Goal: Task Accomplishment & Management: Manage account settings

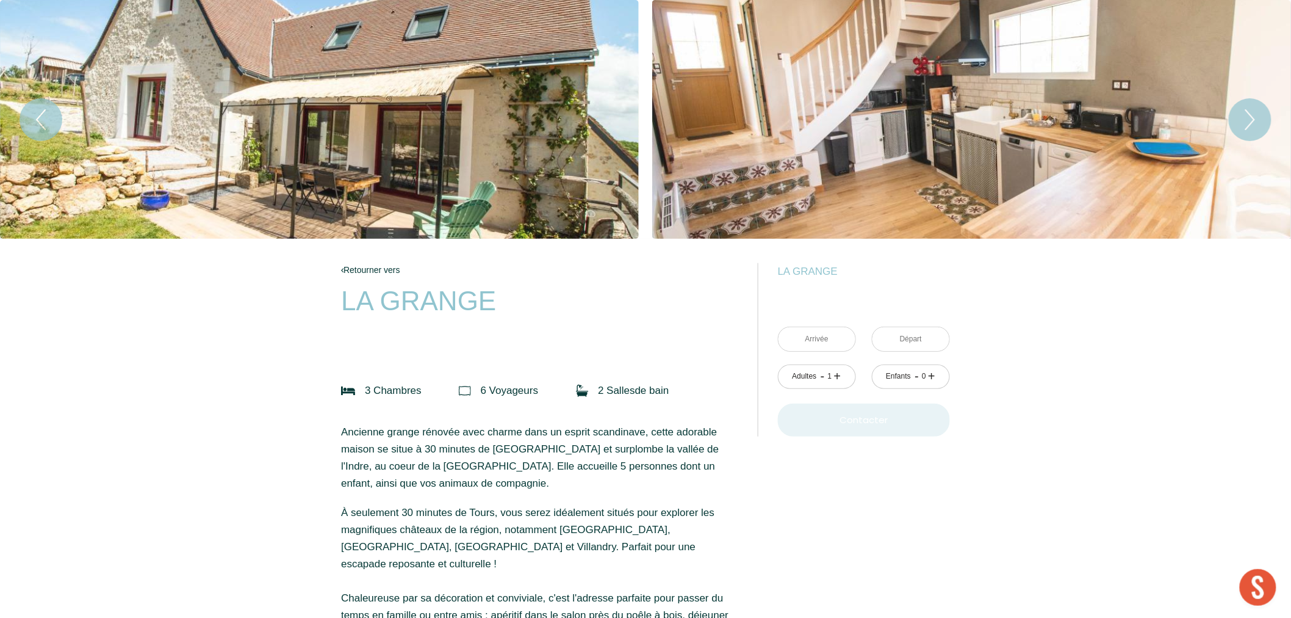
scroll to position [354, 0]
click at [377, 267] on link "Retourner vers" at bounding box center [541, 269] width 400 height 13
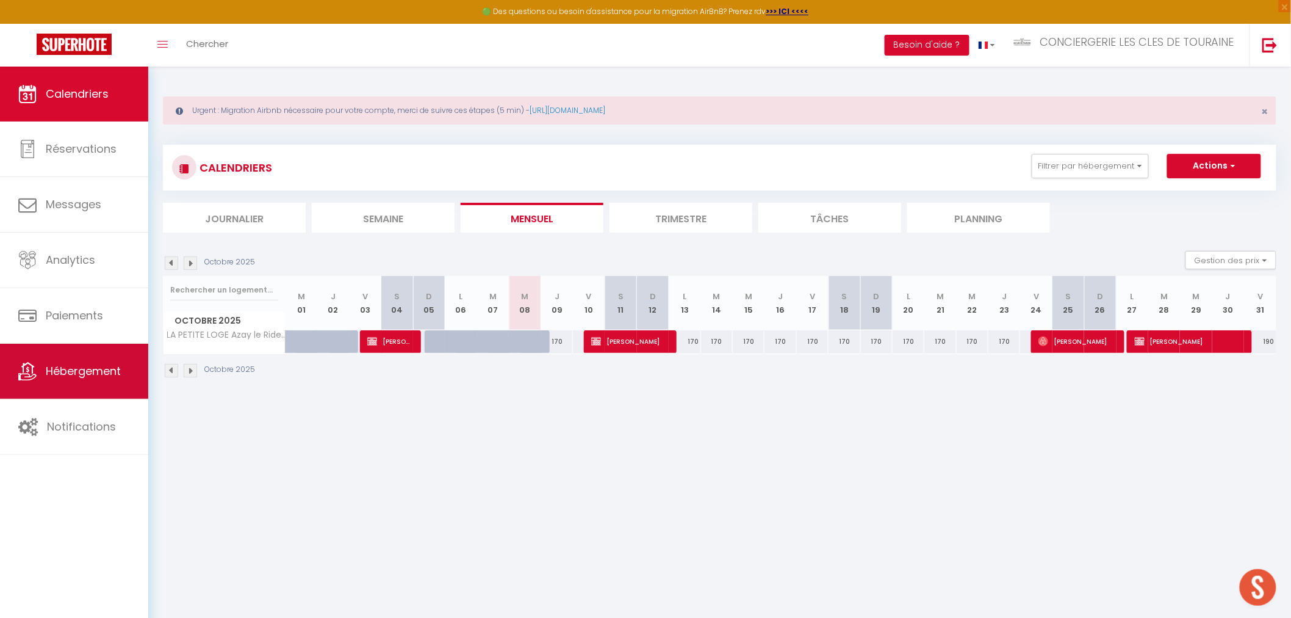
scroll to position [406, 0]
click at [57, 383] on link "Hébergement" at bounding box center [74, 371] width 148 height 55
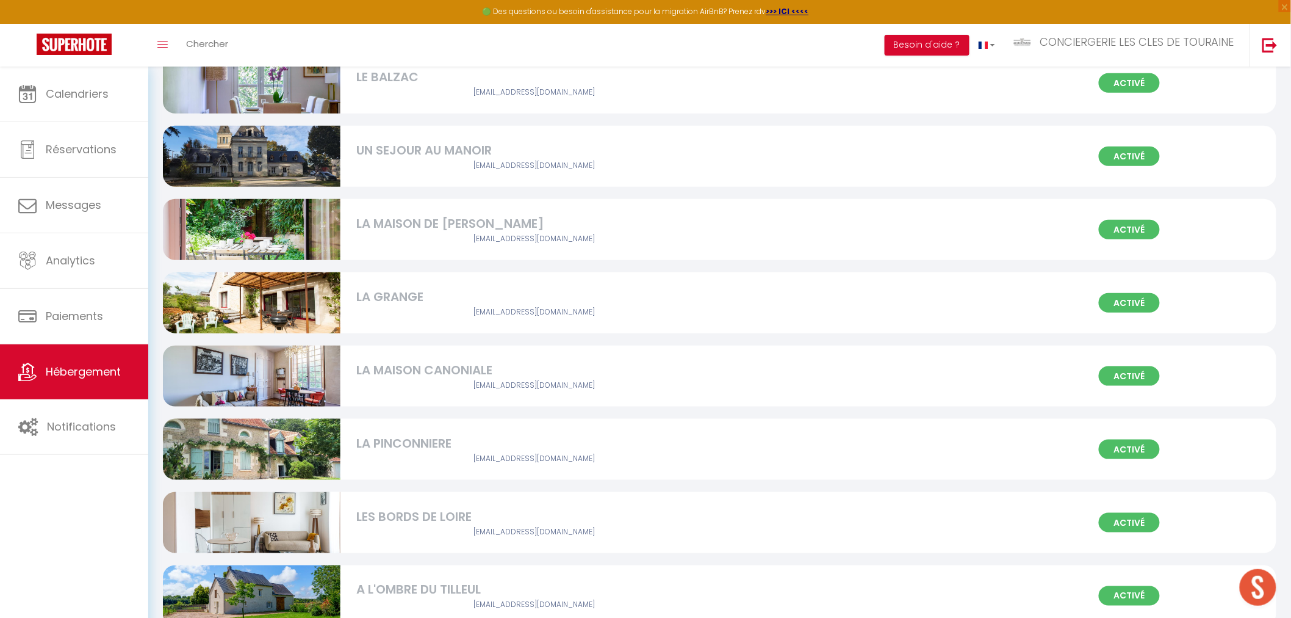
scroll to position [391, 0]
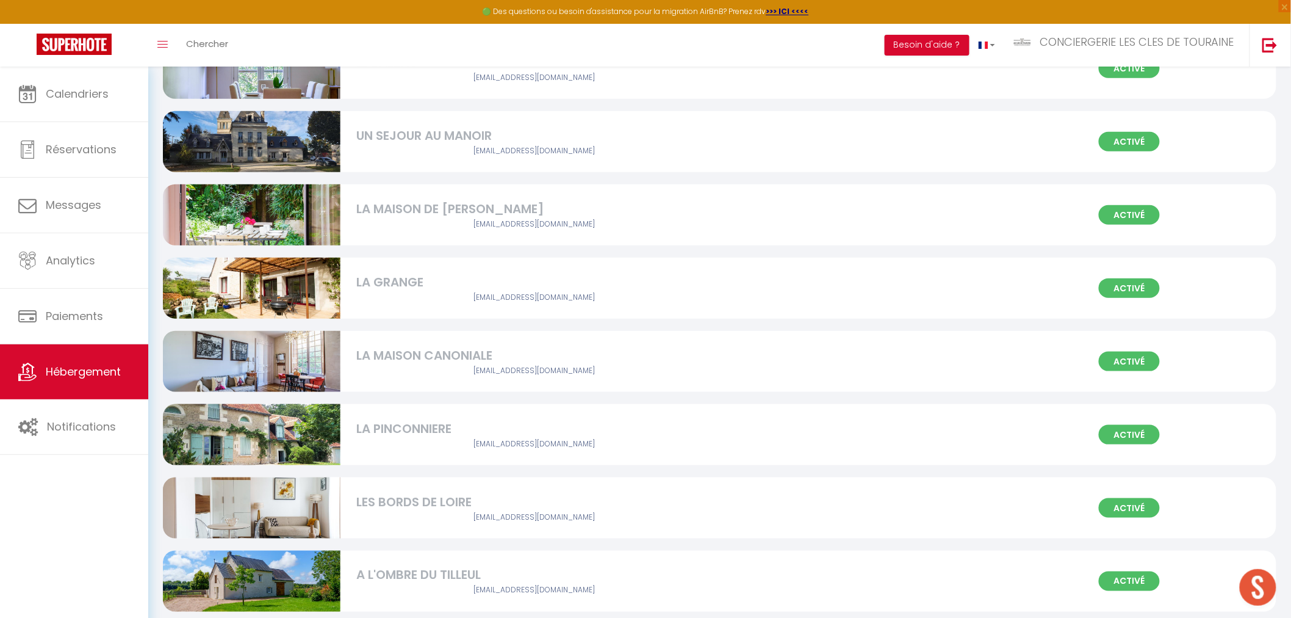
click at [336, 286] on img at bounding box center [252, 288] width 178 height 118
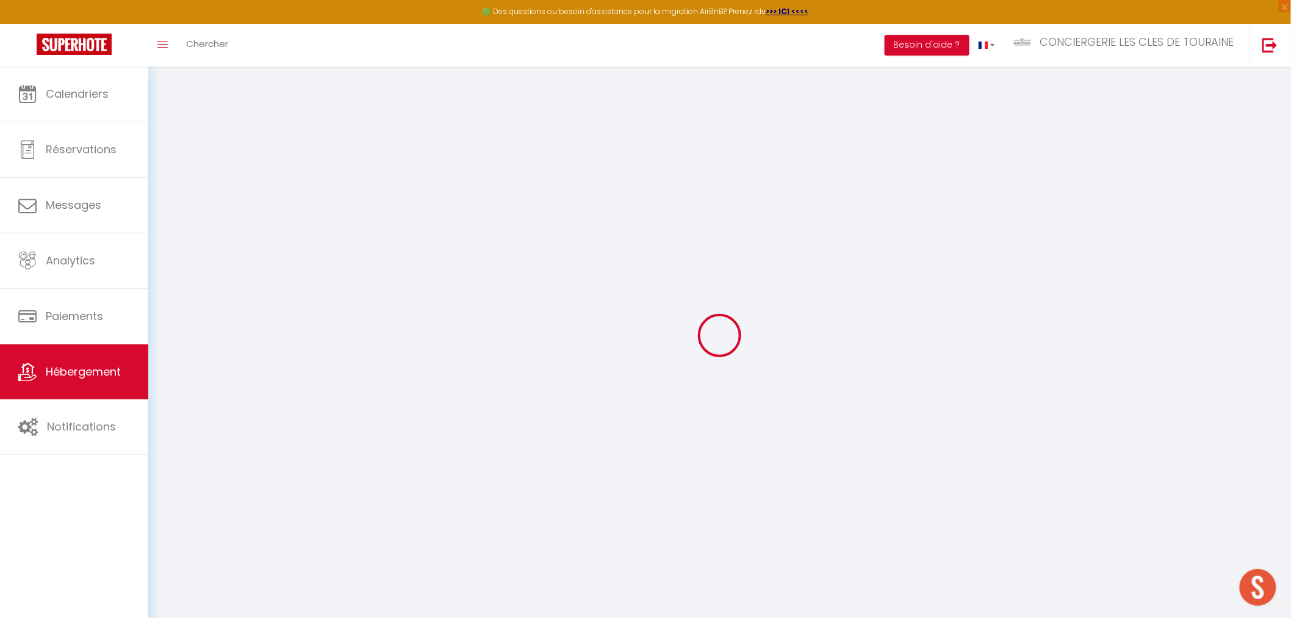
type input "Oups ! Les dates sélectionnées sont indisponibles."
type textarea "Malheureusement les dates sélectionnées sont indisponibles. Nous vous invitons …"
type input "47.254617"
type input "0.539051"
checkbox input "true"
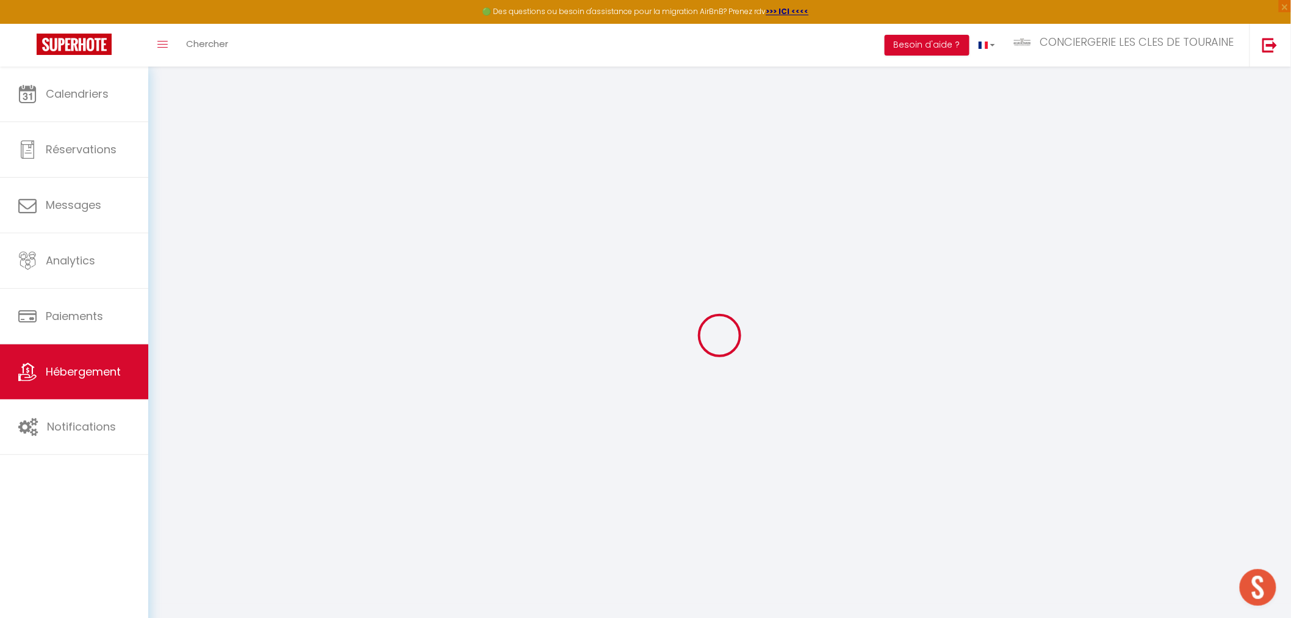
checkbox input "true"
select select
checkbox input "false"
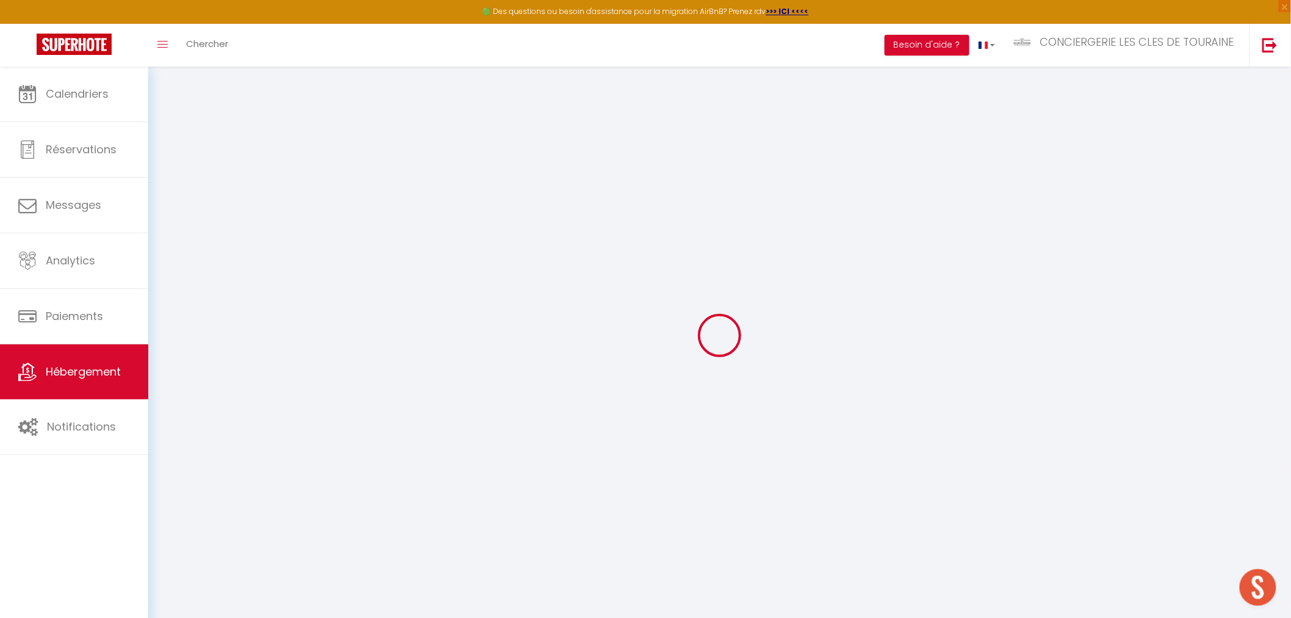
checkbox input "true"
checkbox input "false"
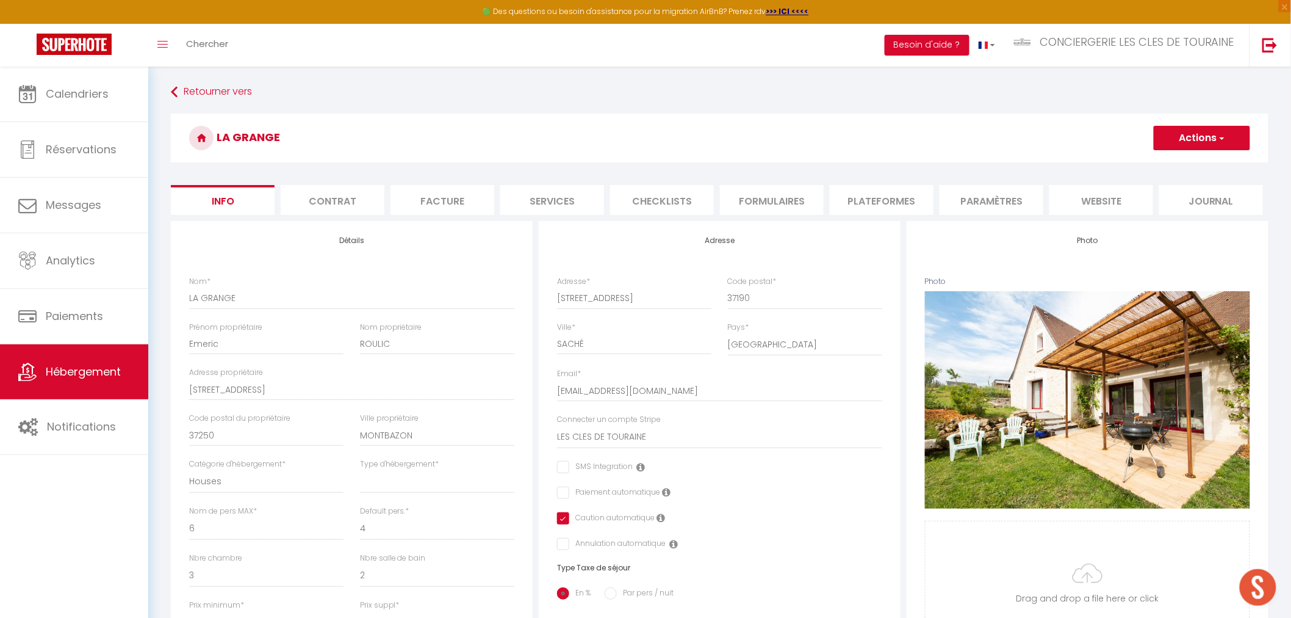
click at [1091, 206] on li "website" at bounding box center [1102, 200] width 104 height 30
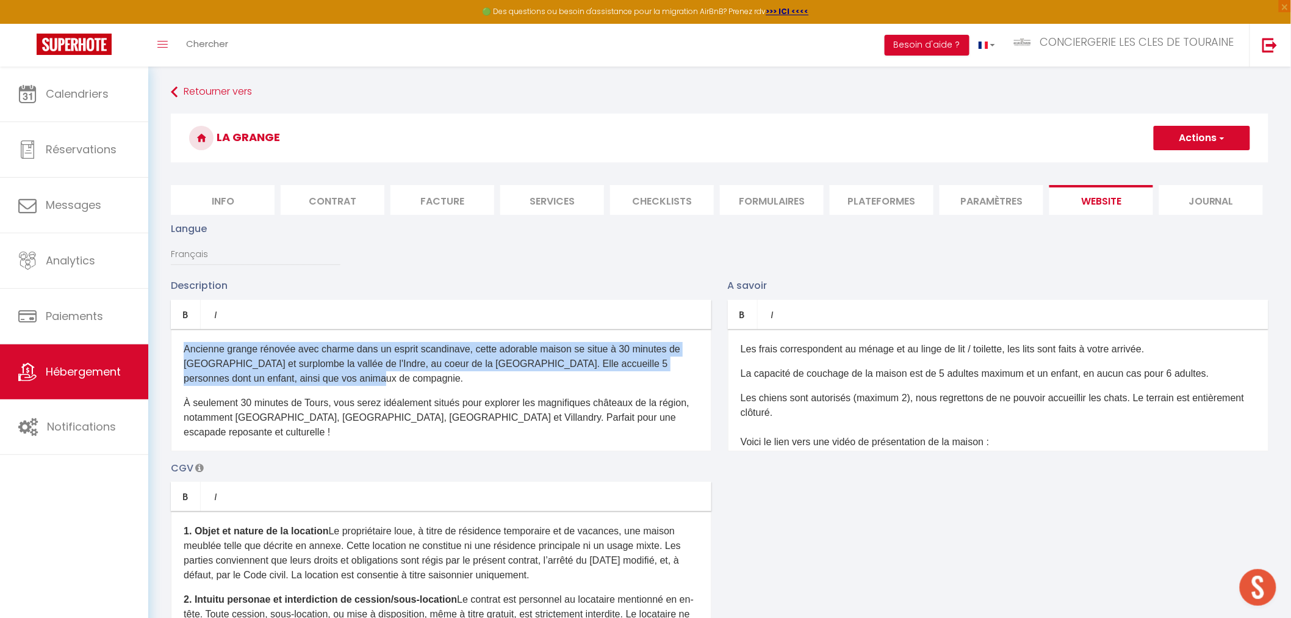
drag, startPoint x: 380, startPoint y: 383, endPoint x: 154, endPoint y: 347, distance: 228.7
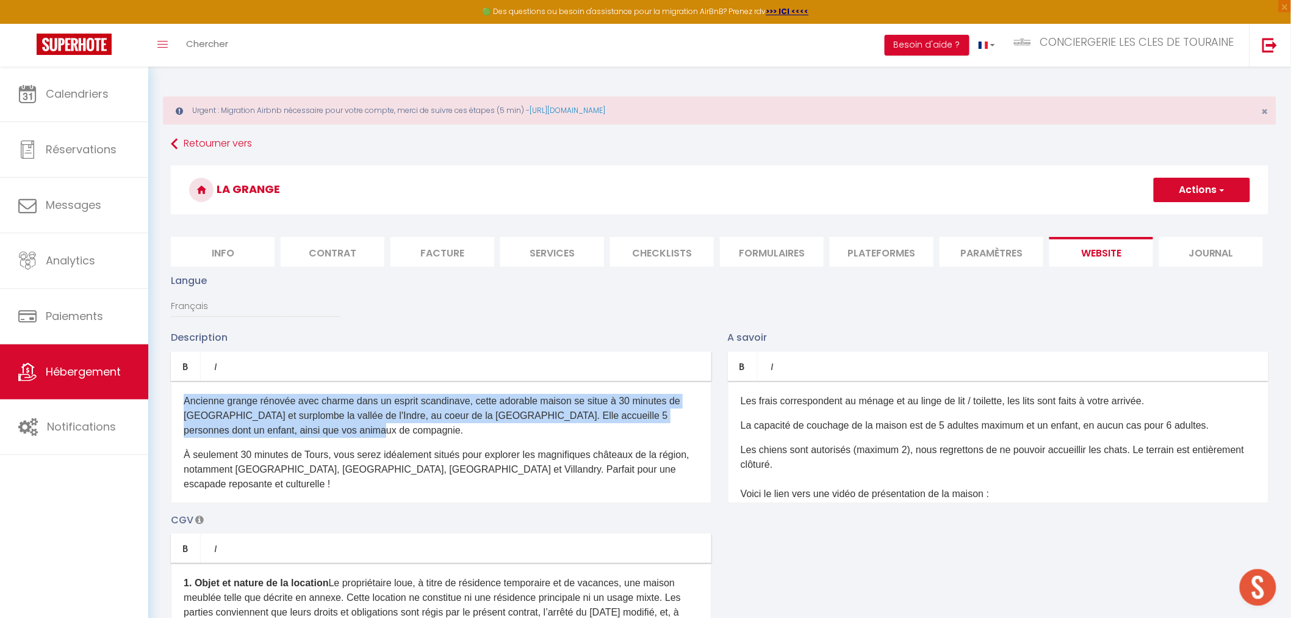
click at [549, 417] on p "Ancienne grange rénovée avec charme dans un esprit scandinave, cette adorable m…" at bounding box center [441, 416] width 515 height 44
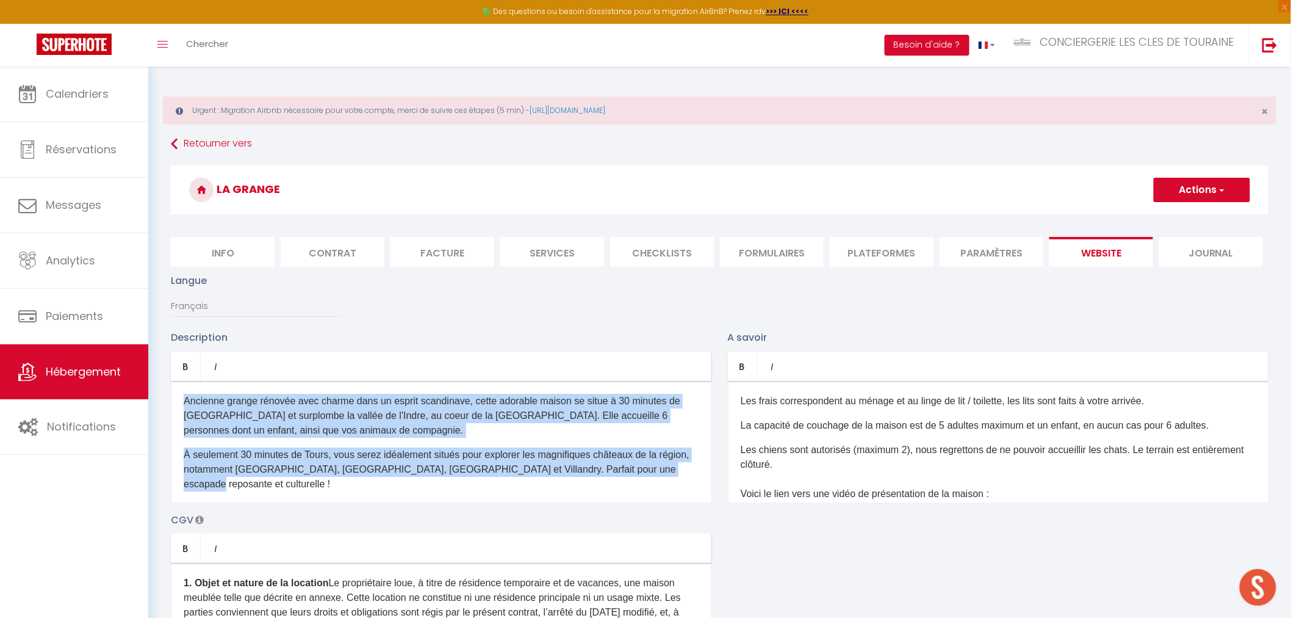
drag, startPoint x: 693, startPoint y: 469, endPoint x: 178, endPoint y: 400, distance: 519.5
click at [178, 400] on div "Ancienne grange rénovée avec charme dans un esprit scandinave, cette adorable m…" at bounding box center [441, 442] width 541 height 122
copy div "Ancienne grange rénovée avec charme dans un esprit scandinave, cette adorable m…"
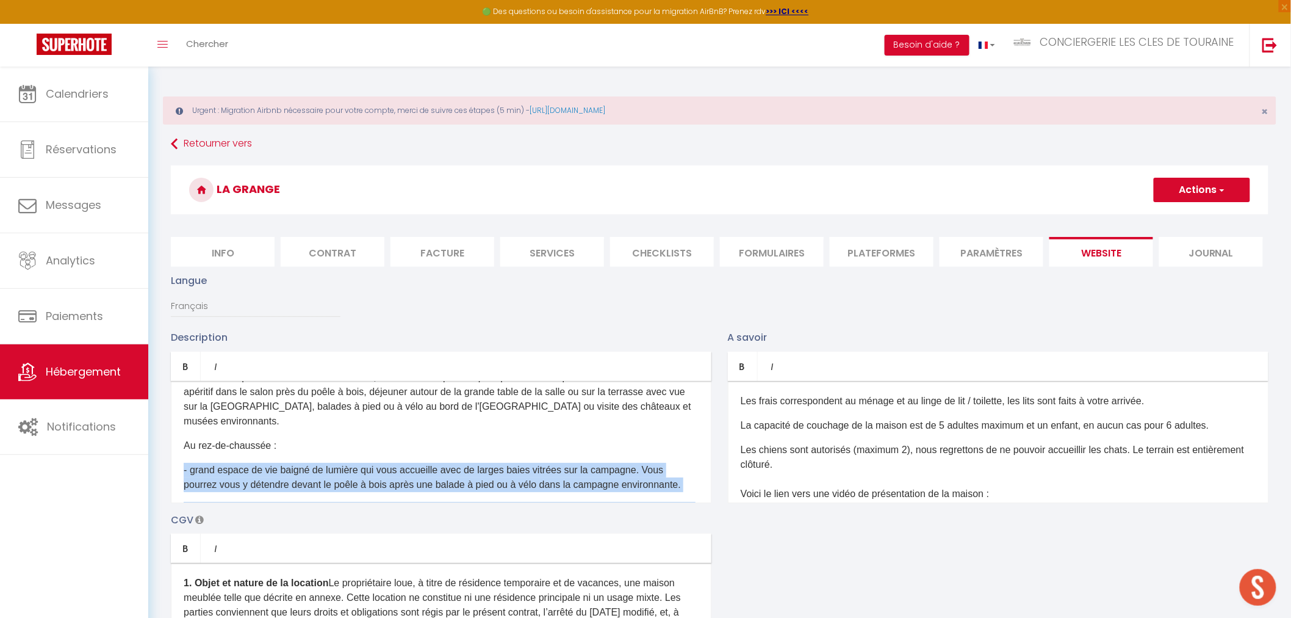
scroll to position [135, 0]
drag, startPoint x: 378, startPoint y: 438, endPoint x: 175, endPoint y: 436, distance: 203.8
click at [175, 436] on div "Ancienne grange rénovée avec charme dans un esprit scandinave, cette adorable m…" at bounding box center [441, 442] width 541 height 122
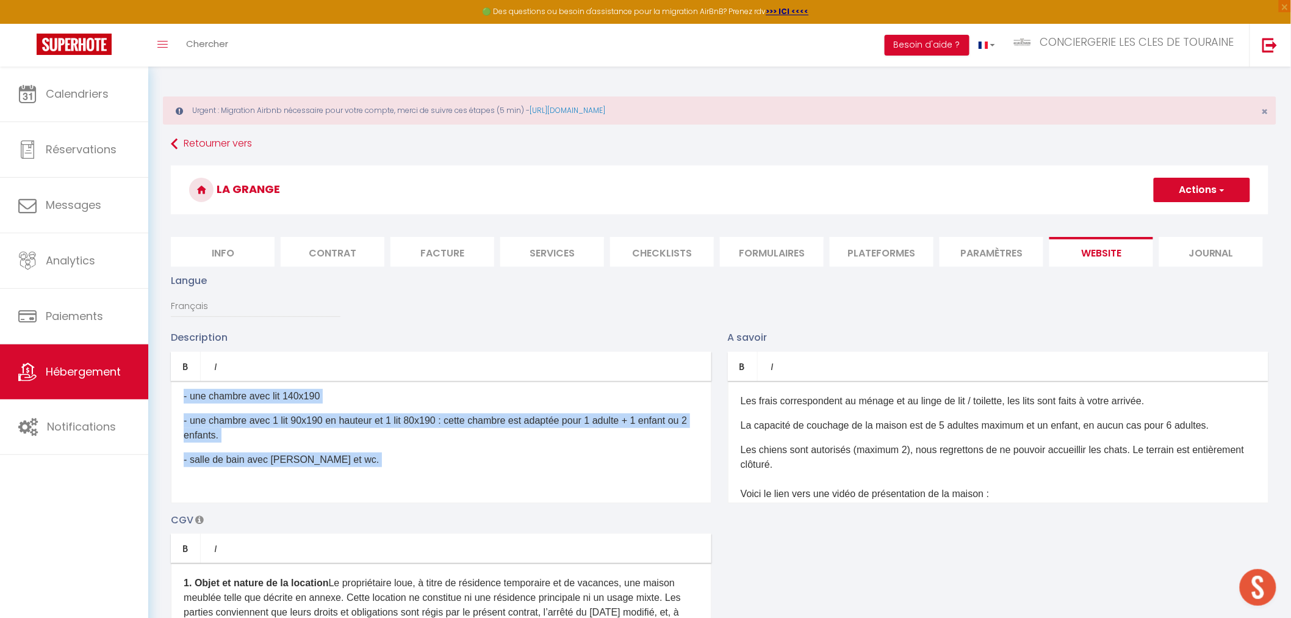
scroll to position [472, 0]
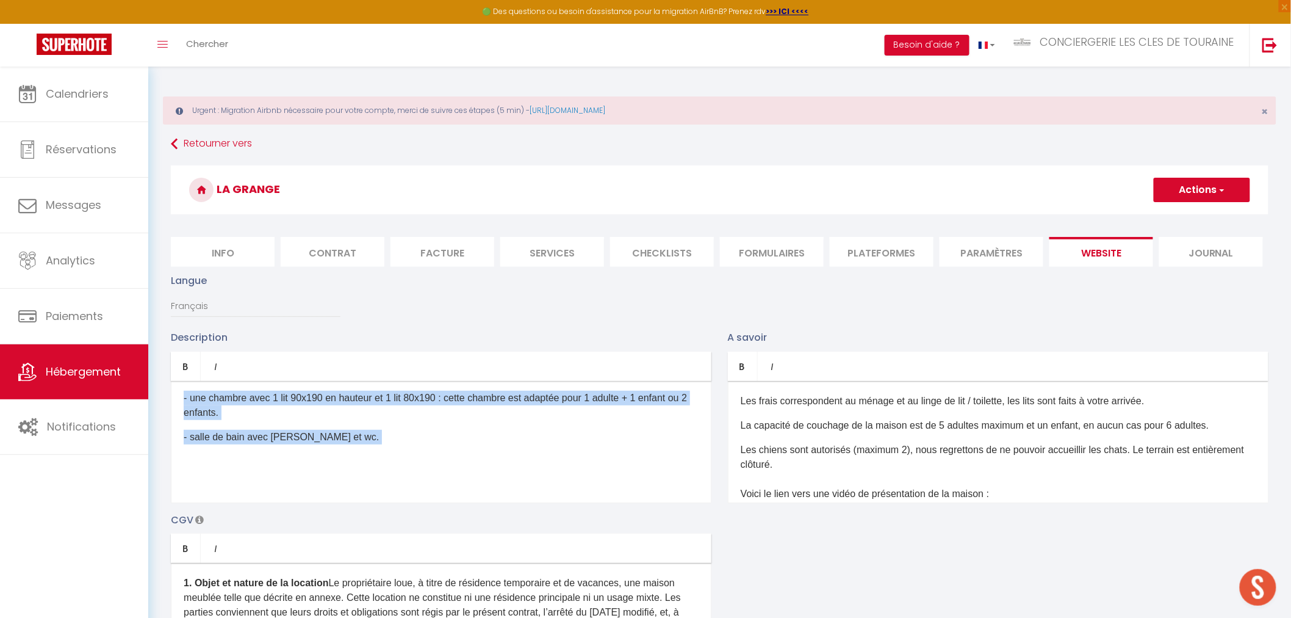
drag, startPoint x: 182, startPoint y: 432, endPoint x: 740, endPoint y: 509, distance: 563.0
click at [740, 509] on div "Description Bold Italic Rich text editor Ancienne grange rénovée avec charme da…" at bounding box center [720, 507] width 1114 height 355
copy div "Lo ips-do-sitametc : - adipi elitse do eiu tempor in utlabor etd magn aliquaeni…"
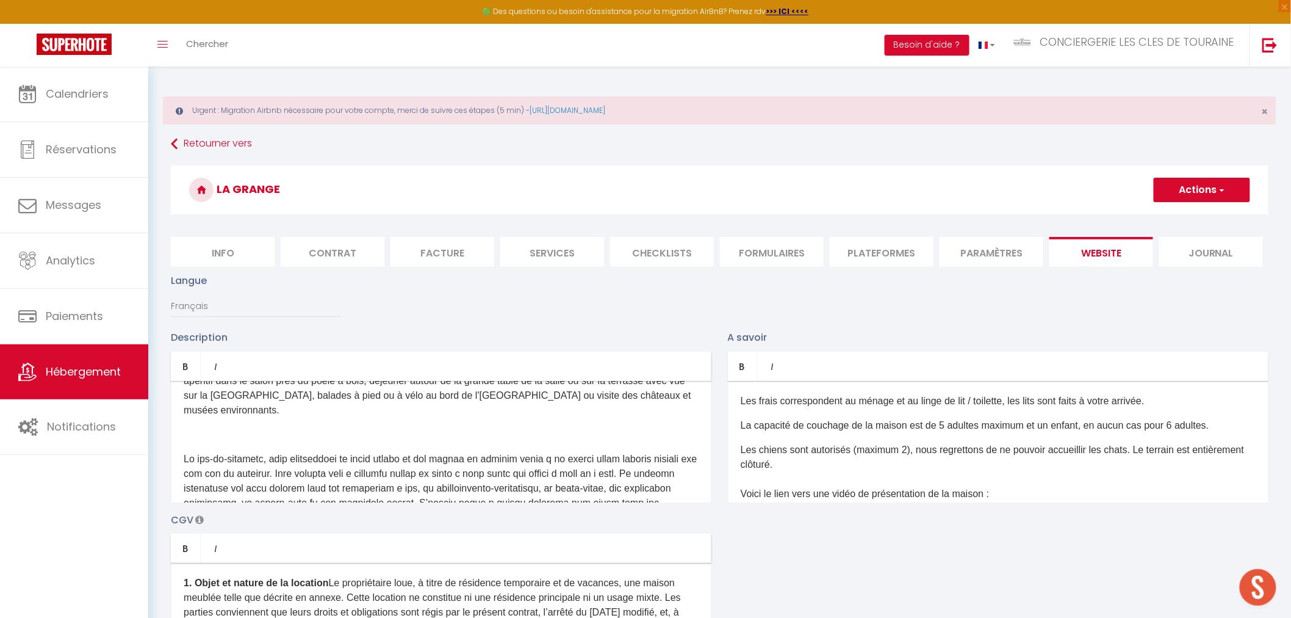
scroll to position [126, 0]
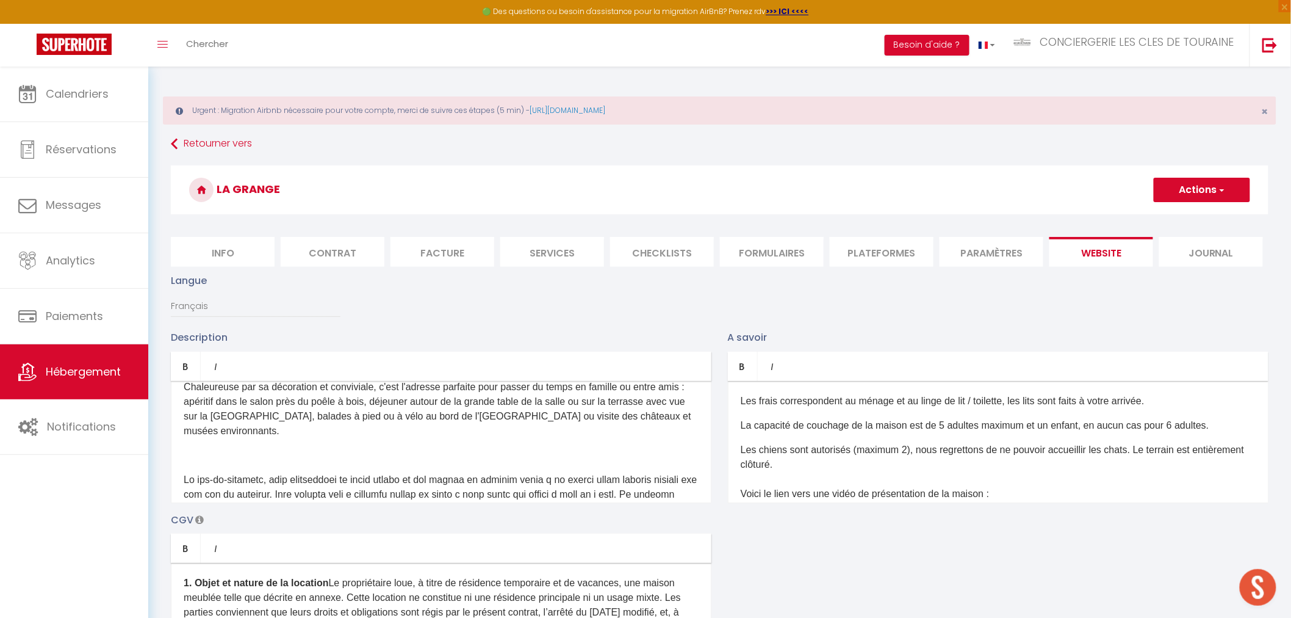
click at [325, 448] on p at bounding box center [441, 455] width 515 height 15
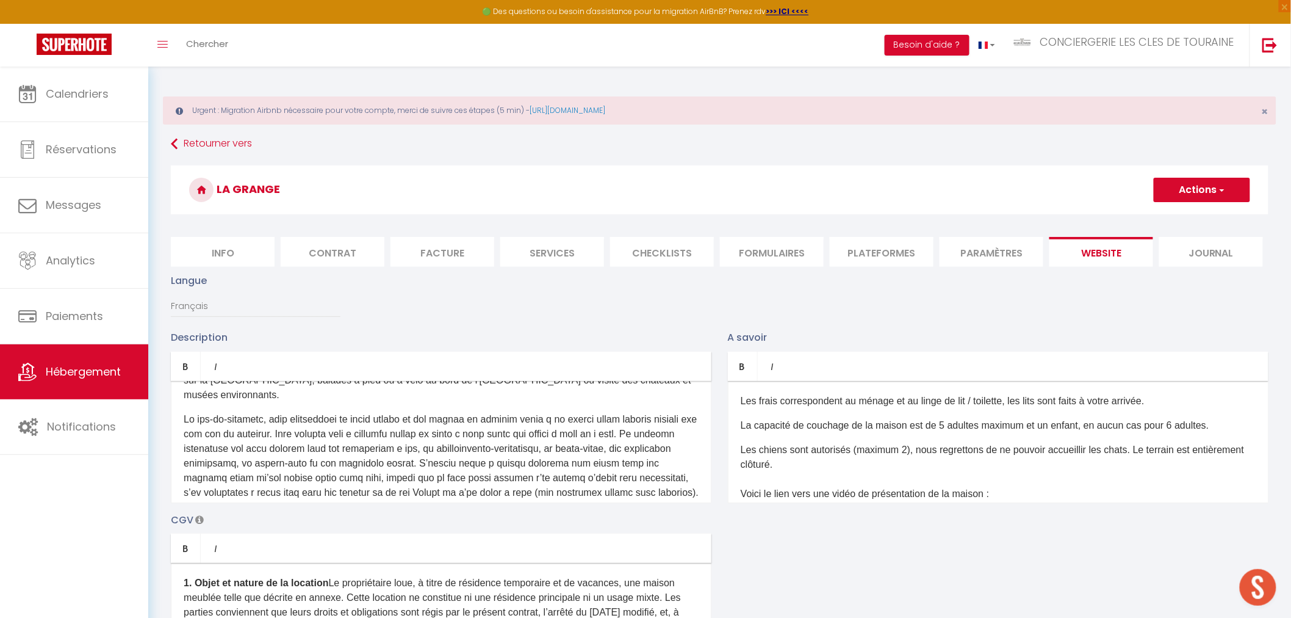
scroll to position [194, 0]
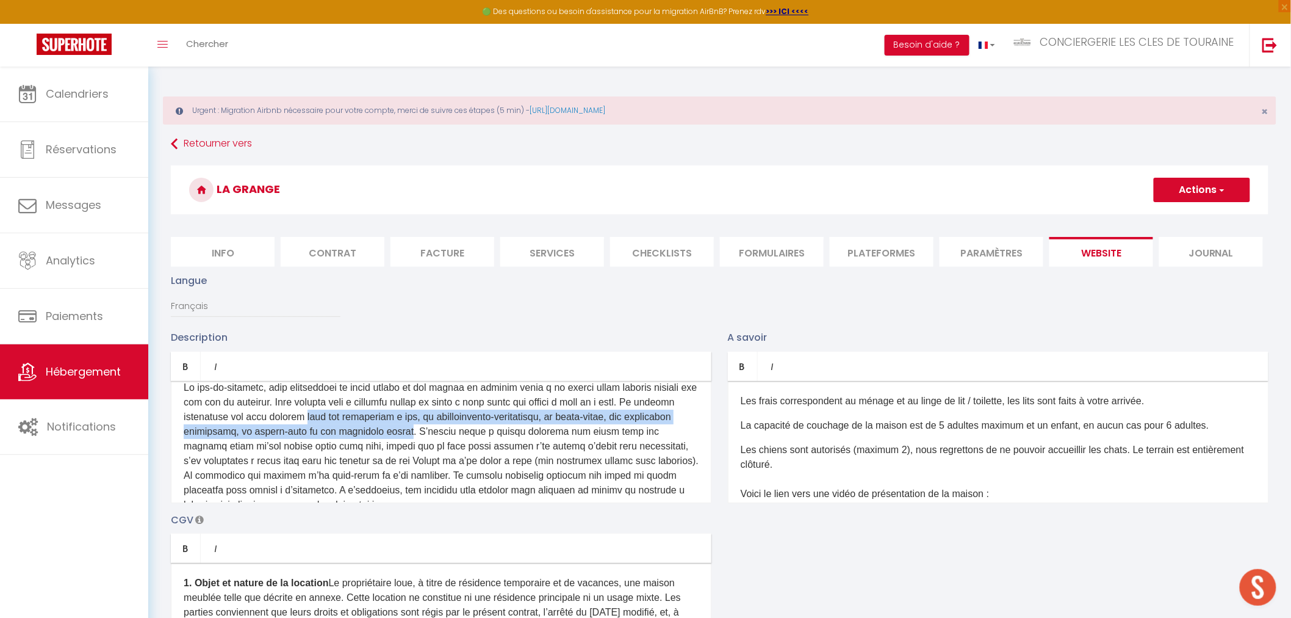
drag, startPoint x: 391, startPoint y: 401, endPoint x: 488, endPoint y: 419, distance: 99.3
click at [488, 419] on p at bounding box center [441, 446] width 515 height 132
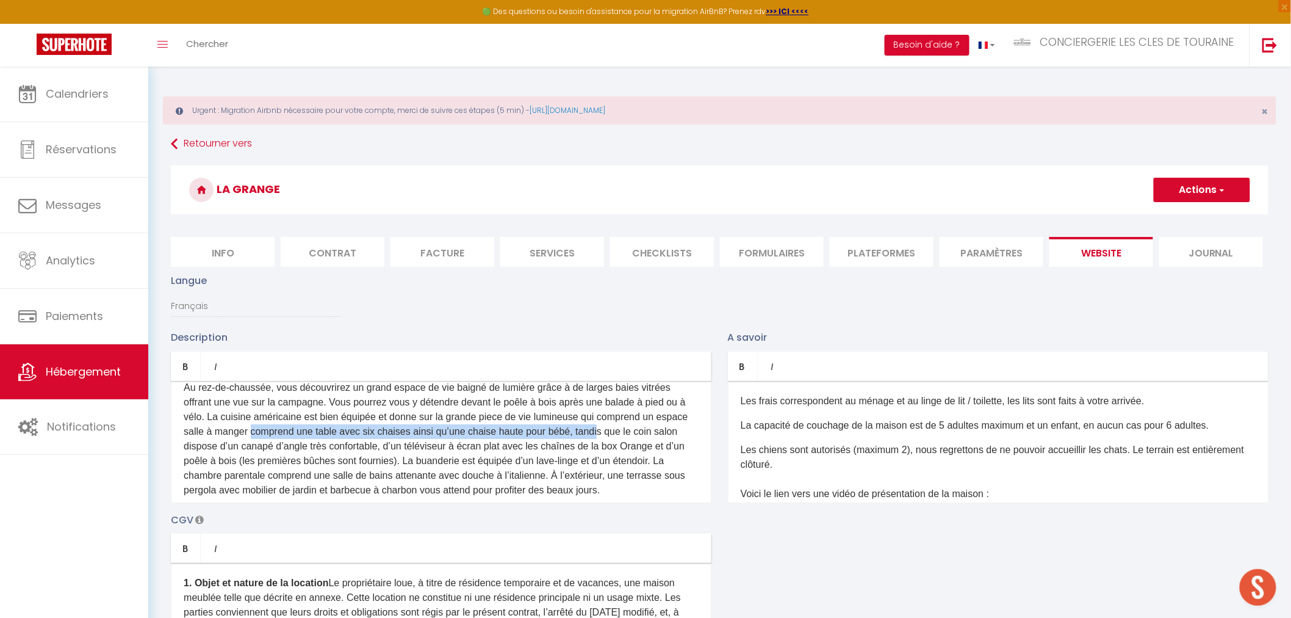
drag, startPoint x: 283, startPoint y: 414, endPoint x: 635, endPoint y: 419, distance: 352.1
click at [635, 419] on p "Au rez-de-chaussée, vous découvrirez un grand espace de vie baigné de lumière g…" at bounding box center [441, 438] width 515 height 117
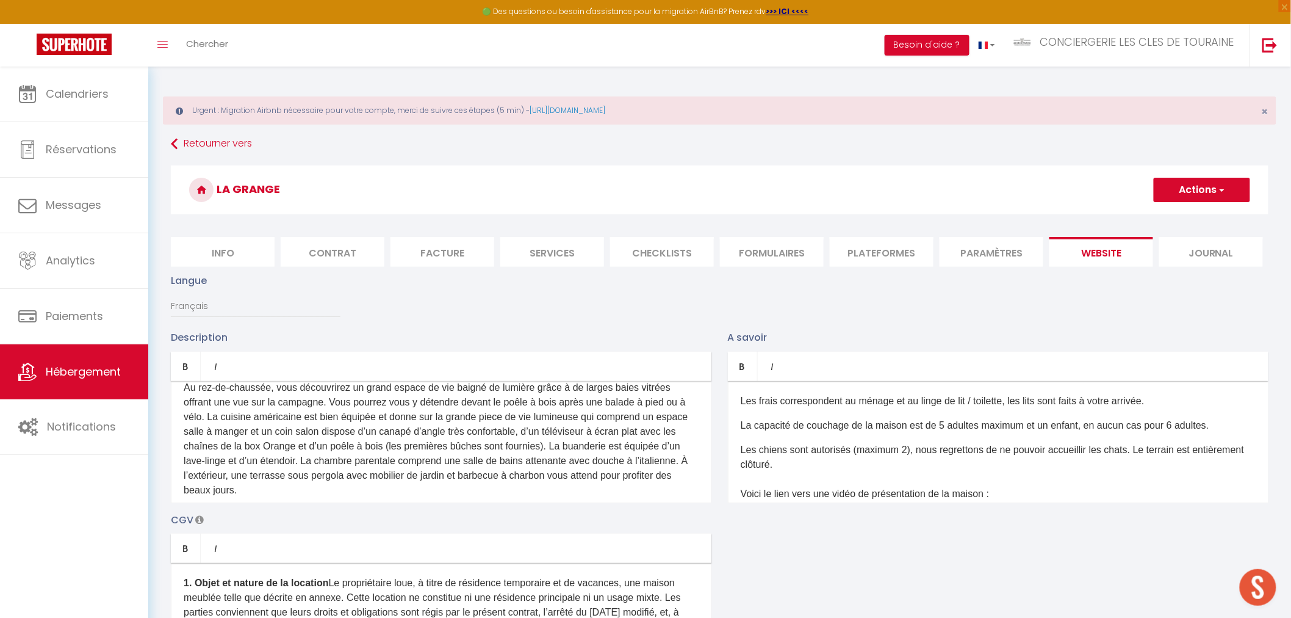
click at [385, 416] on p "Au rez-de-chaussée, vous découvrirez un grand espace de vie baigné de lumière g…" at bounding box center [441, 438] width 515 height 117
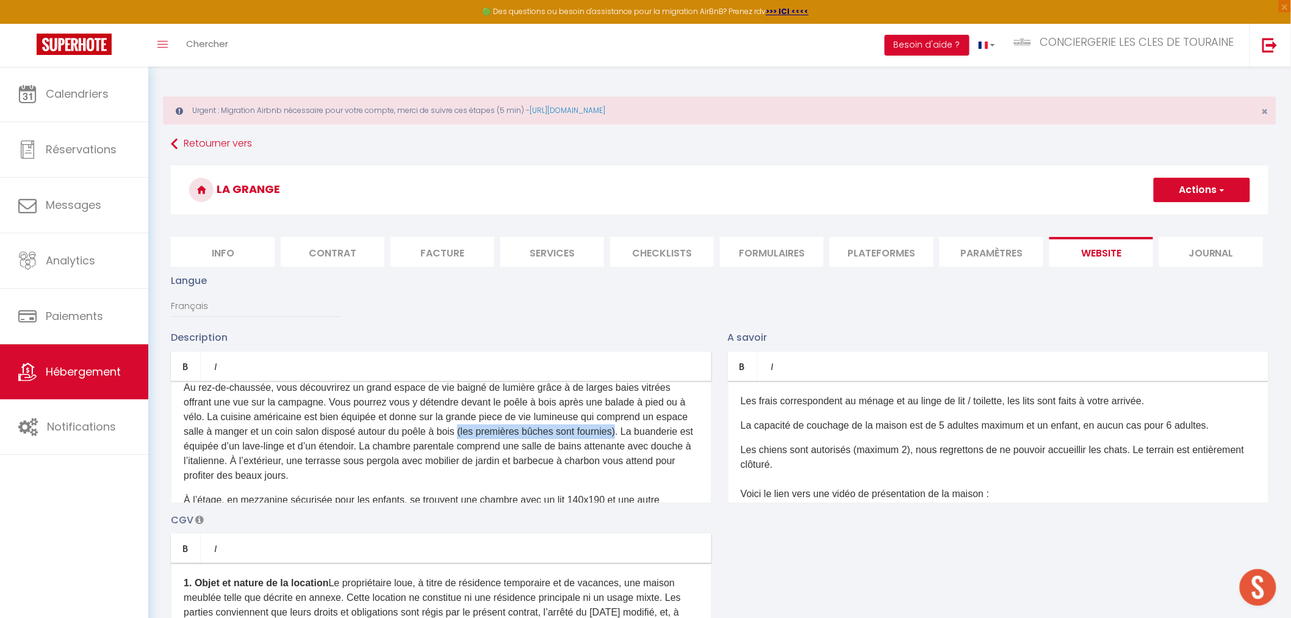
drag, startPoint x: 650, startPoint y: 416, endPoint x: 492, endPoint y: 419, distance: 158.1
click at [492, 419] on p "Au rez-de-chaussée, vous découvrirez un grand espace de vie baigné de lumière g…" at bounding box center [441, 431] width 515 height 103
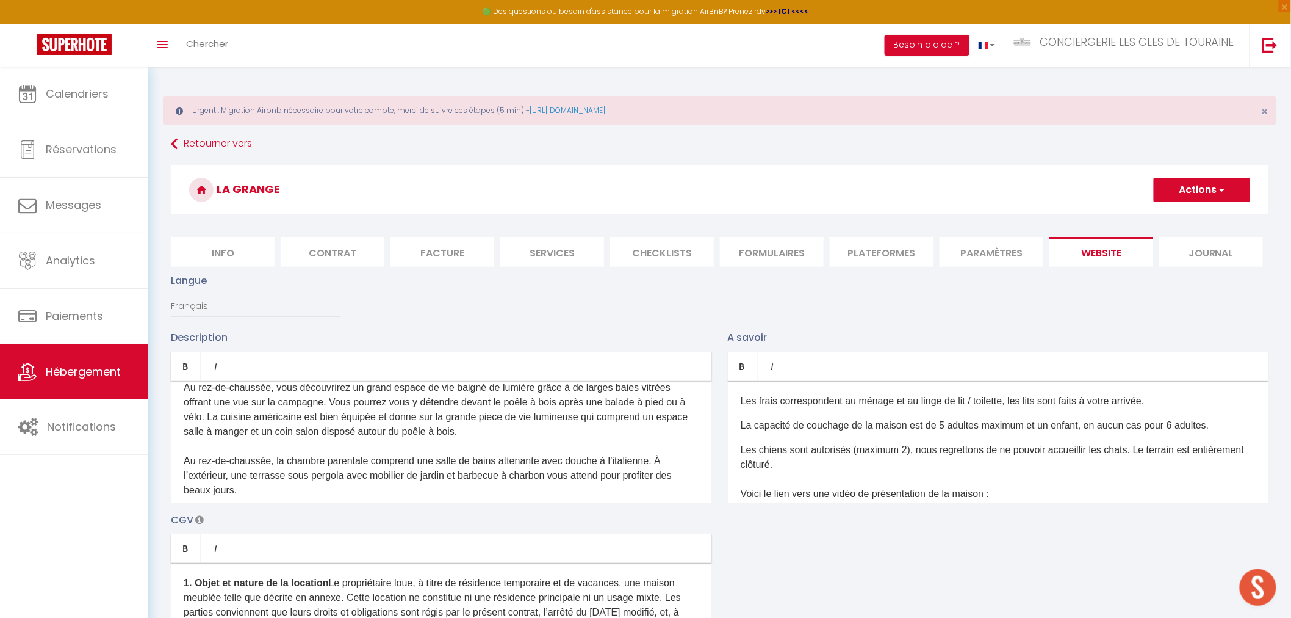
drag, startPoint x: 663, startPoint y: 446, endPoint x: 680, endPoint y: 469, distance: 28.3
click at [680, 469] on p "Au rez-de-chaussée, vous découvrirez un grand espace de vie baigné de lumière g…" at bounding box center [441, 438] width 515 height 117
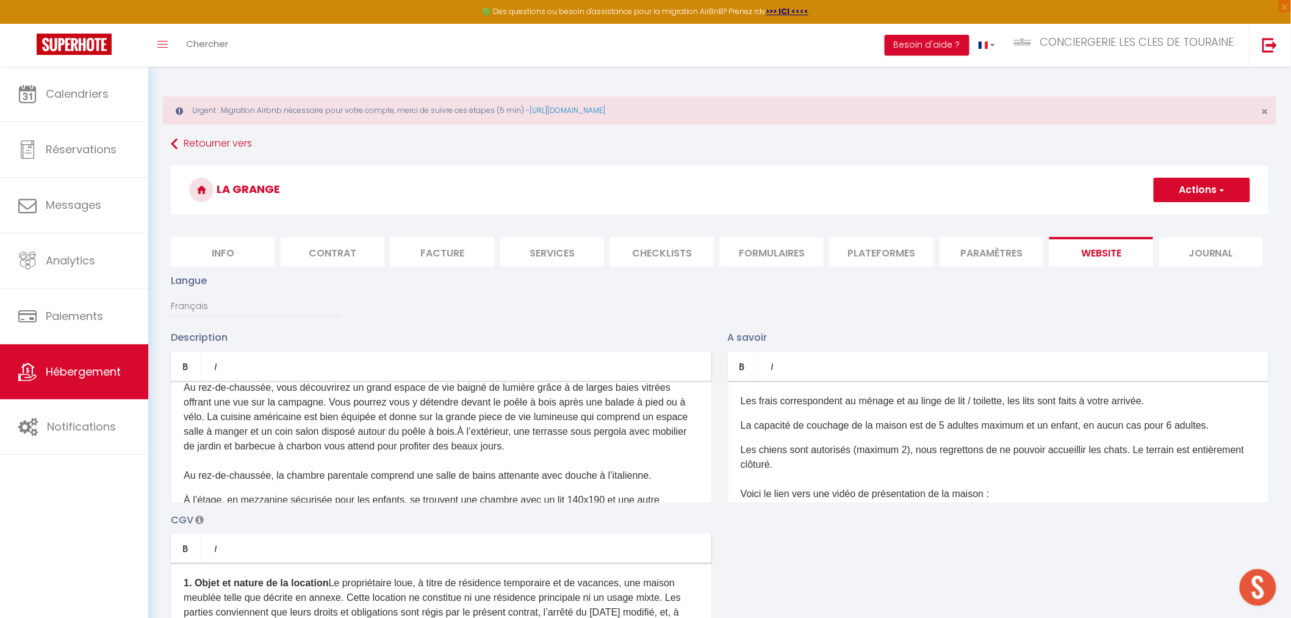
click at [492, 412] on p "Au rez-de-chaussée, vous découvrirez un grand espace de vie baigné de lumière g…" at bounding box center [441, 431] width 515 height 103
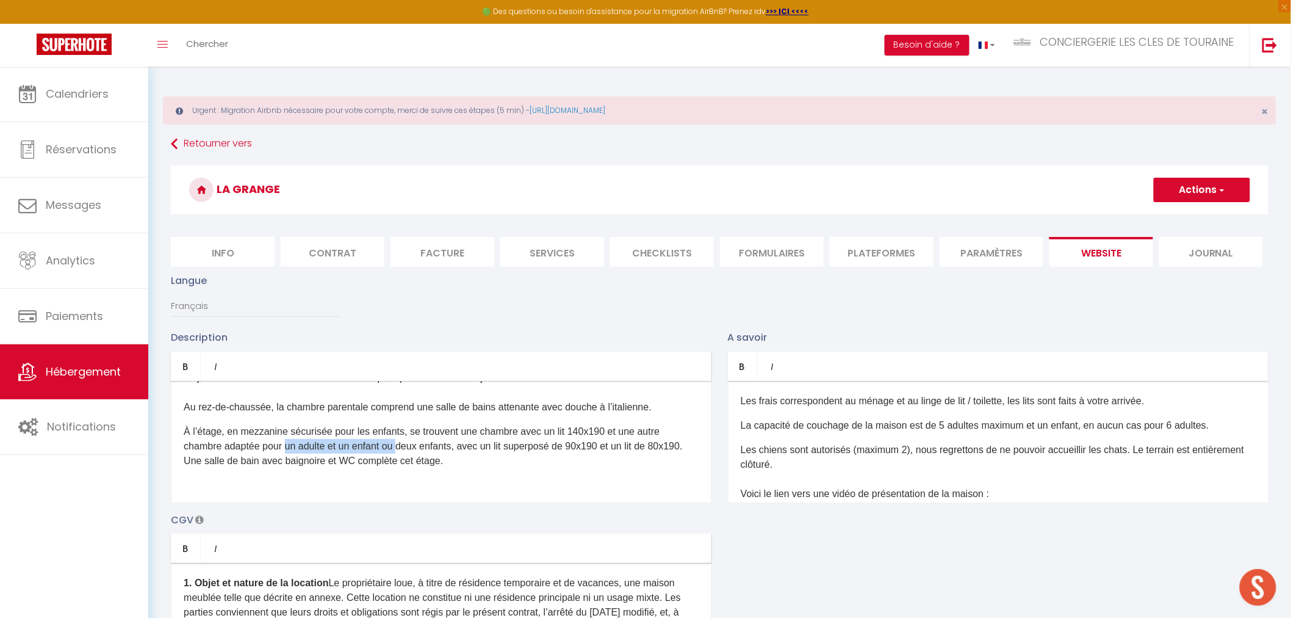
drag, startPoint x: 287, startPoint y: 434, endPoint x: 403, endPoint y: 428, distance: 116.1
click at [403, 428] on p "À l’étage, en mezzanine sécurisée pour les enfants, se trouvent une chambre ave…" at bounding box center [441, 446] width 515 height 44
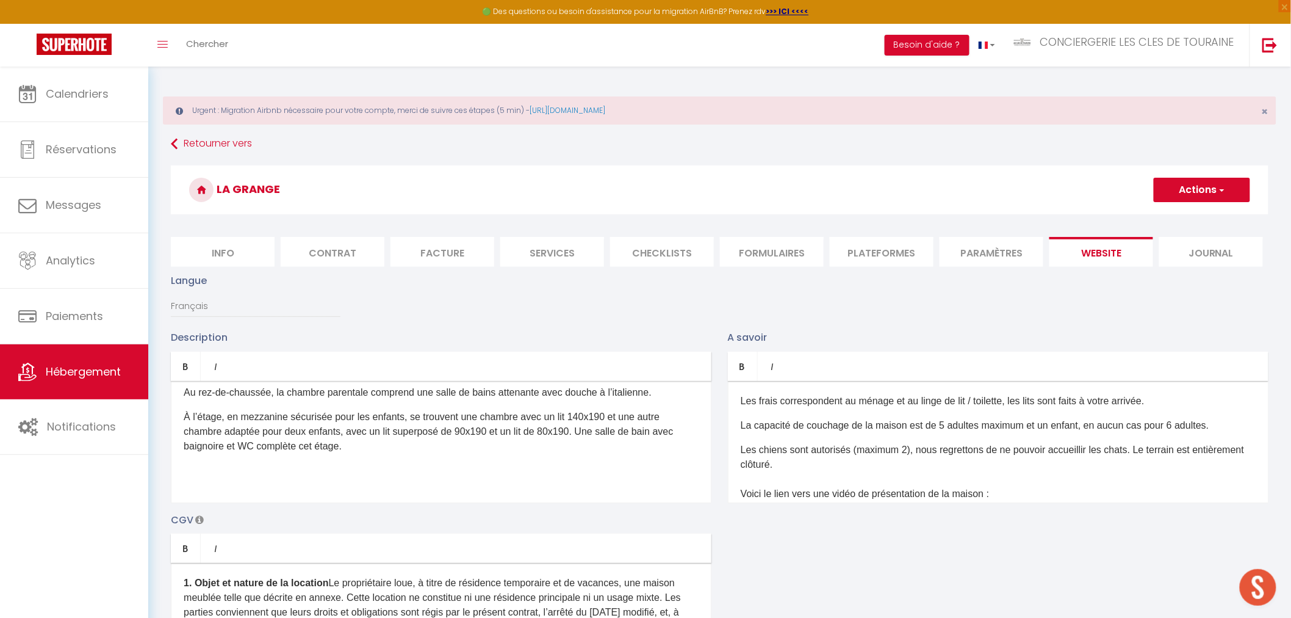
drag, startPoint x: 416, startPoint y: 455, endPoint x: 416, endPoint y: 492, distance: 37.8
click at [416, 492] on div "Ancienne grange rénovée avec charme dans un esprit scandinave, cette adorable m…" at bounding box center [441, 442] width 541 height 122
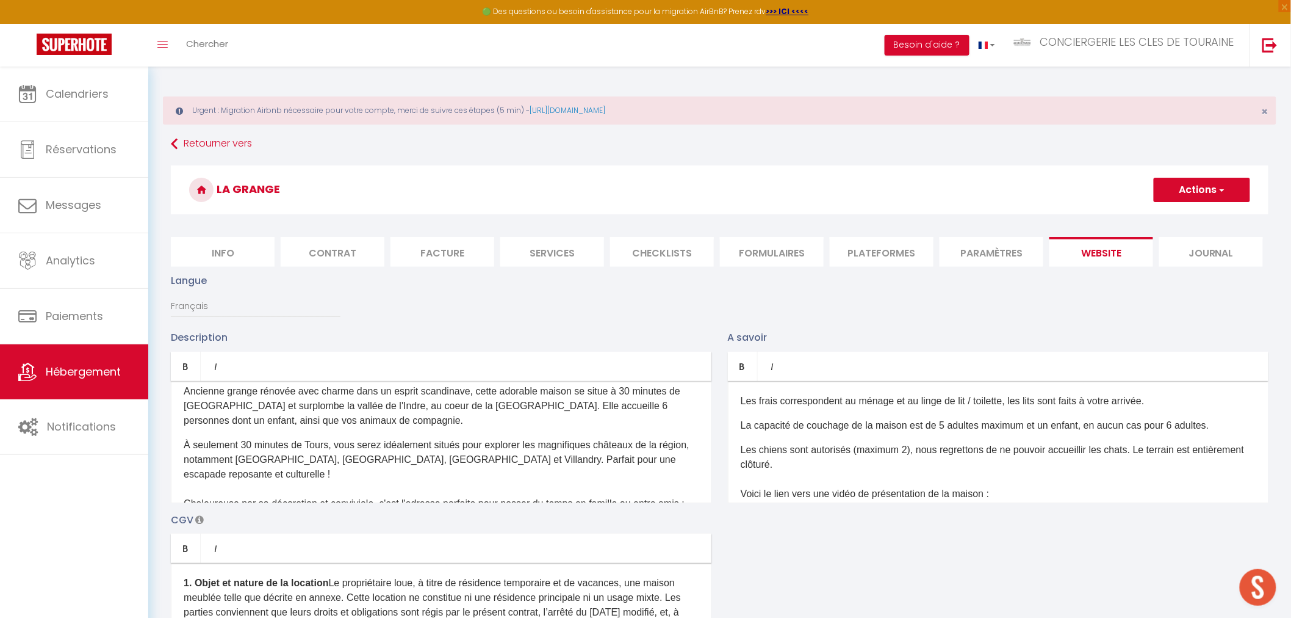
scroll to position [0, 0]
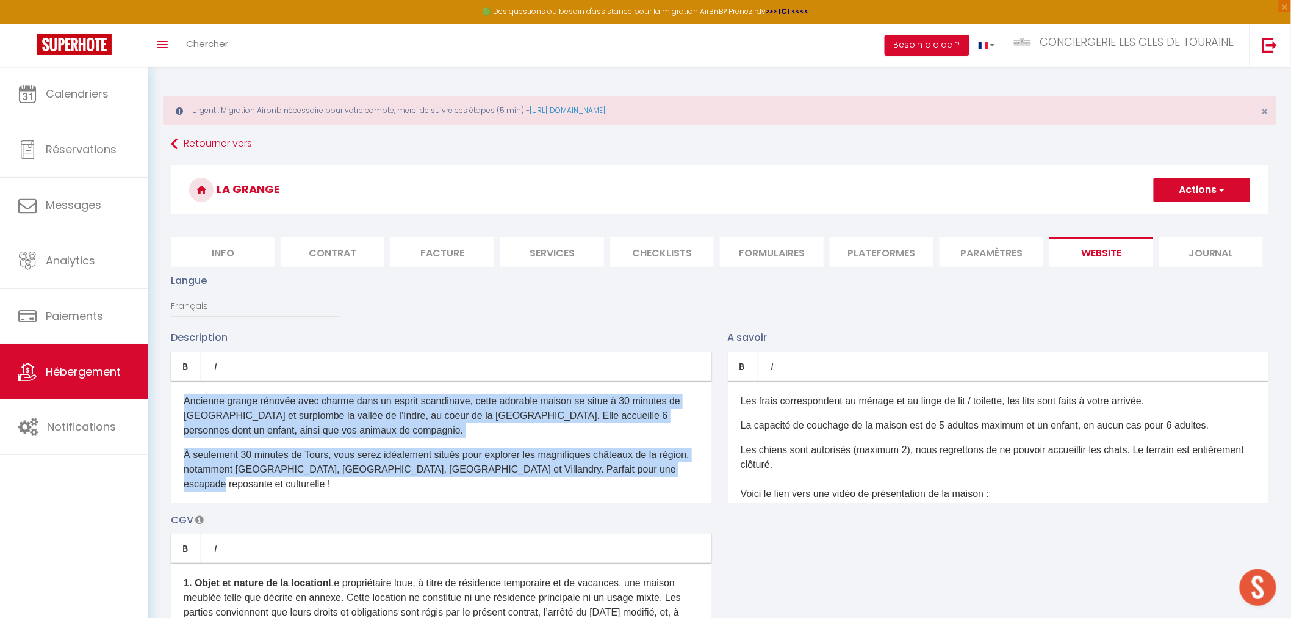
drag, startPoint x: 693, startPoint y: 473, endPoint x: 186, endPoint y: 392, distance: 512.8
click at [186, 392] on div "Ancienne grange rénovée avec charme dans un esprit scandinave, cette adorable m…" at bounding box center [441, 442] width 541 height 122
copy div "Ancienne grange rénovée avec charme dans un esprit scandinave, cette adorable m…"
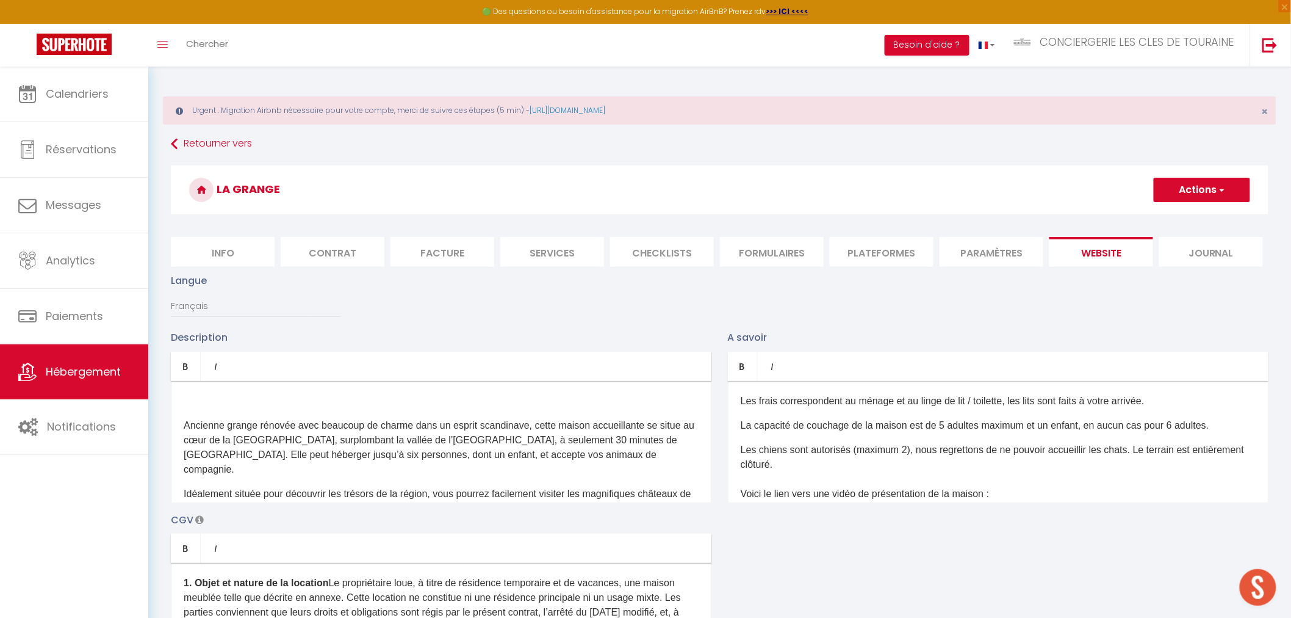
click at [272, 400] on p at bounding box center [441, 401] width 515 height 15
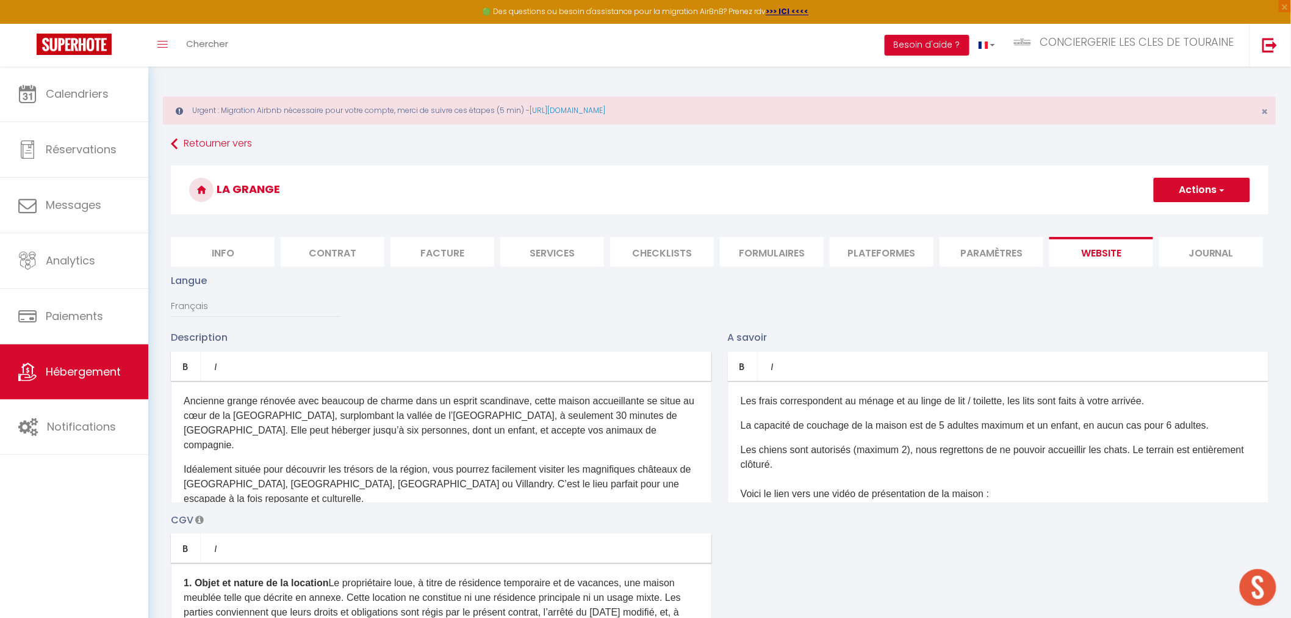
click at [1197, 189] on button "Actions" at bounding box center [1202, 190] width 96 height 24
click at [1172, 220] on input "Enregistrer" at bounding box center [1188, 217] width 45 height 12
checkbox input "true"
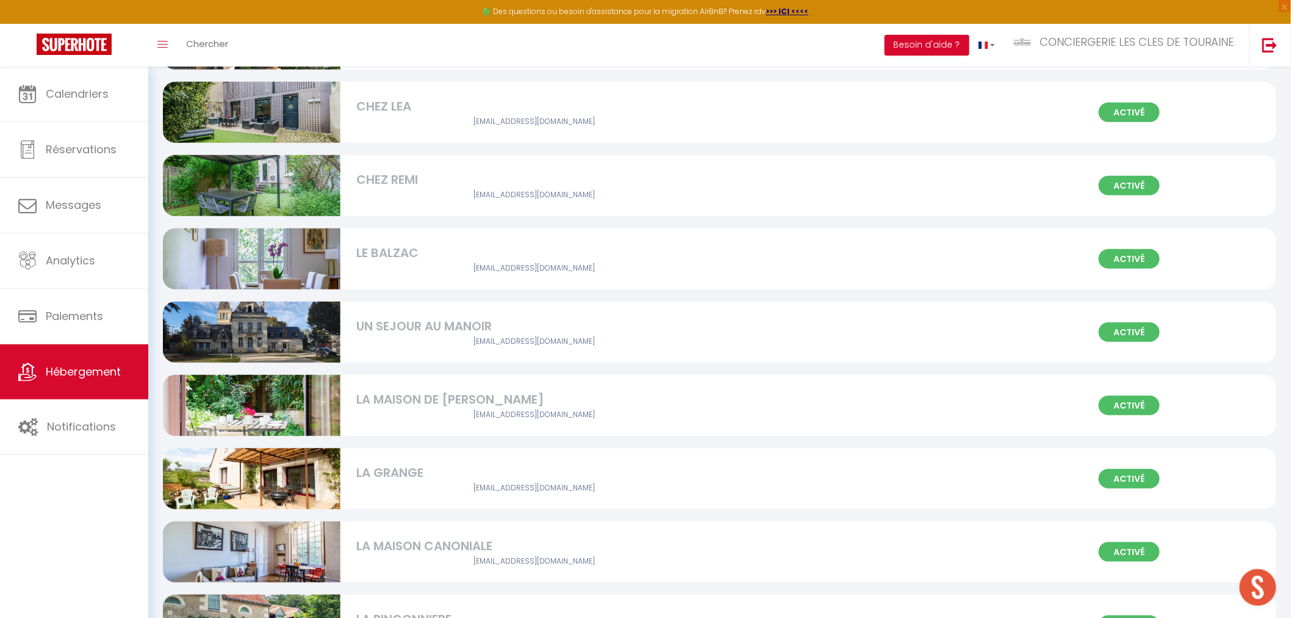
scroll to position [139, 0]
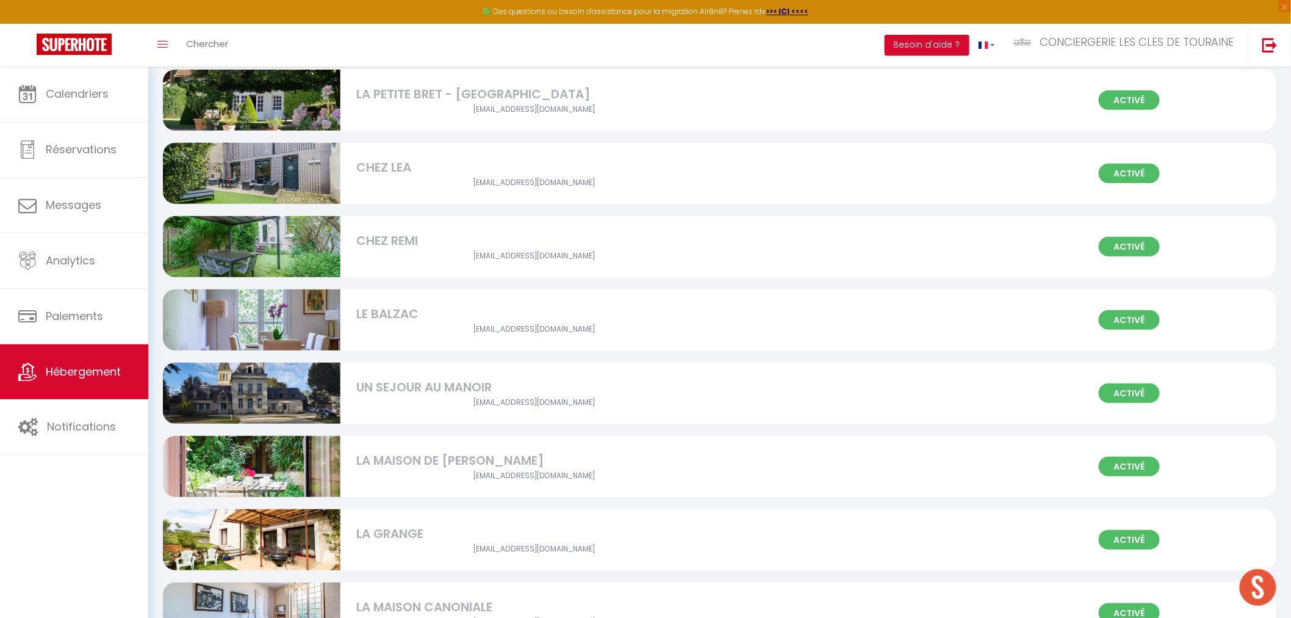
click at [273, 532] on img at bounding box center [252, 539] width 178 height 118
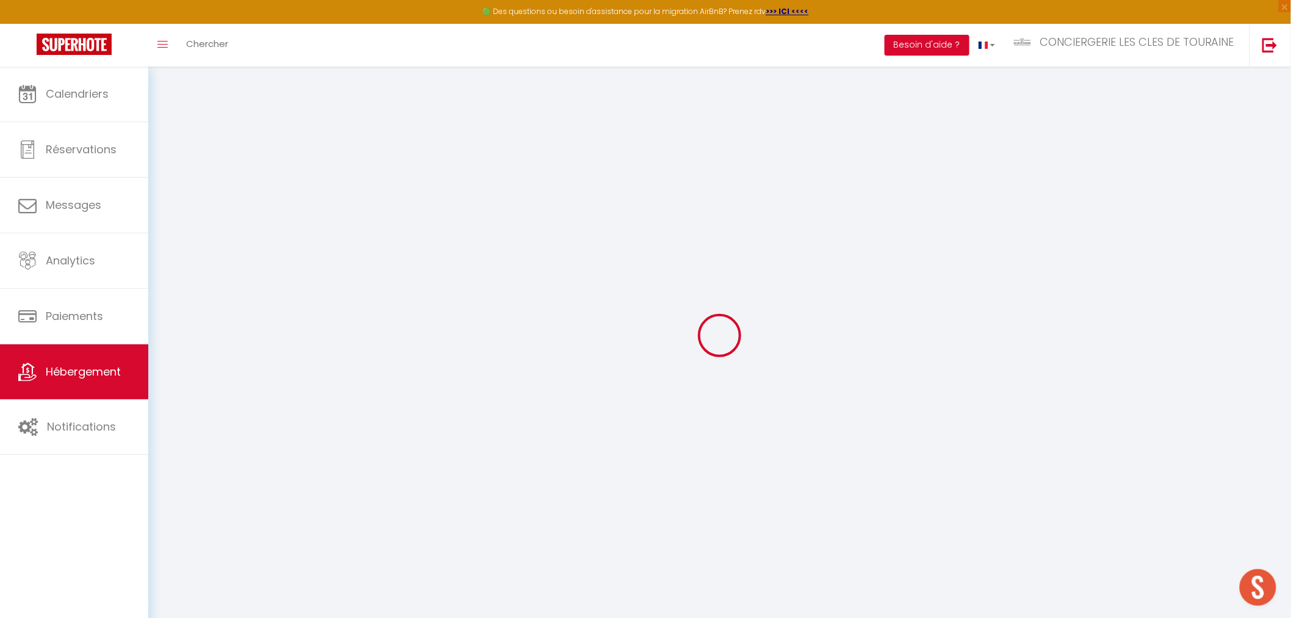
select select
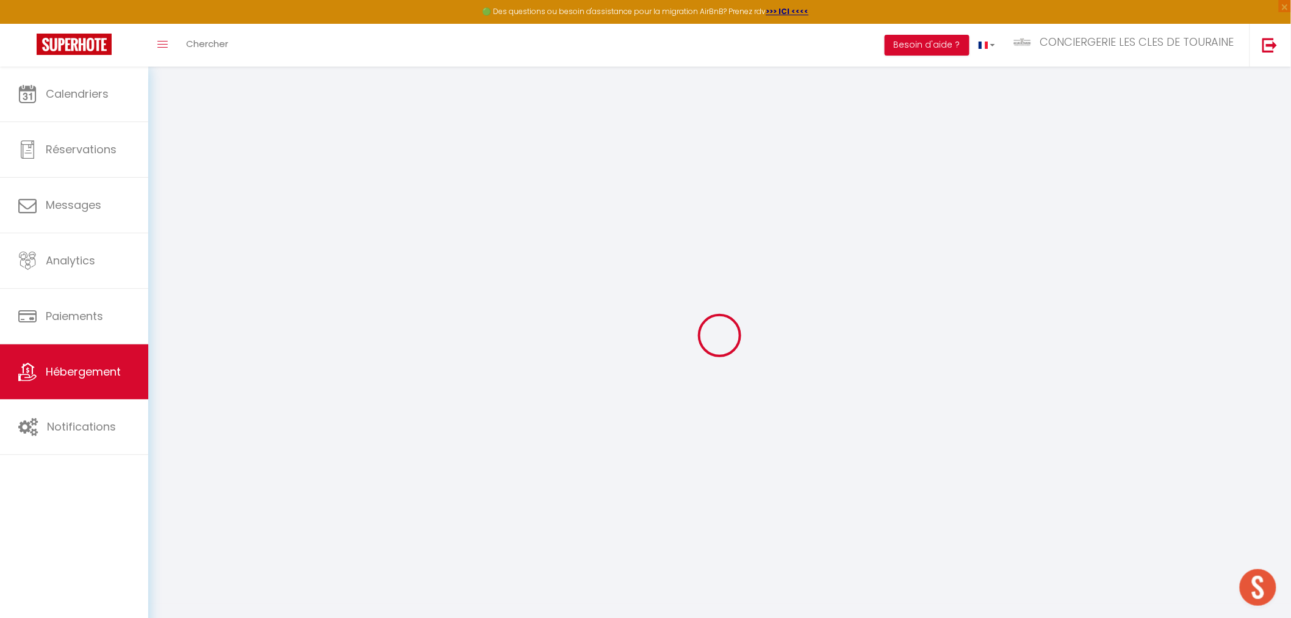
select select
checkbox input "false"
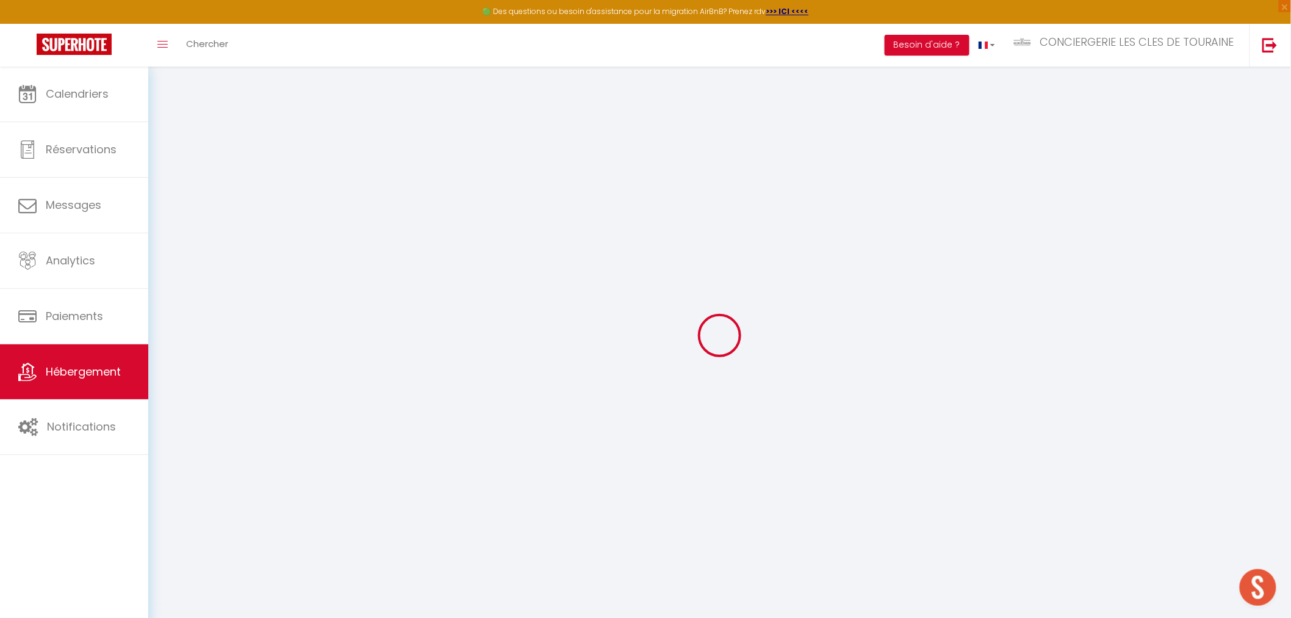
select select
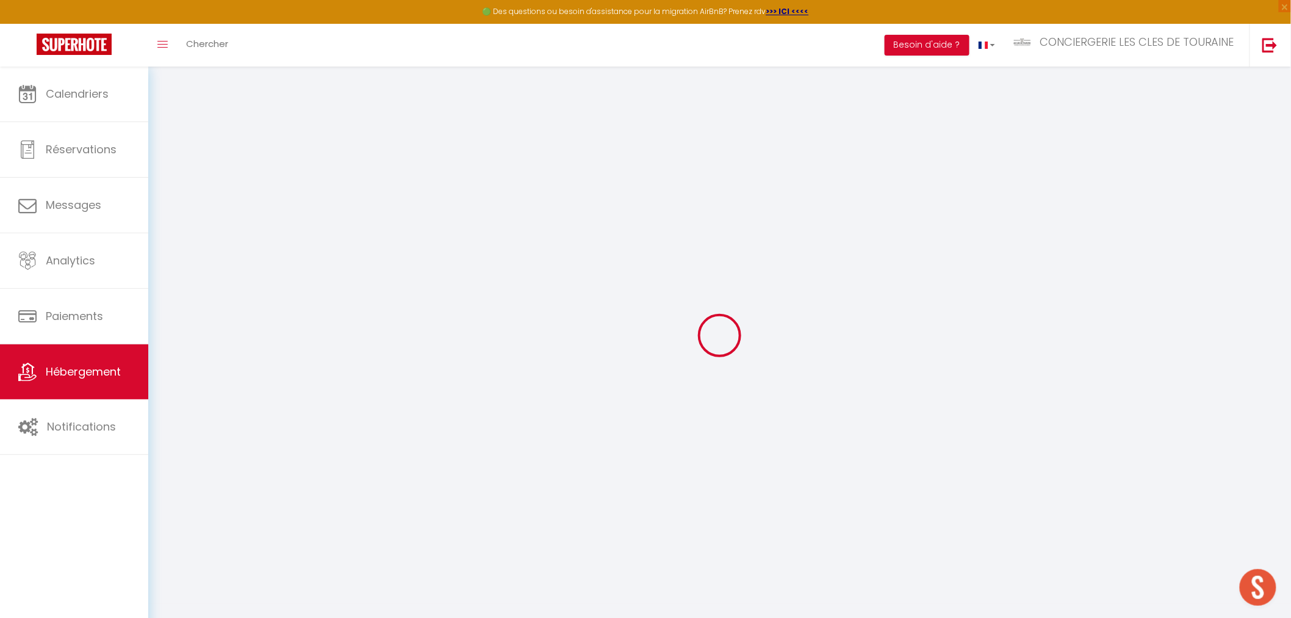
select select
checkbox input "false"
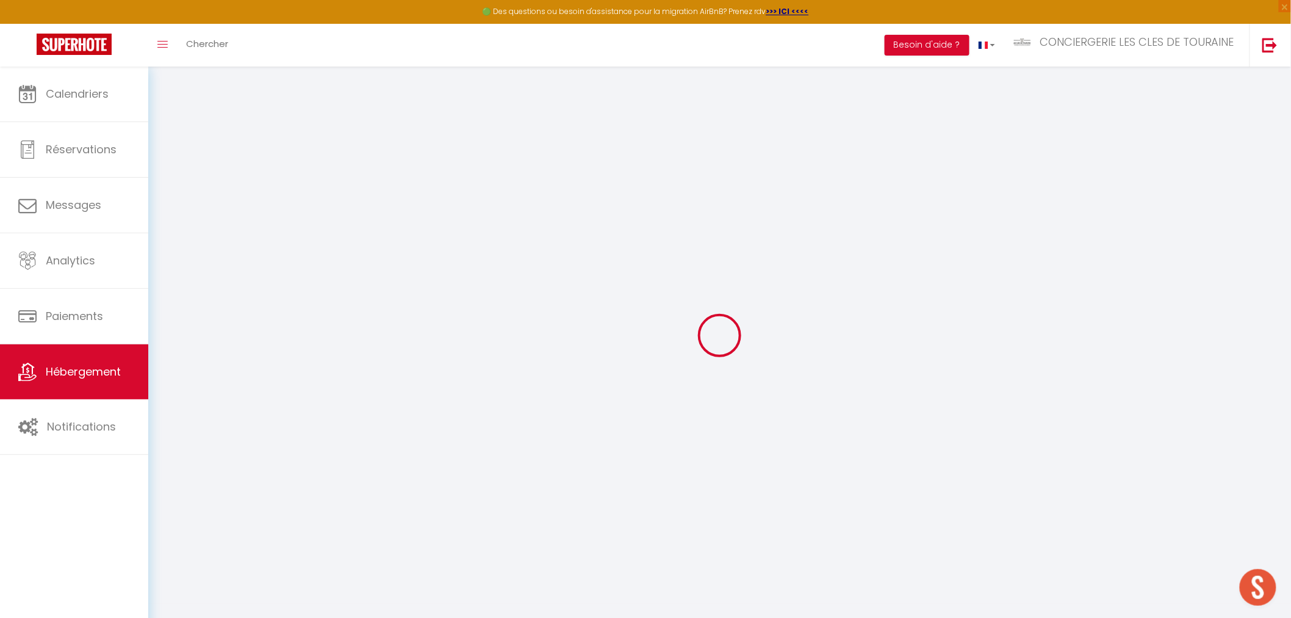
checkbox input "false"
select select
type input "LA GRANGE"
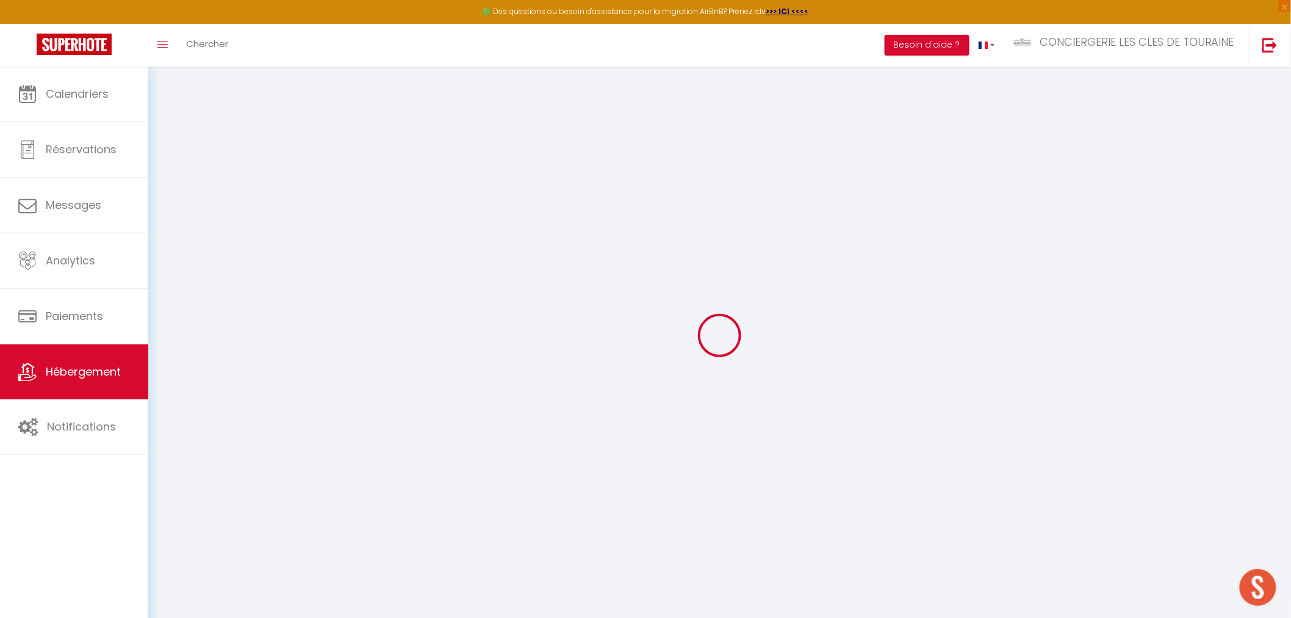
type input "Emeric"
type input "ROULIC"
type input "[STREET_ADDRESS]"
type input "37250"
type input "MONTBAZON"
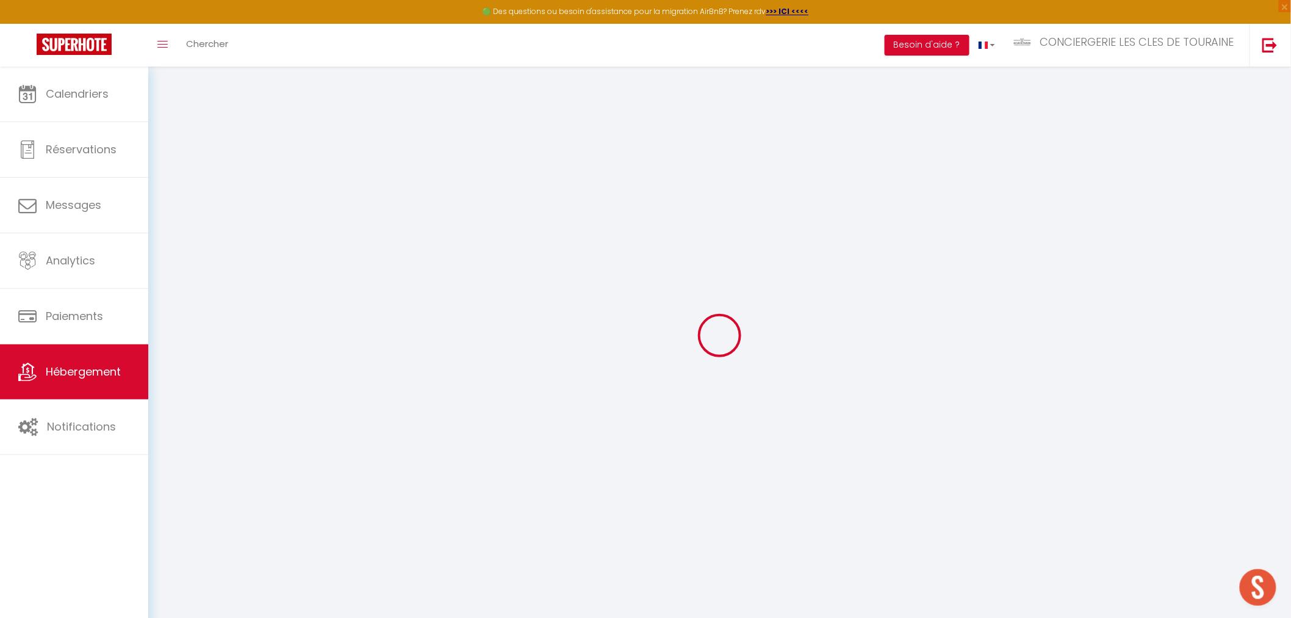
select select "houses"
select select "6"
select select "4"
select select "3"
select select "2"
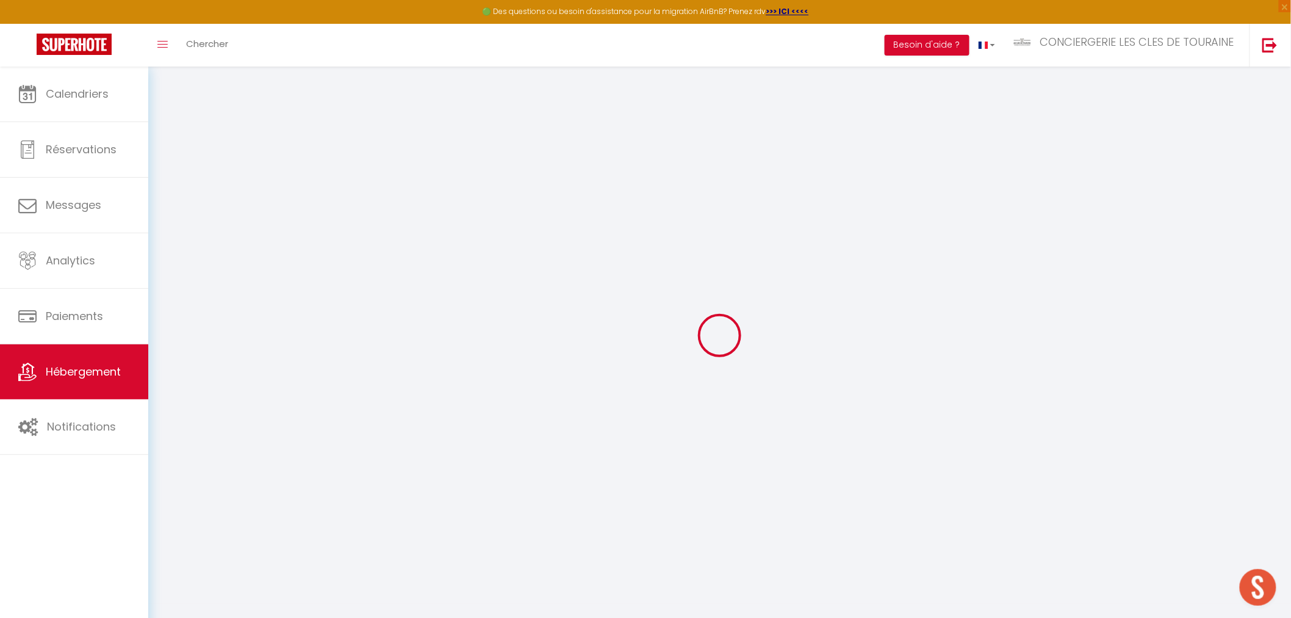
type input "130"
type input "20"
type input "90"
type input "4.4"
type input "4"
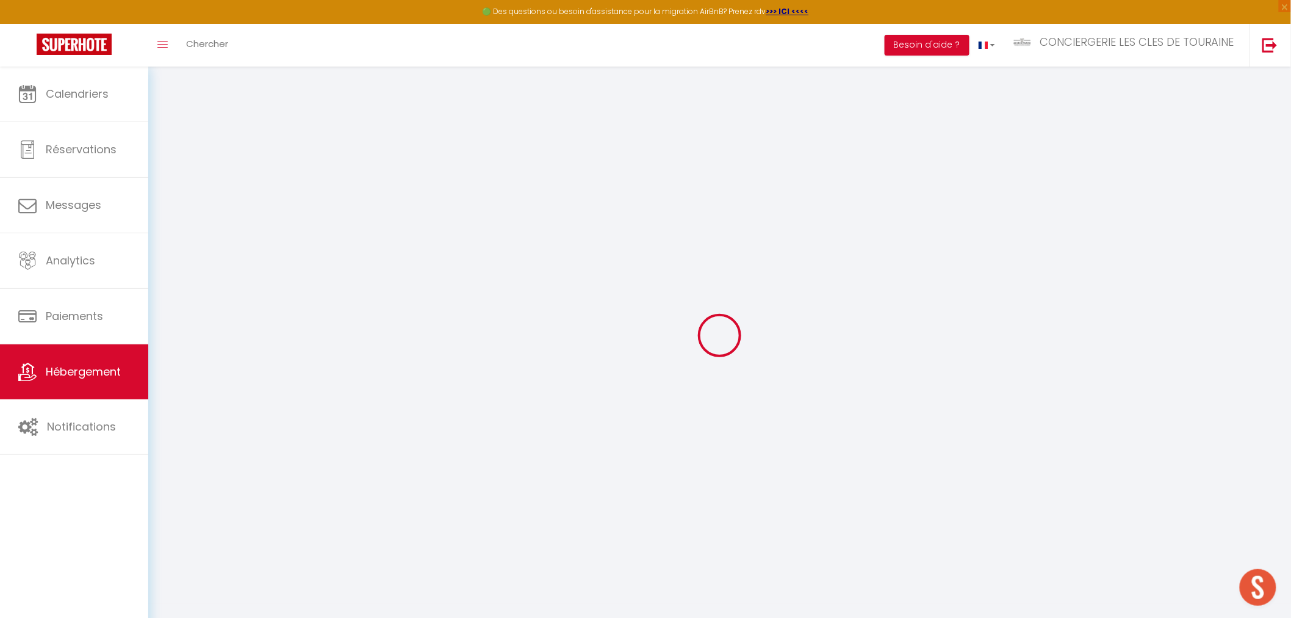
type input "500"
select select
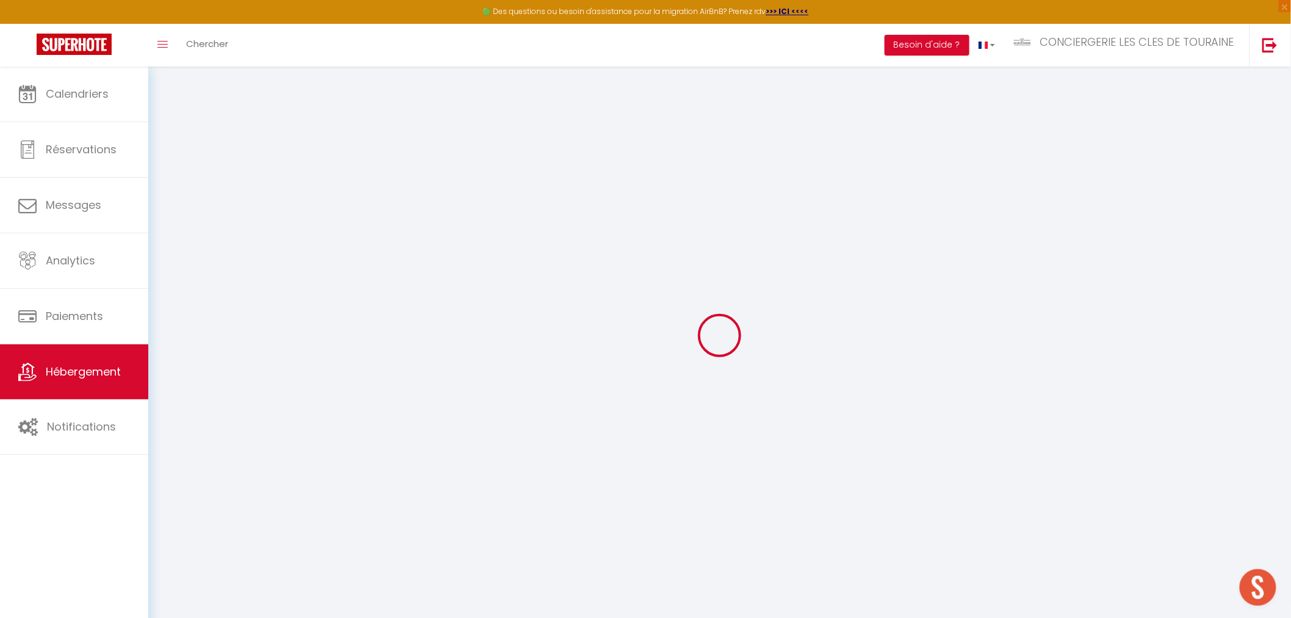
select select
type input "[STREET_ADDRESS]"
type input "37190"
type input "SACHÉ"
type input "[EMAIL_ADDRESS][DOMAIN_NAME]"
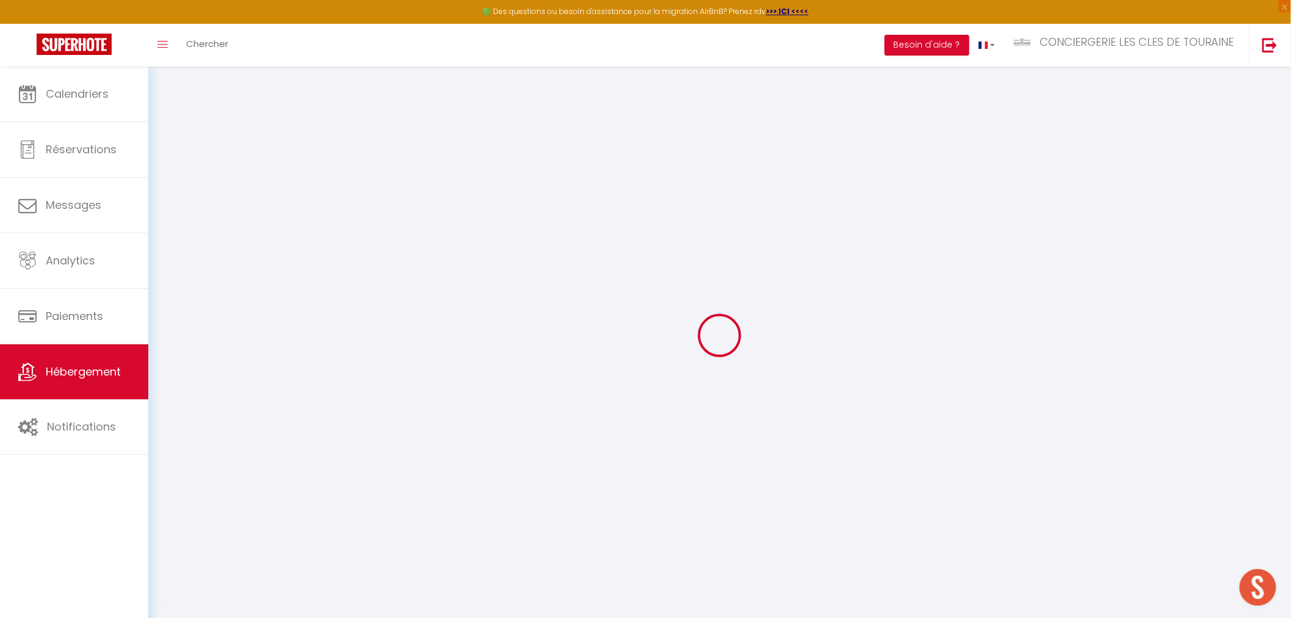
select select "3498"
checkbox input "false"
checkbox input "true"
checkbox input "false"
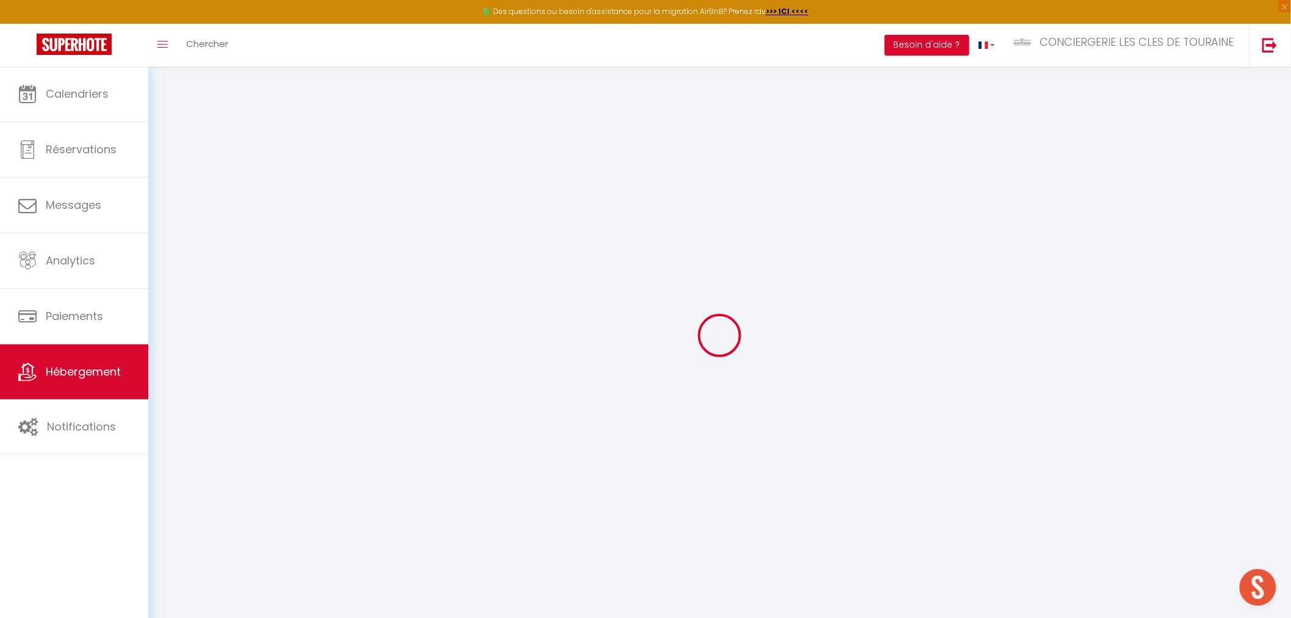
radio input "true"
type input "0"
select select
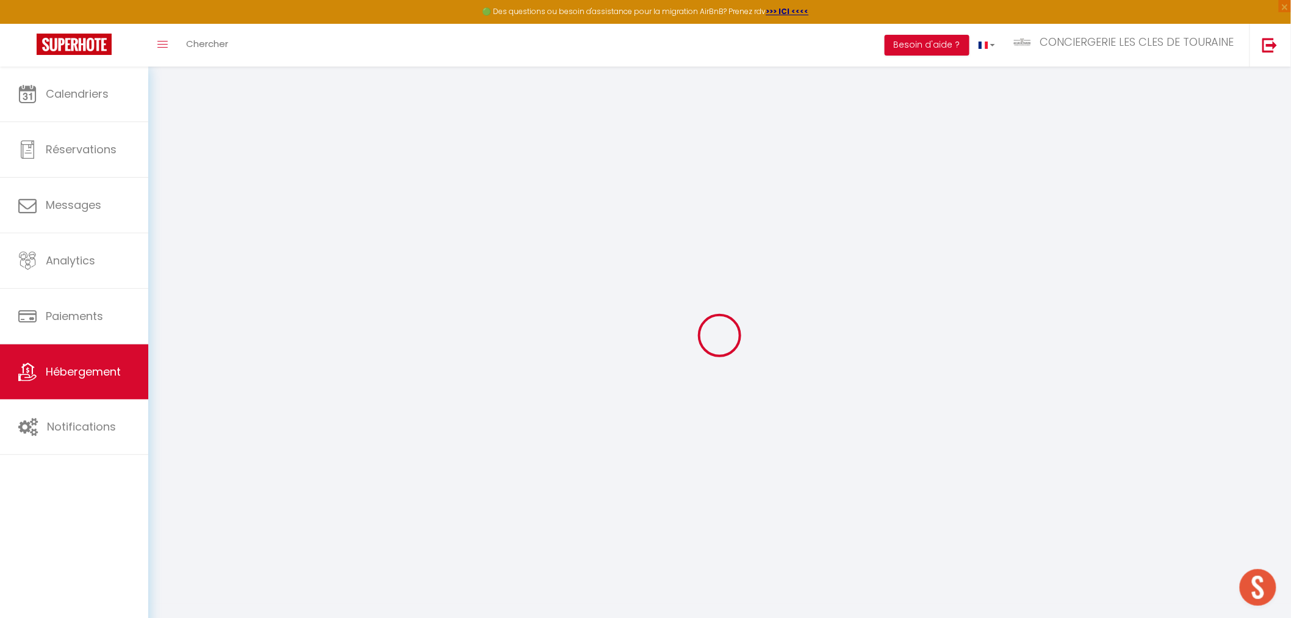
select select
checkbox input "false"
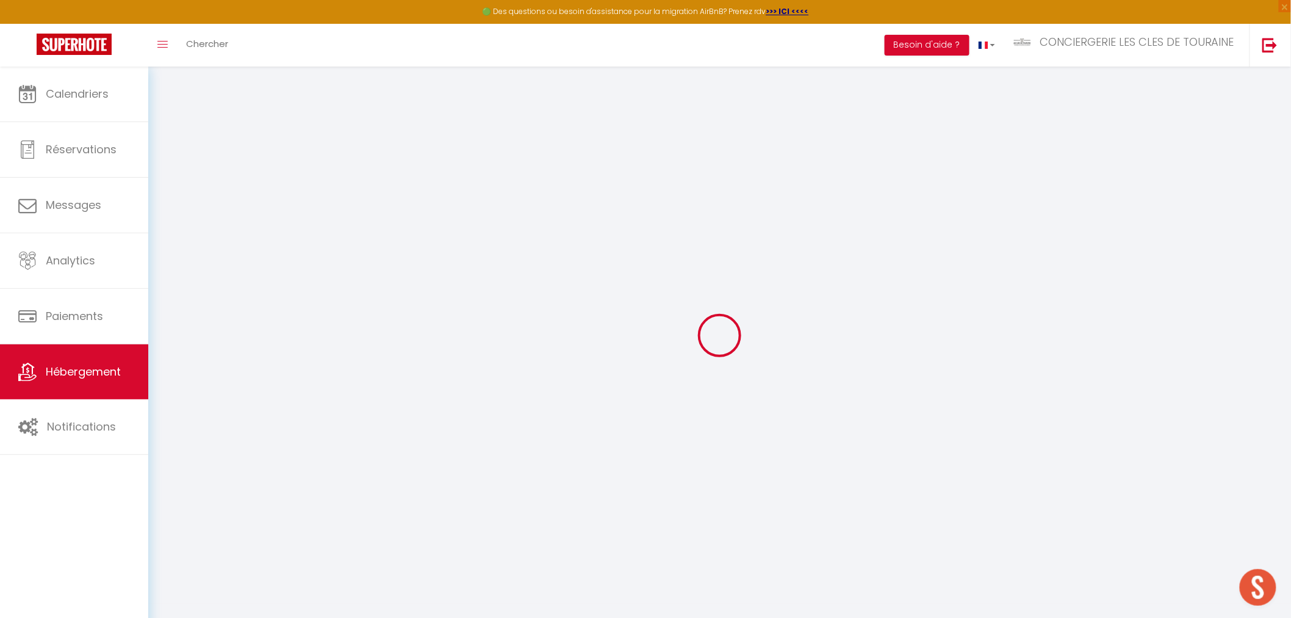
checkbox input "true"
checkbox input "false"
select select
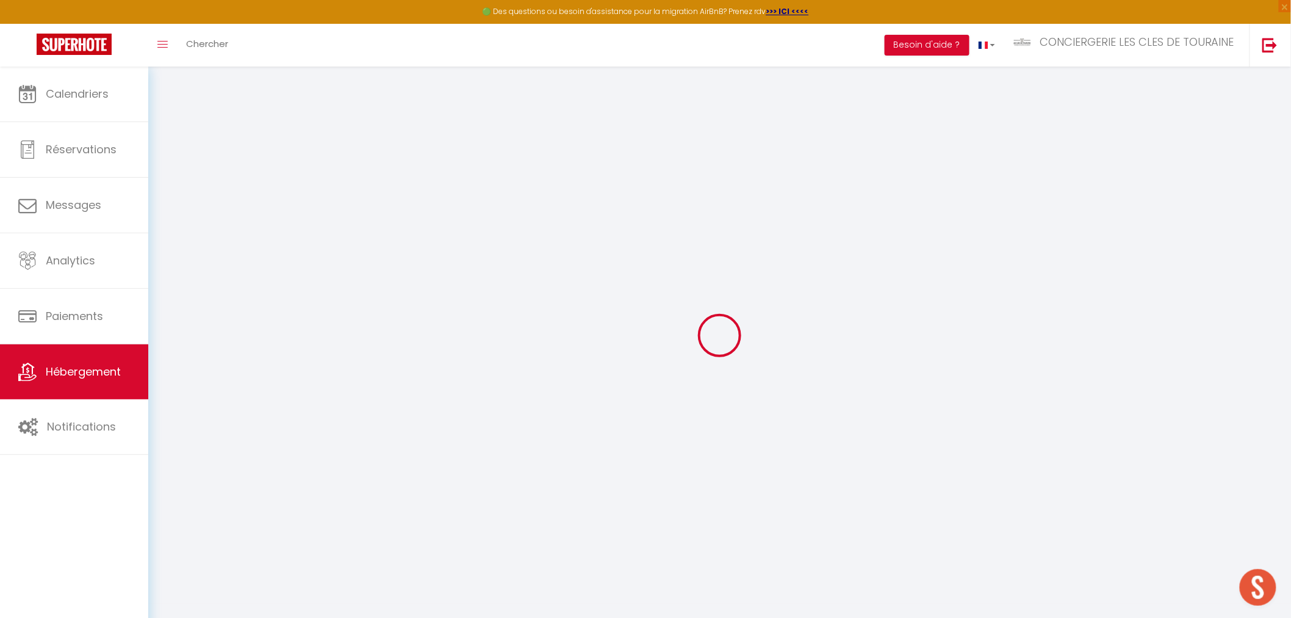
select select
checkbox input "false"
checkbox input "true"
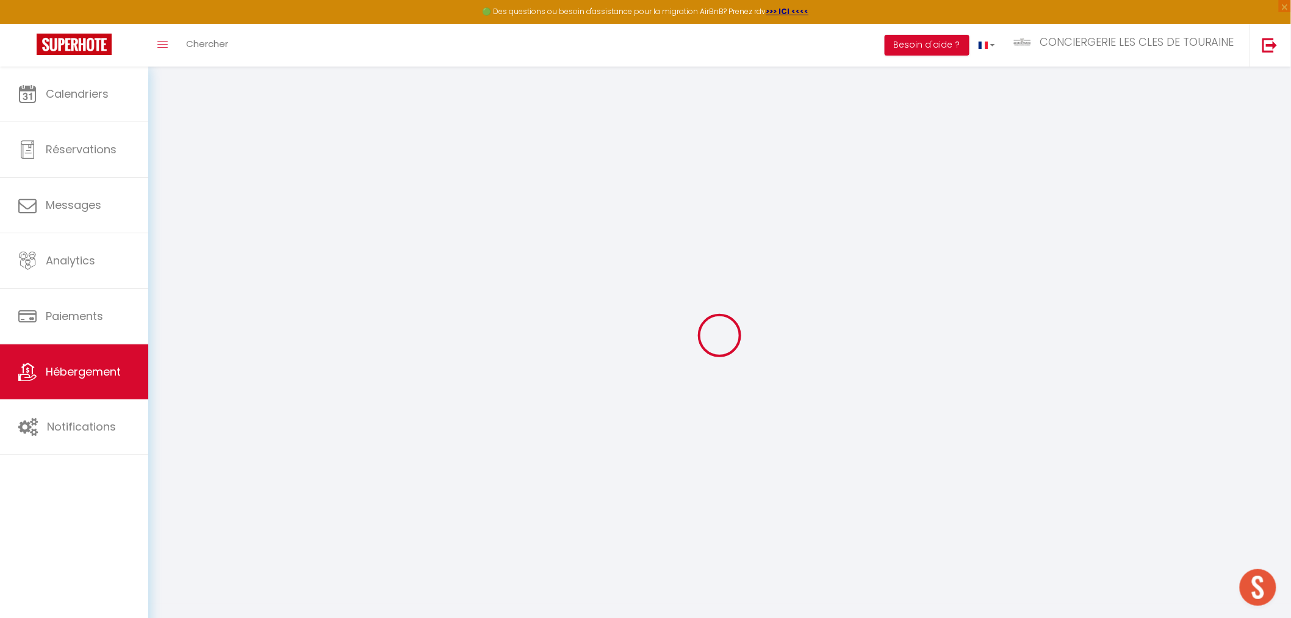
checkbox input "false"
checkbox input "true"
checkbox input "false"
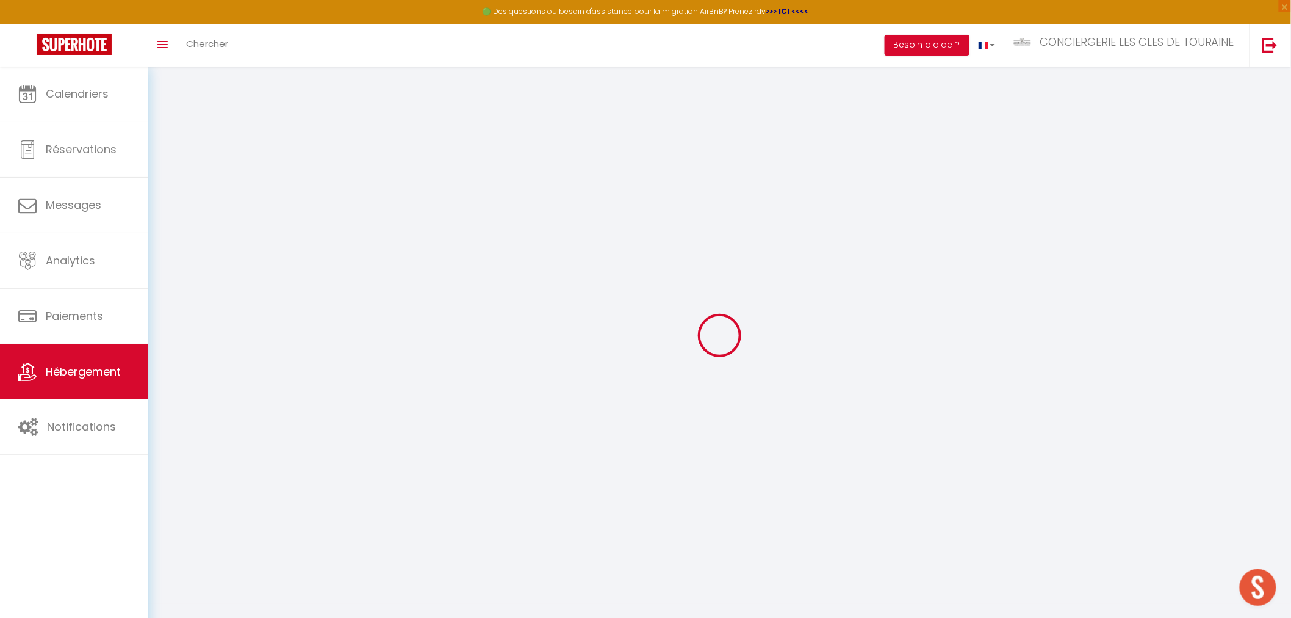
select select
select select "16:00"
select select "19:00"
select select "10:00"
select select "30"
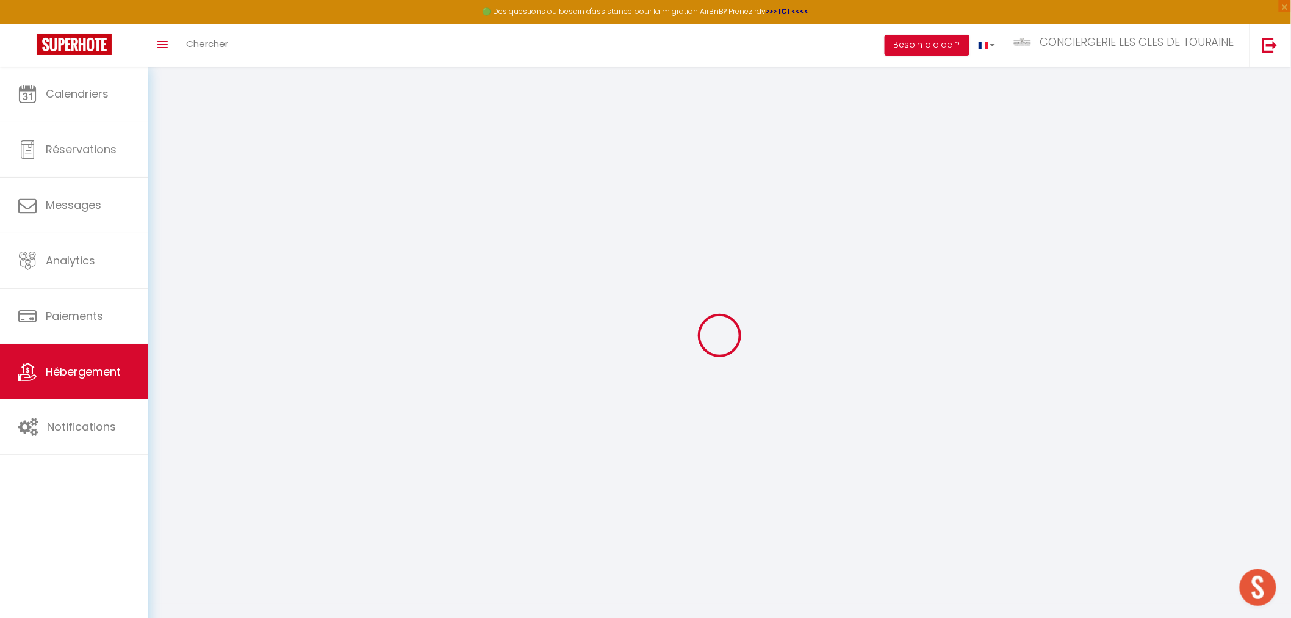
select select "120"
select select "8047"
select select
checkbox input "false"
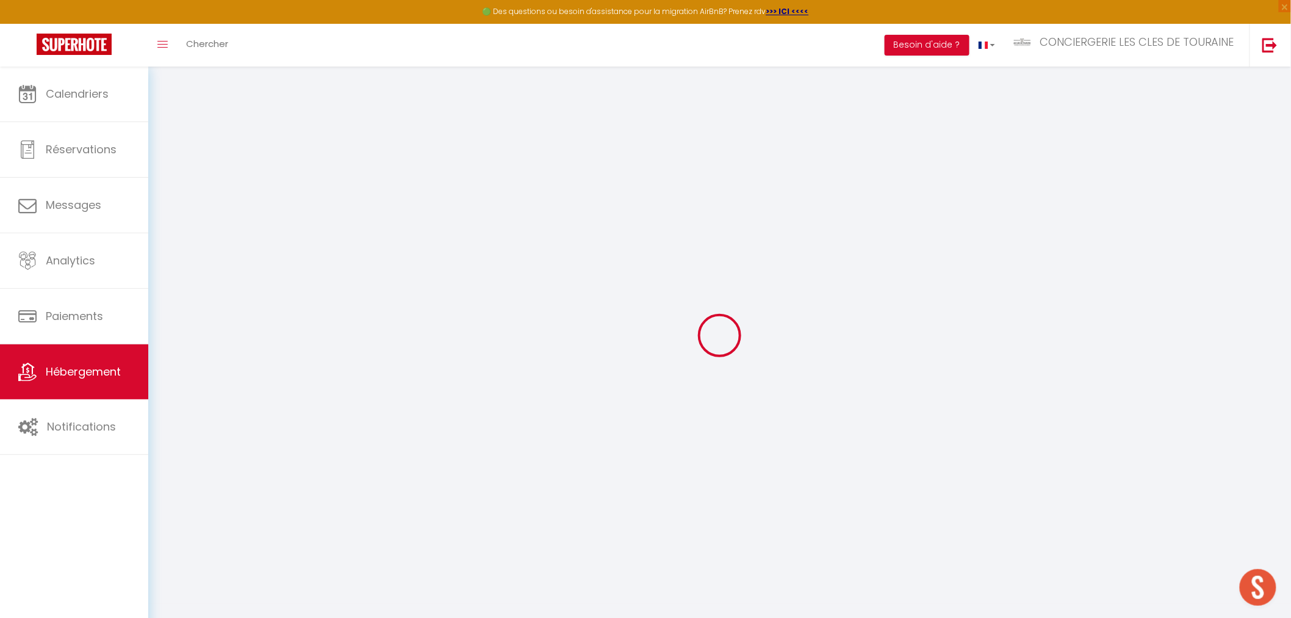
checkbox input "true"
checkbox input "false"
select select
checkbox input "false"
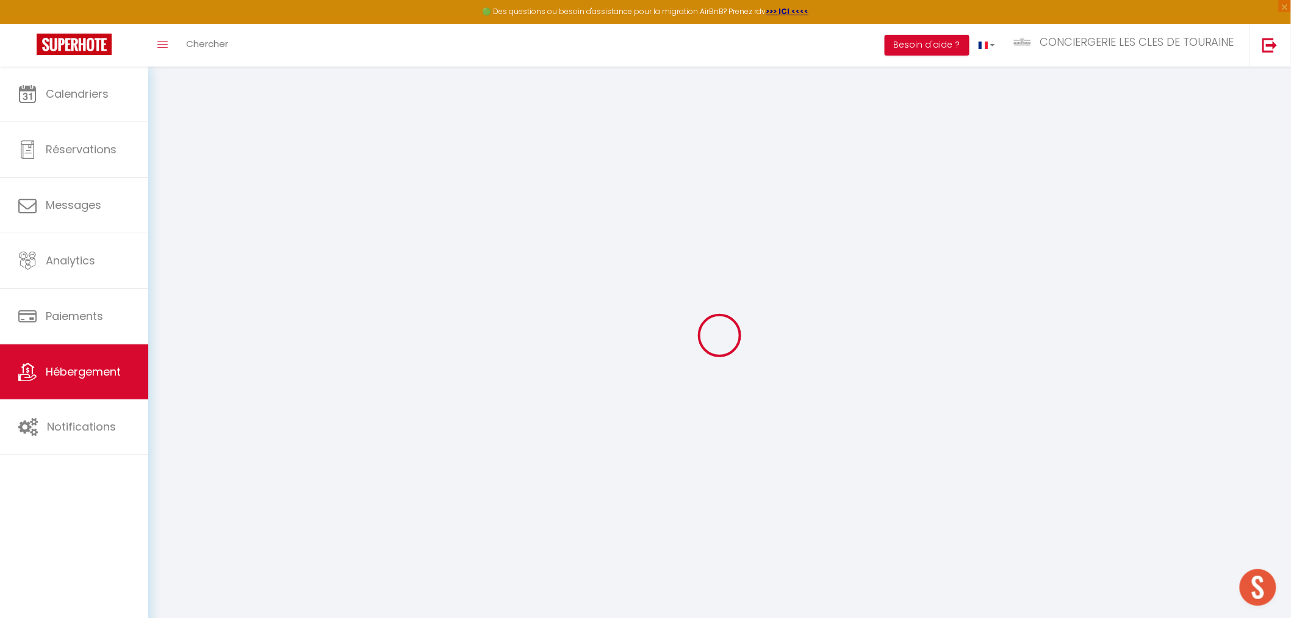
checkbox input "true"
checkbox input "false"
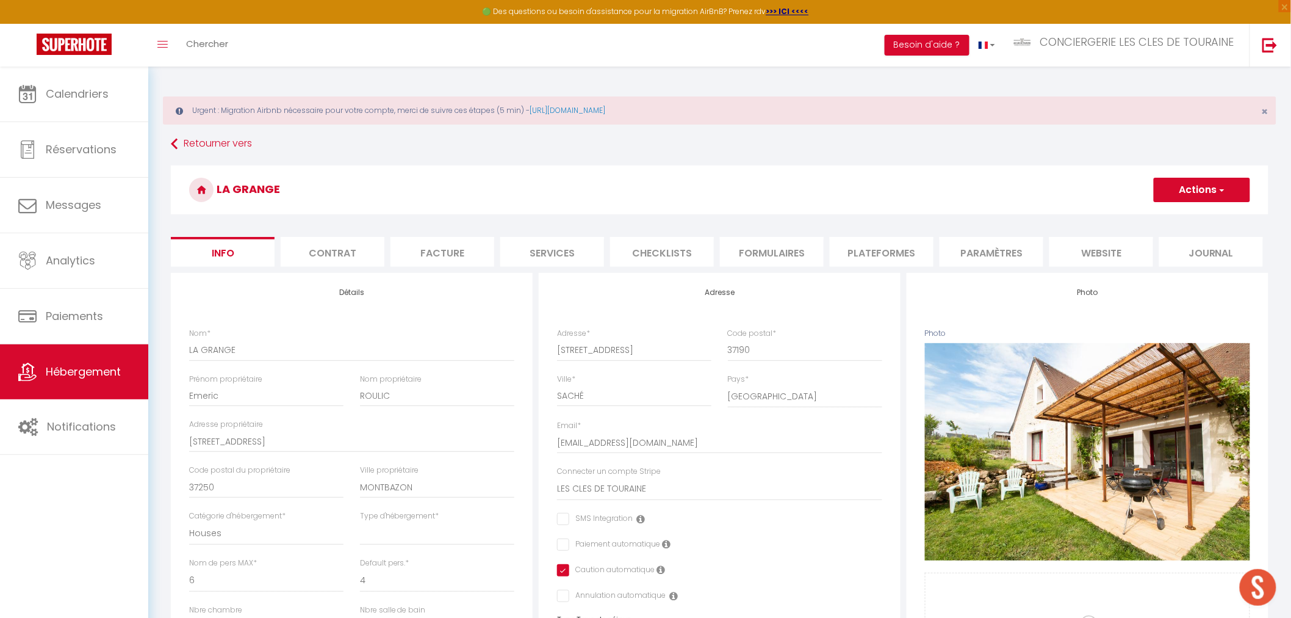
click at [1076, 250] on li "website" at bounding box center [1102, 252] width 104 height 30
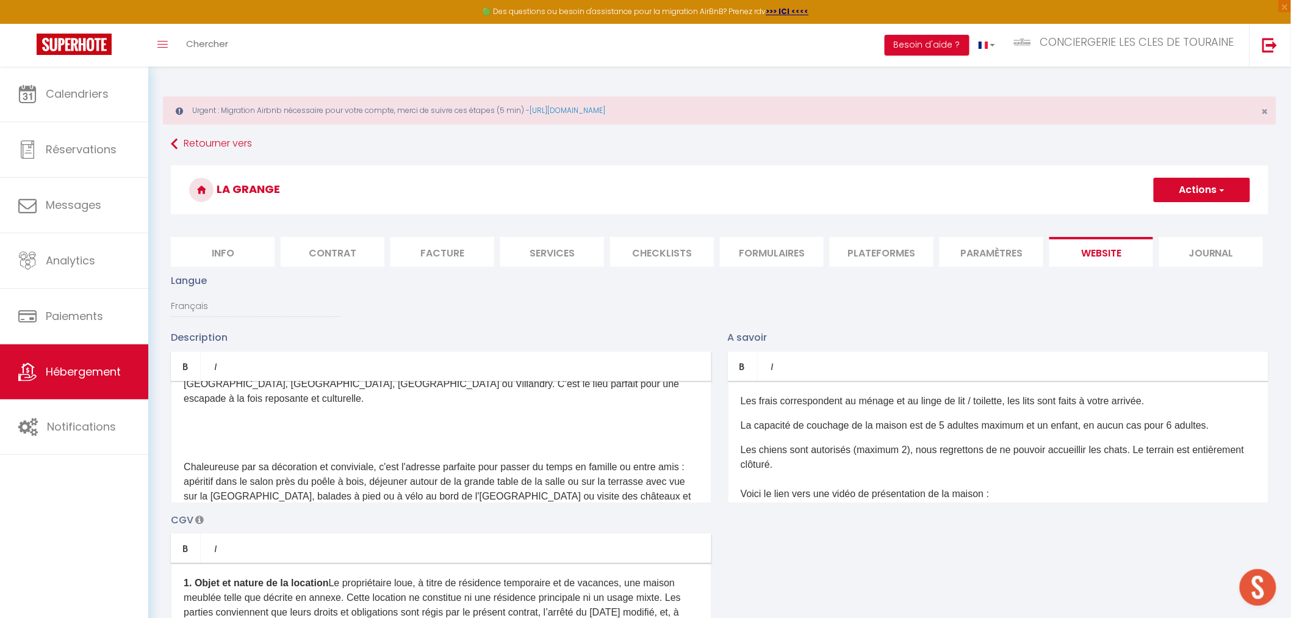
scroll to position [68, 0]
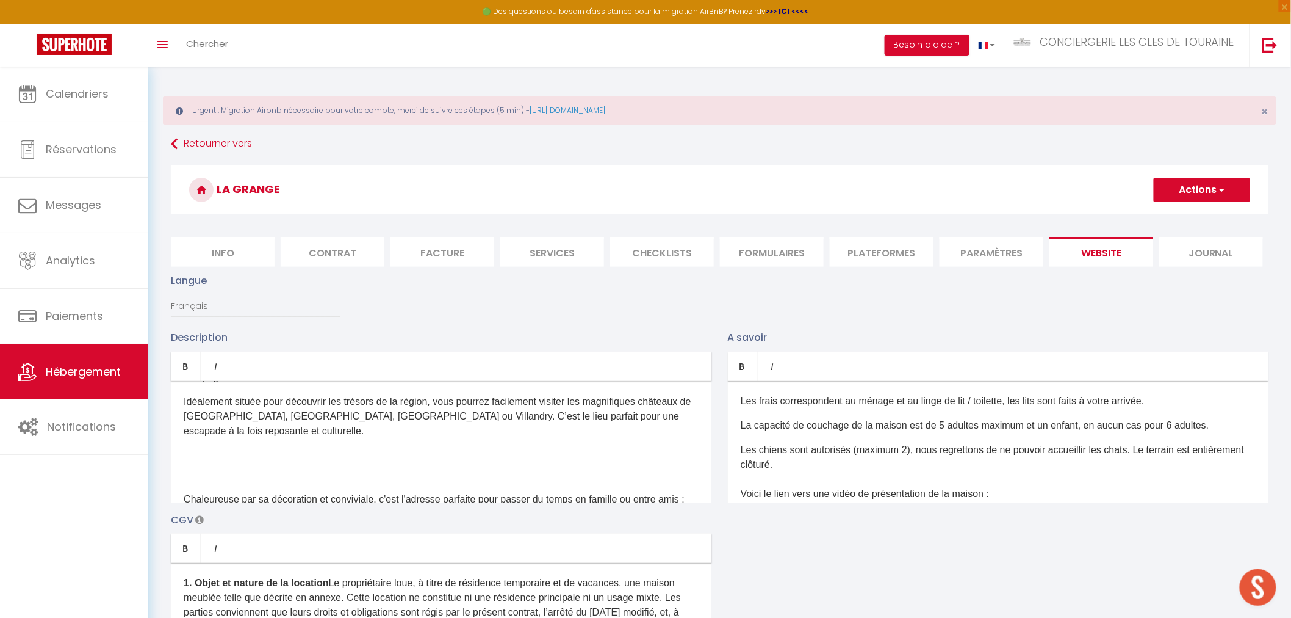
click at [246, 426] on div "Ancienne grange rénovée avec beaucoup de charme dans un esprit scandinave, cett…" at bounding box center [441, 442] width 541 height 122
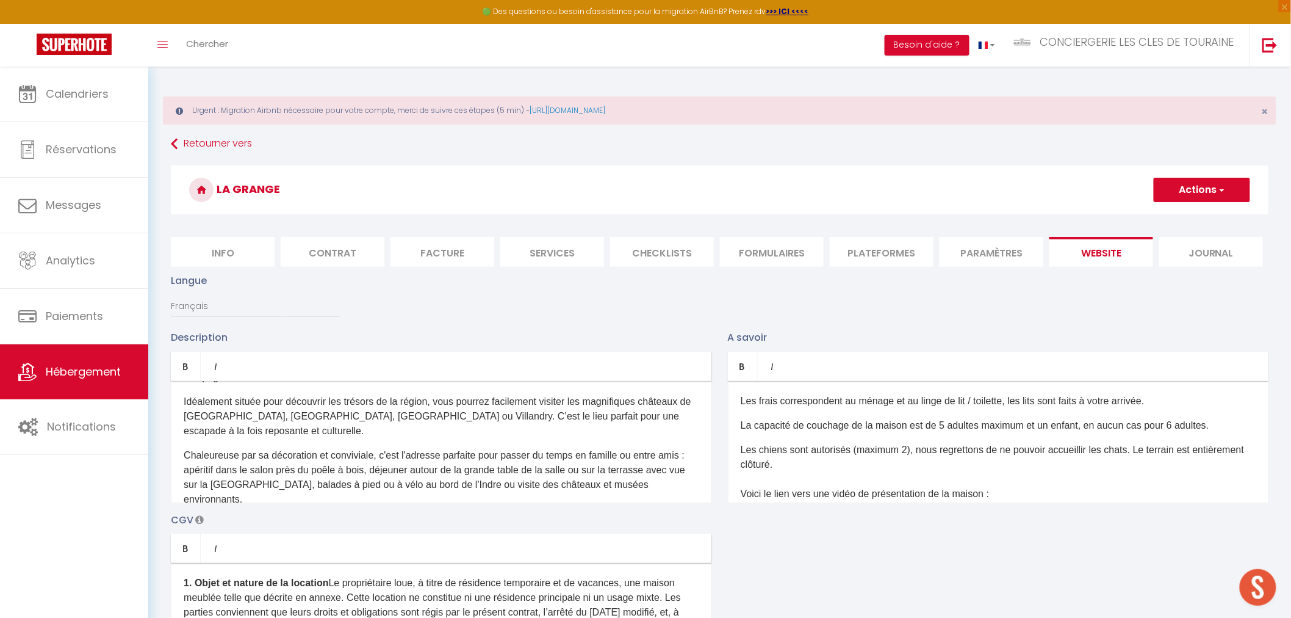
drag, startPoint x: 258, startPoint y: 489, endPoint x: 173, endPoint y: 438, distance: 99.4
click at [173, 438] on div "Ancienne grange rénovée avec beaucoup de charme dans un esprit scandinave, cett…" at bounding box center [441, 442] width 541 height 122
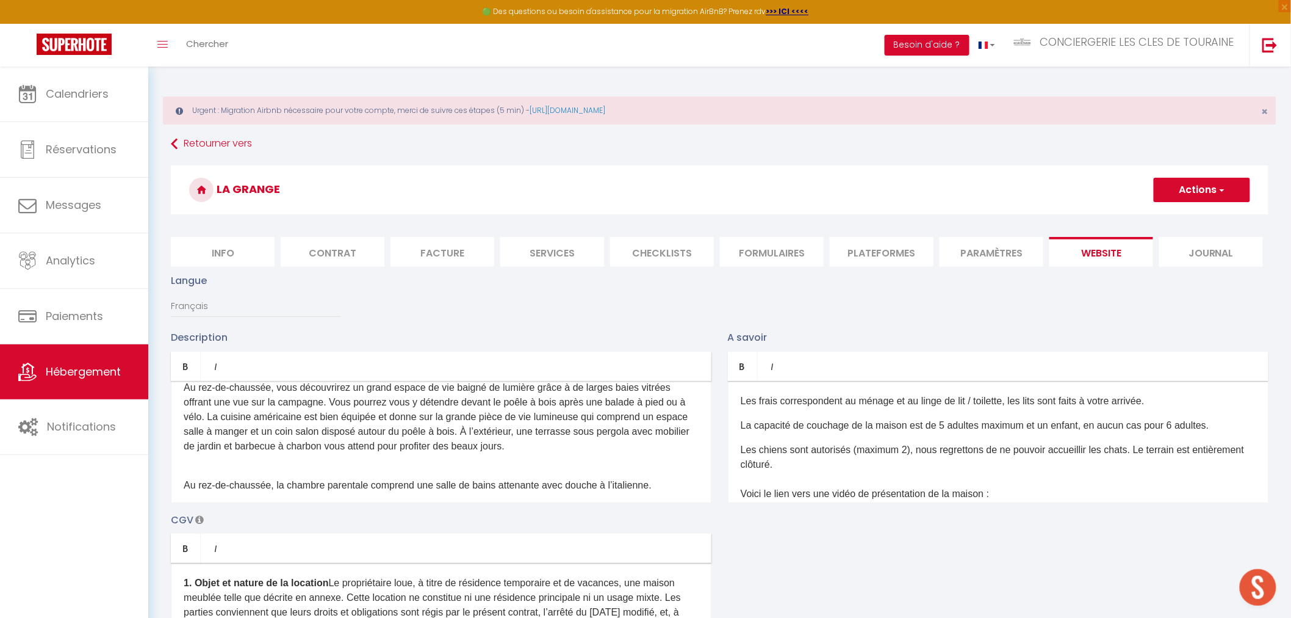
click at [547, 445] on div "Ancienne grange rénovée avec beaucoup de charme dans un esprit scandinave, cett…" at bounding box center [441, 442] width 541 height 122
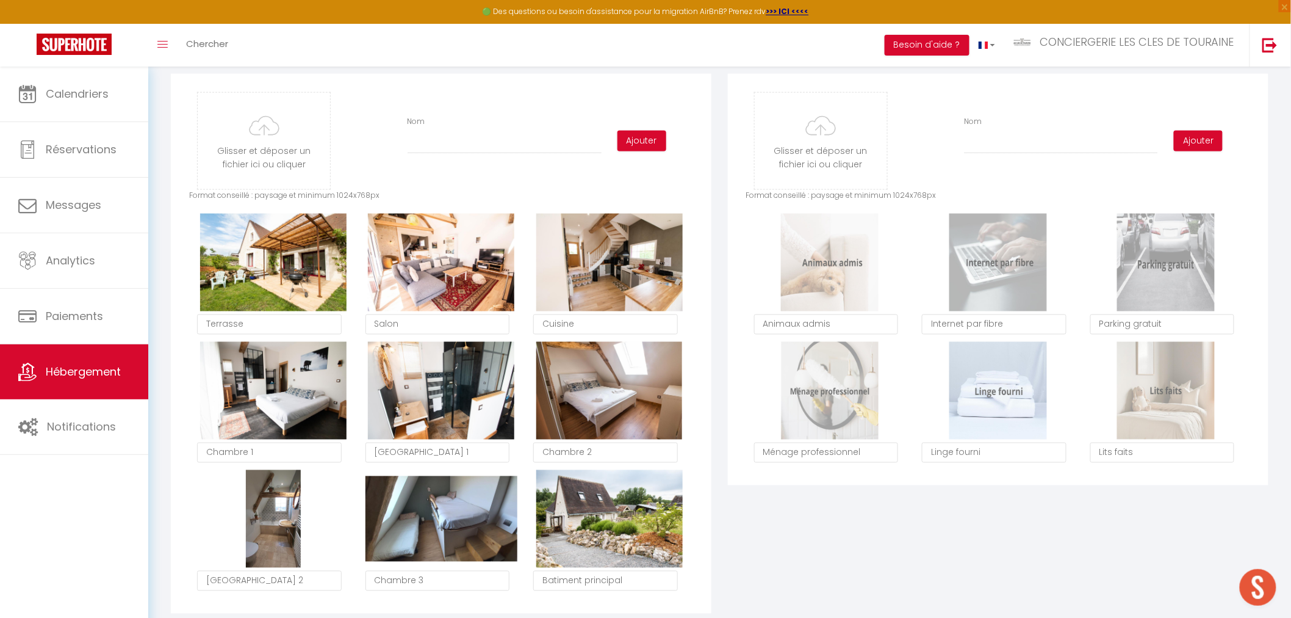
scroll to position [678, 0]
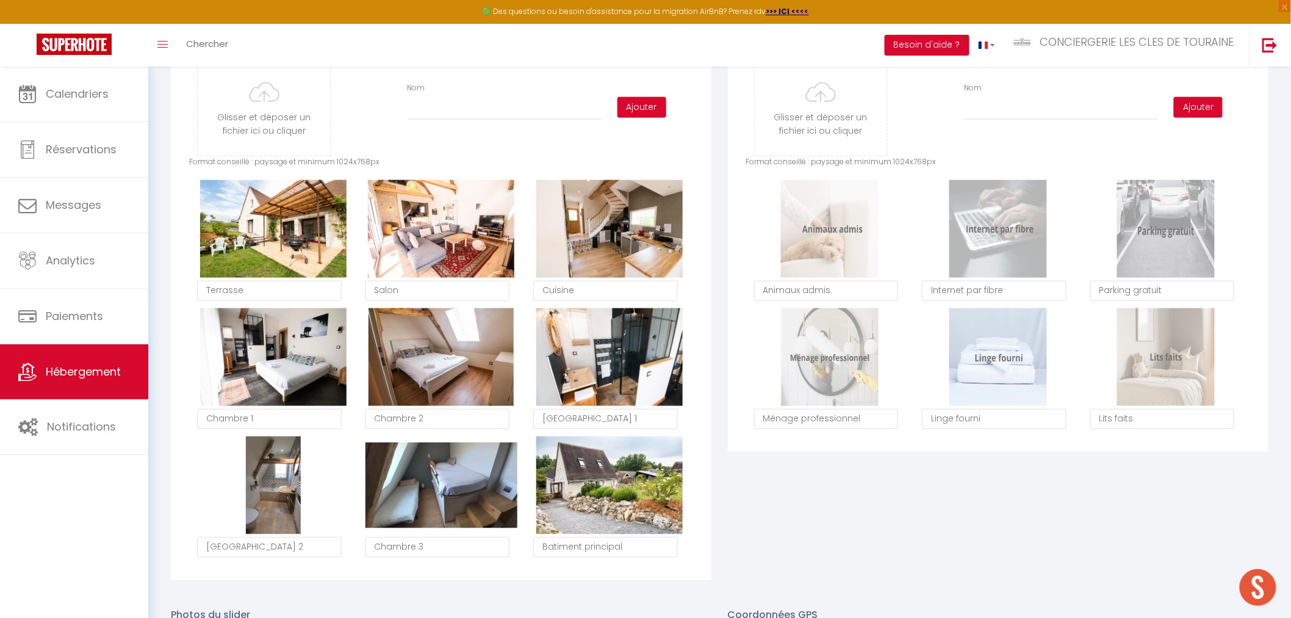
checkbox input "true"
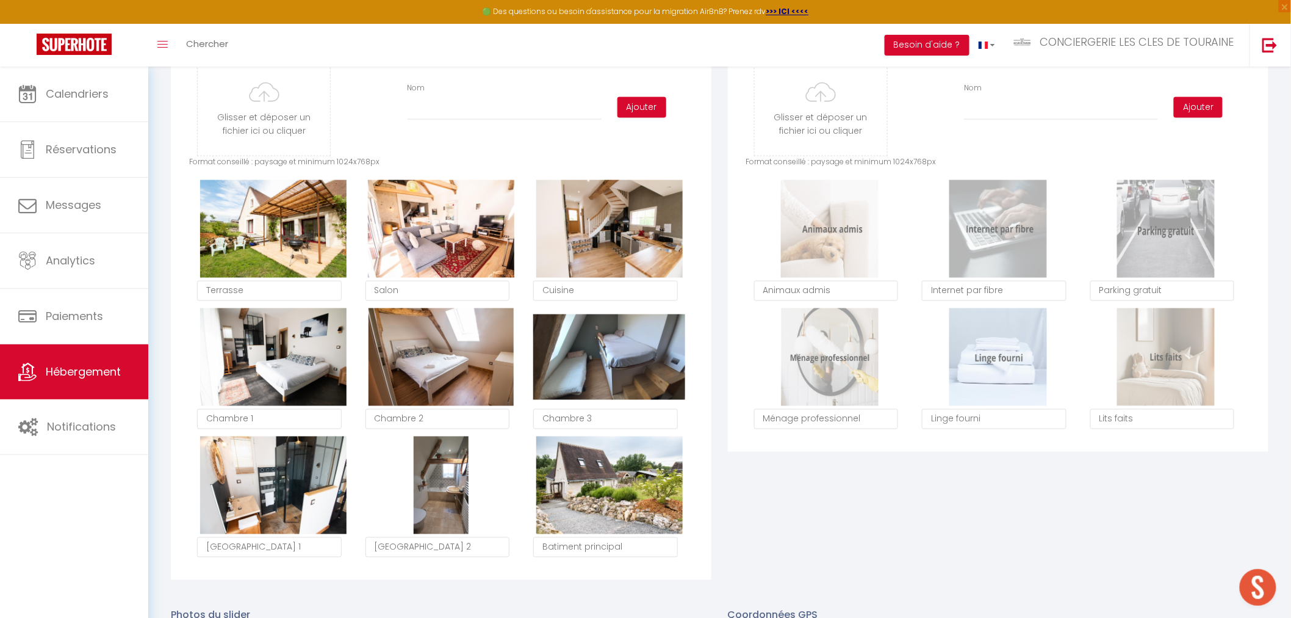
checkbox input "true"
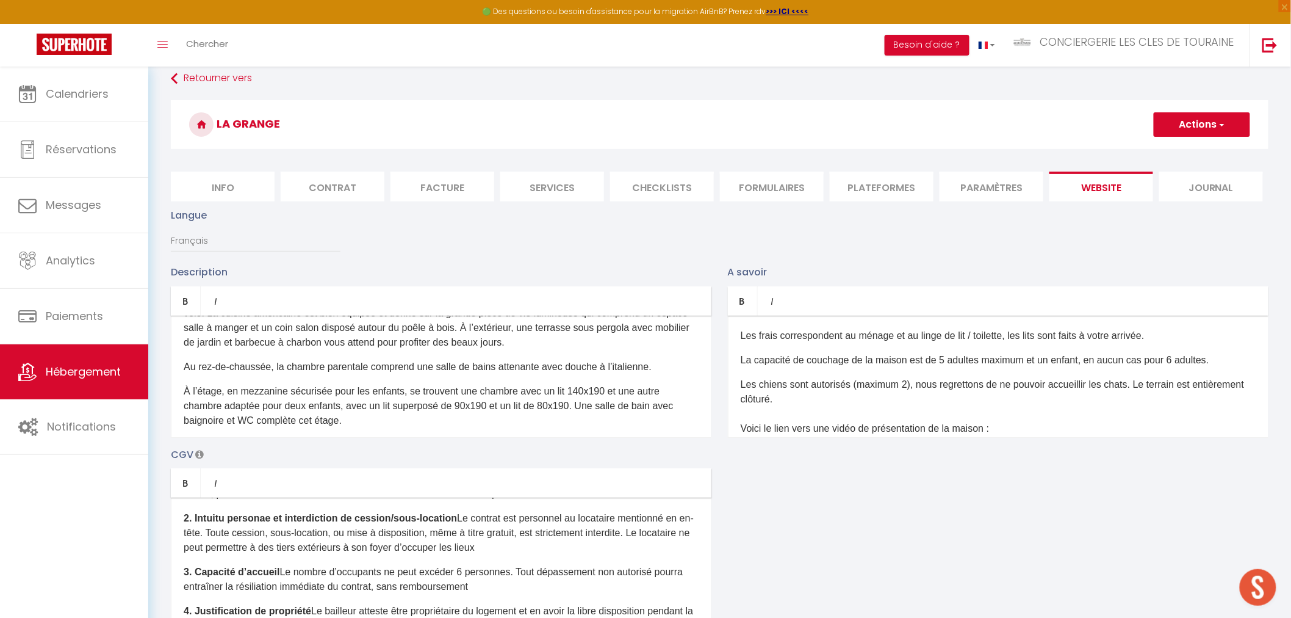
scroll to position [0, 0]
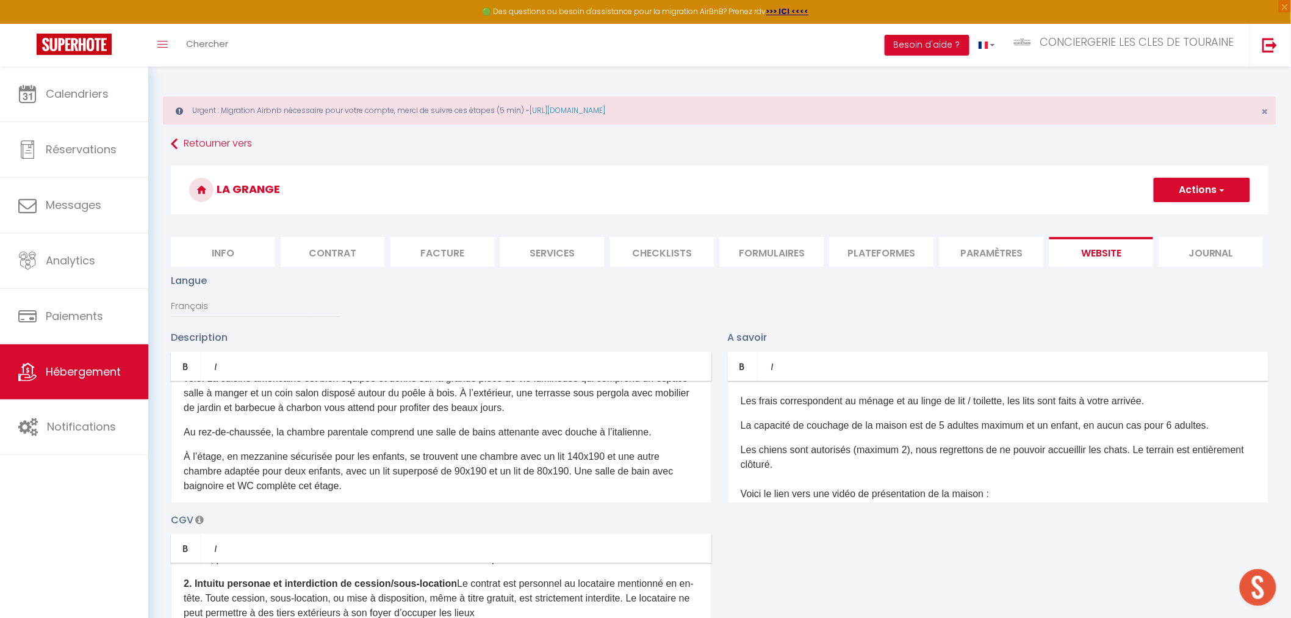
click at [1169, 401] on p "Les frais correspondent au ménage et au linge de lit / toilette, les lits sont …" at bounding box center [998, 401] width 515 height 15
click at [943, 424] on p "La capacité de couchage de la maison est de 5 adultes maximum et un enfant, en …" at bounding box center [998, 425] width 515 height 15
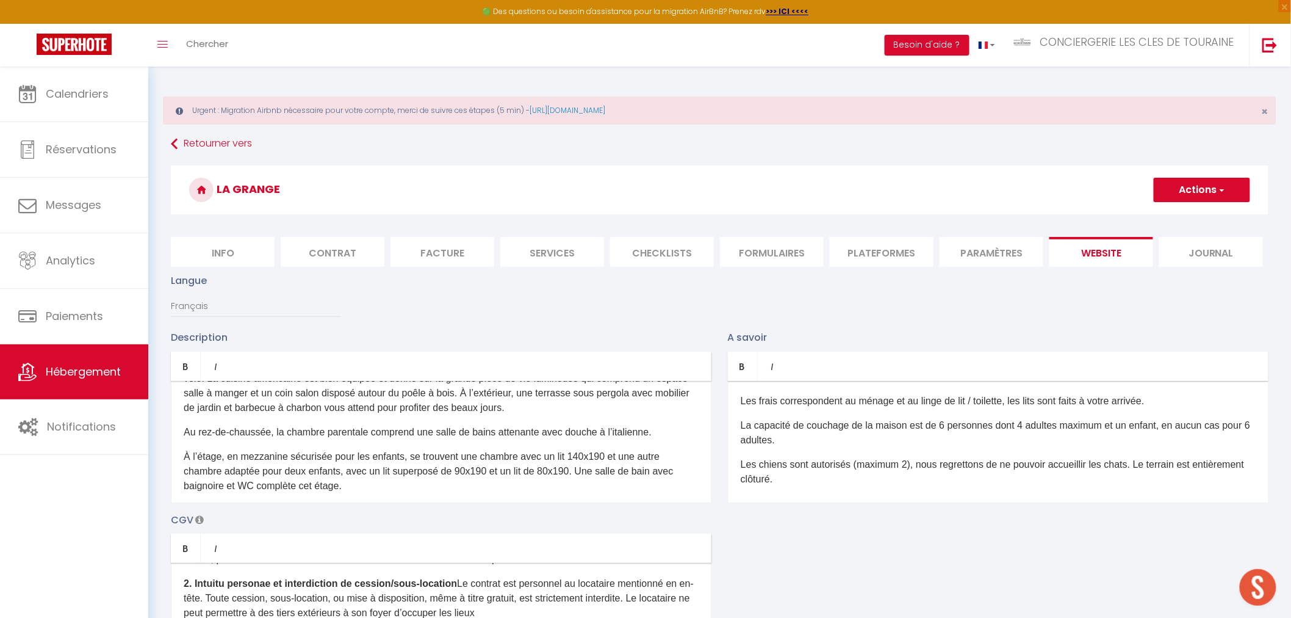
click at [1123, 424] on p "La capacité de couchage de la maison est de 6 personnes dont 4 adultes maximum …" at bounding box center [998, 432] width 515 height 29
click at [1166, 424] on p "La capacité de couchage de la maison est de 6 personnes dont 4 adultes maximum …" at bounding box center [998, 432] width 515 height 29
click at [1170, 425] on p "La capacité de couchage de la maison est de 6 personnes dont 4 adultes maximum …" at bounding box center [998, 432] width 515 height 29
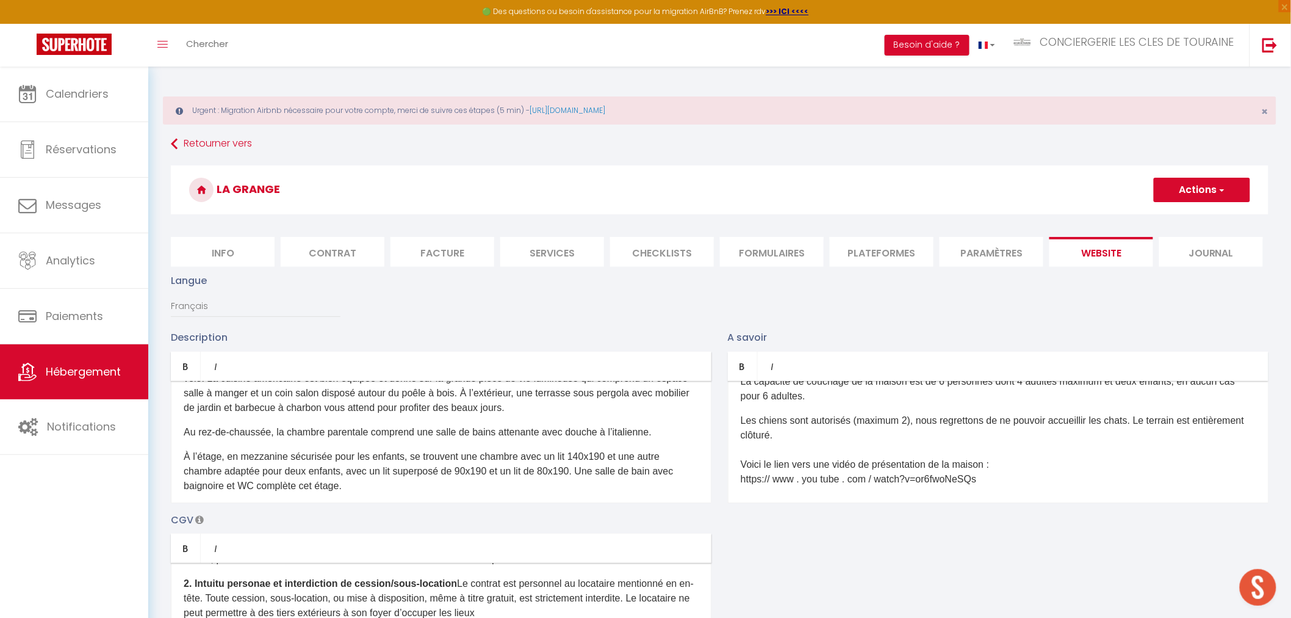
scroll to position [68, 0]
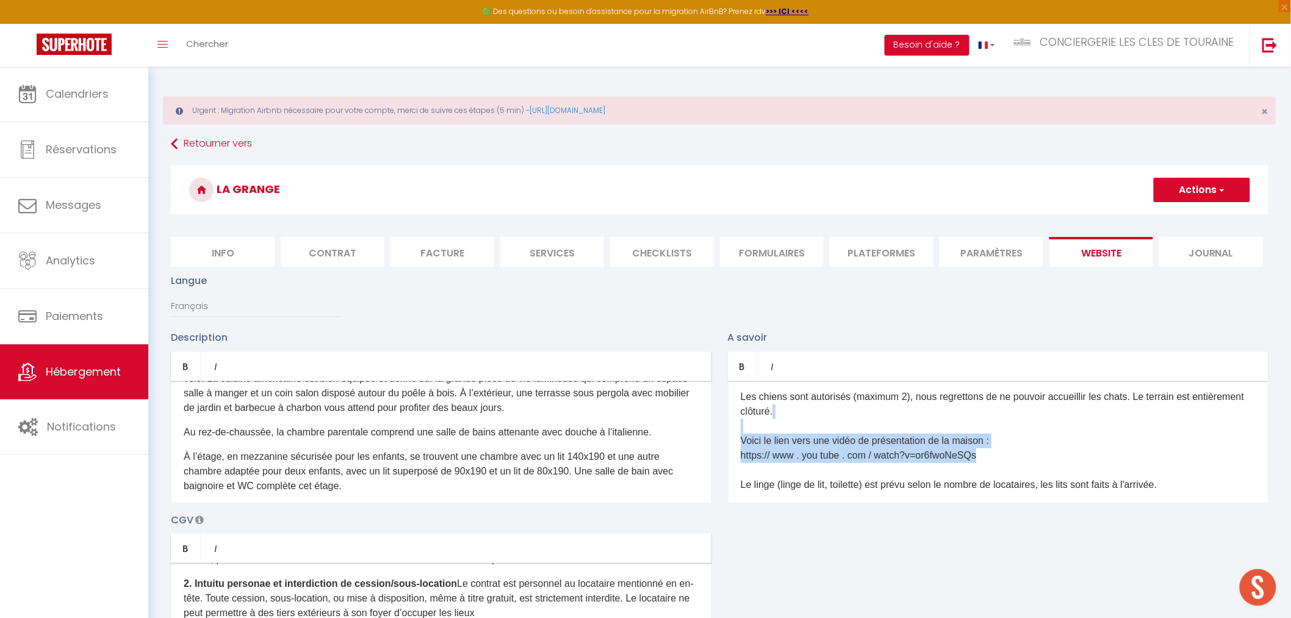
drag, startPoint x: 1012, startPoint y: 453, endPoint x: 786, endPoint y: 432, distance: 226.7
click at [786, 432] on p "Les chiens sont autorisés (maximum 2), nous regrettons de ne pouvoir accueillir…" at bounding box center [998, 425] width 515 height 73
click at [996, 450] on p "Les chiens sont autorisés (maximum 2), nous regrettons de ne pouvoir accueillir…" at bounding box center [998, 425] width 515 height 73
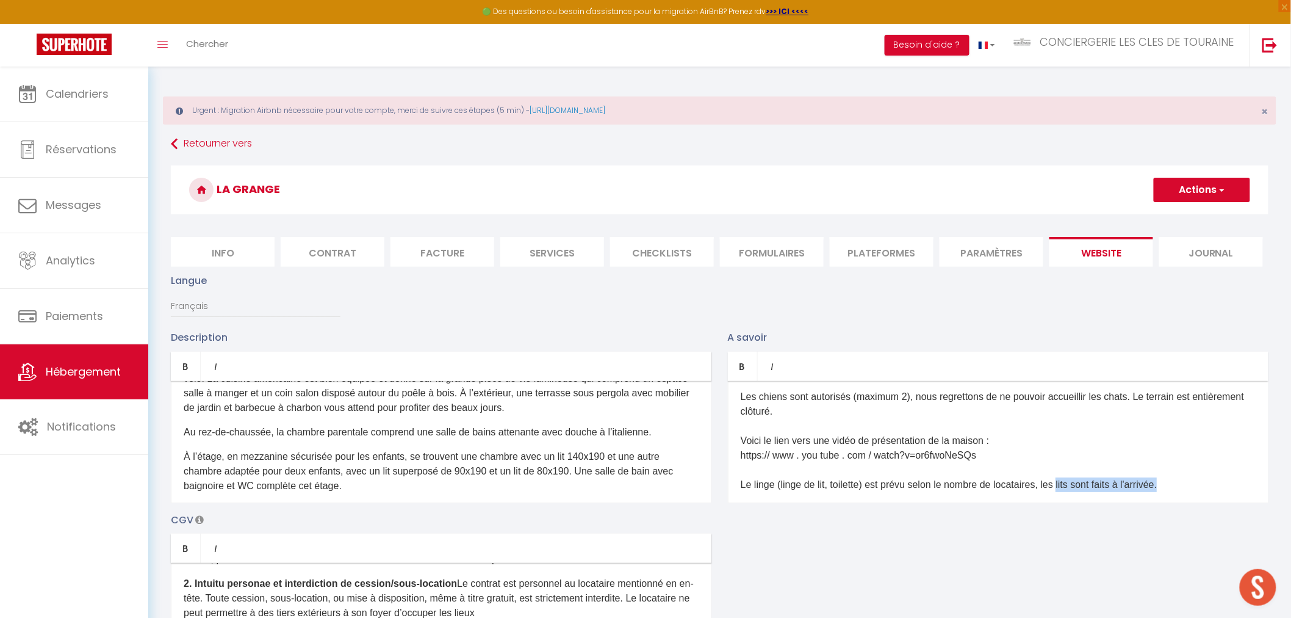
drag, startPoint x: 1071, startPoint y: 464, endPoint x: 1193, endPoint y: 488, distance: 124.5
click at [1193, 488] on div "Les frais correspondent au ménage et au linge de lit / toilette, les lits sont …" at bounding box center [998, 442] width 541 height 122
click at [1123, 489] on p "Le linge (linge de lit, toilette) ​est prévu selon le nombre de locataires, les…" at bounding box center [998, 484] width 515 height 15
click at [1118, 481] on p "Le linge (linge de lit, toilette) ​est prévu selon le nombre de locataires, les…" at bounding box center [998, 484] width 515 height 15
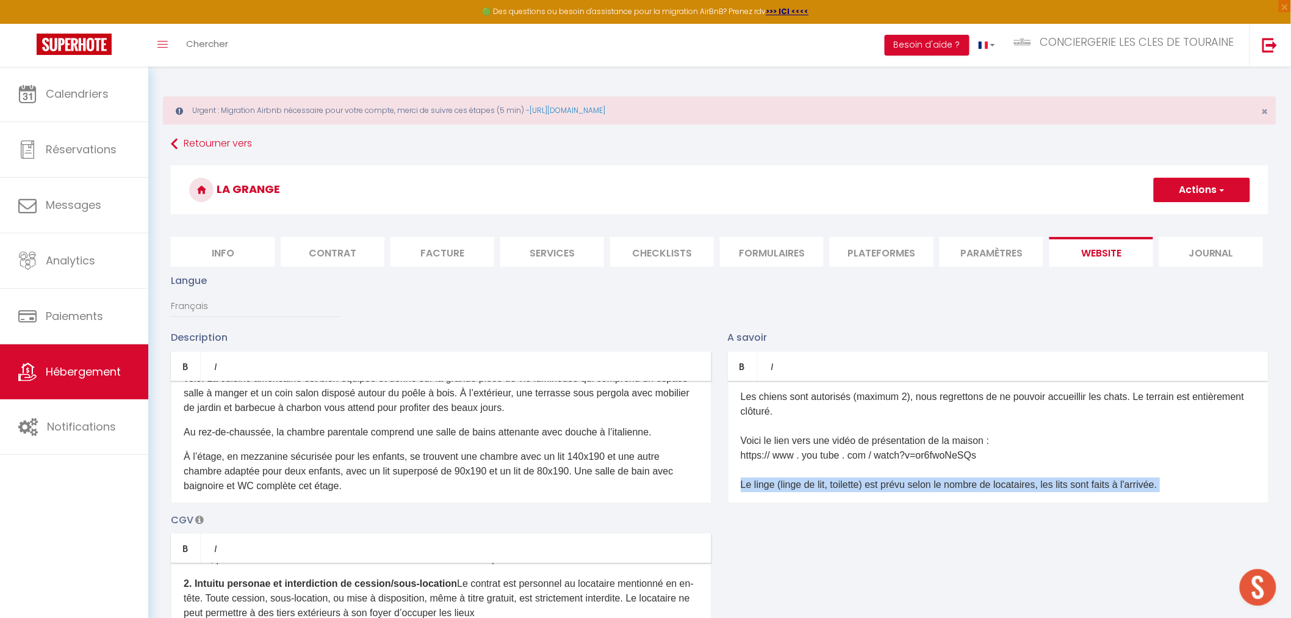
click at [1118, 481] on p "Le linge (linge de lit, toilette) ​est prévu selon le nombre de locataires, les…" at bounding box center [998, 484] width 515 height 15
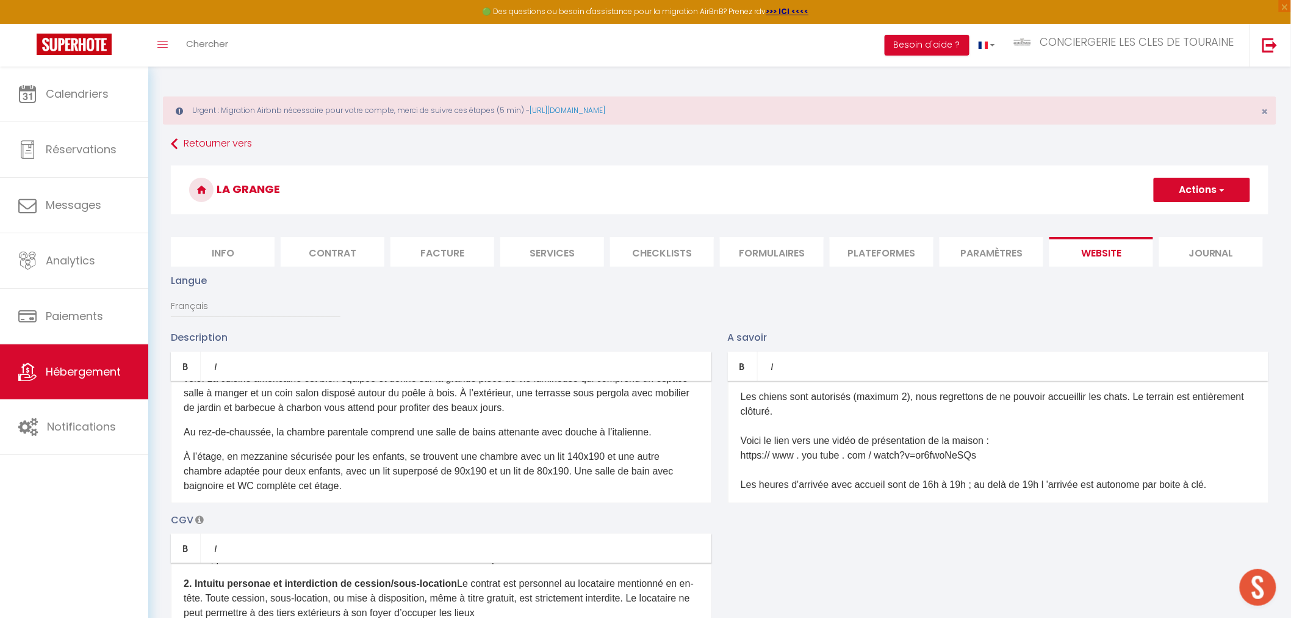
scroll to position [135, 0]
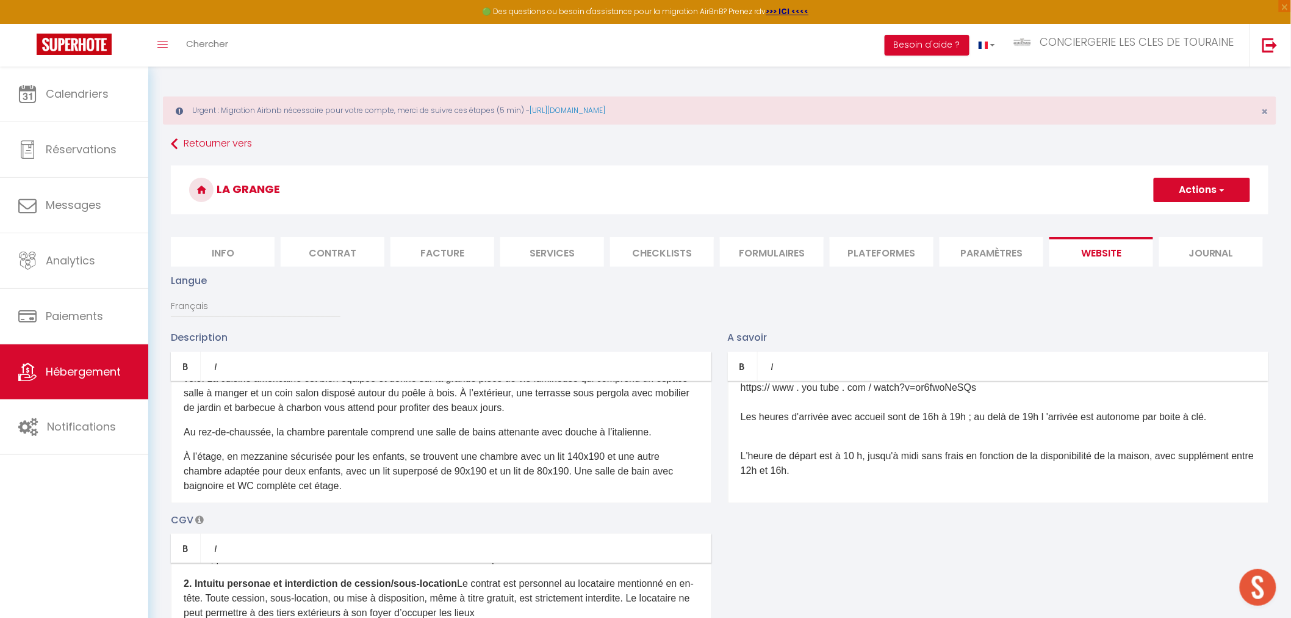
click at [902, 430] on div "Les frais correspondent au ménage et au linge de lit / toilette, les lits sont …" at bounding box center [998, 442] width 541 height 122
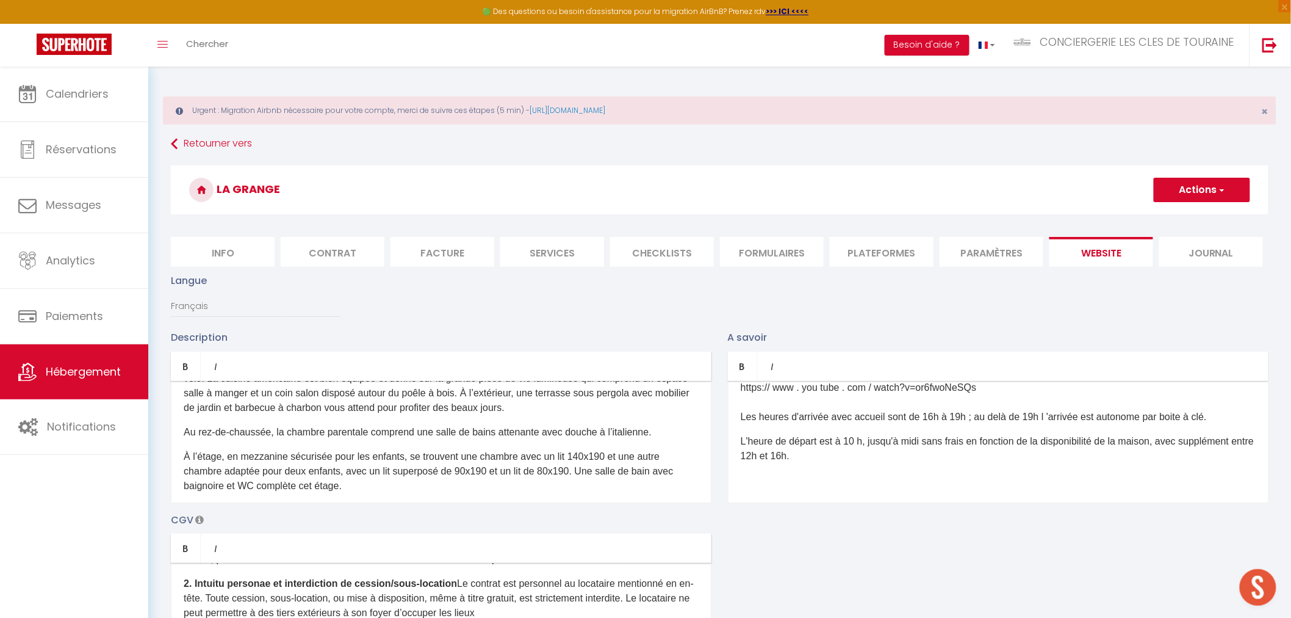
drag, startPoint x: 869, startPoint y: 440, endPoint x: 877, endPoint y: 460, distance: 21.6
click at [877, 460] on p "L'heure de départ est à 10 h, jusqu'à midi sans frais en fonction de la disponi…" at bounding box center [998, 448] width 515 height 29
click at [1222, 416] on p "Les heures d'arrivée avec accueil sont de 16h à 19h ; au delà de 19h l 'arrivée…" at bounding box center [998, 416] width 515 height 15
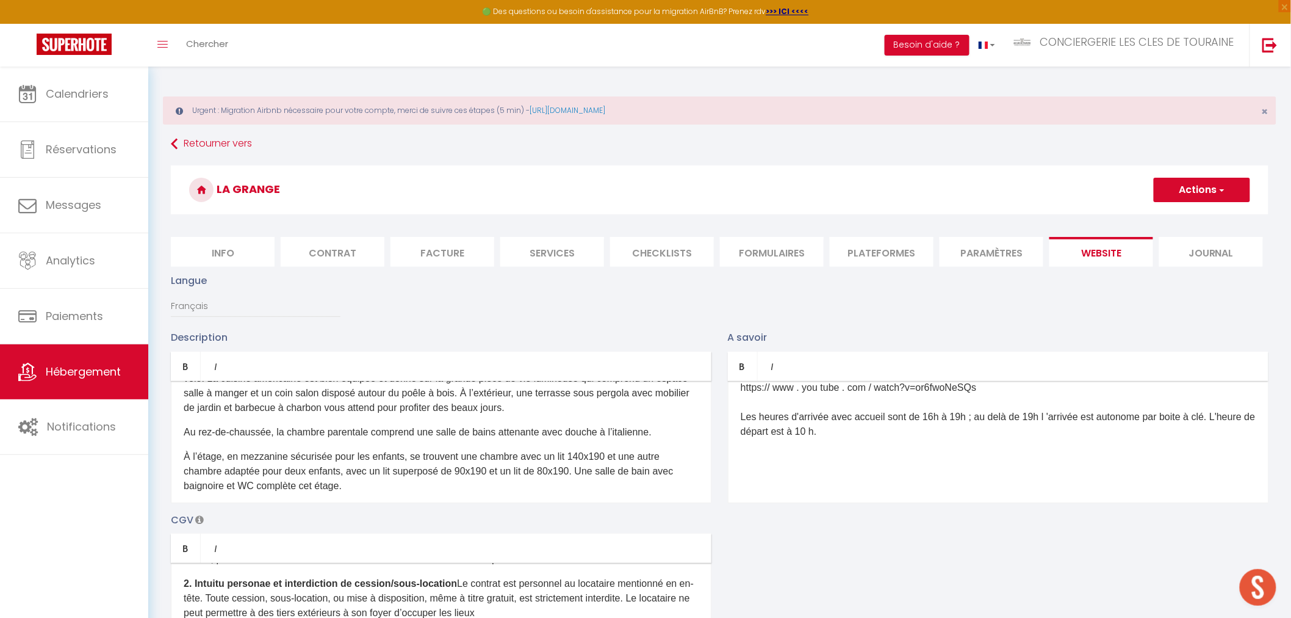
click at [1196, 192] on button "Actions" at bounding box center [1202, 190] width 96 height 24
click at [1183, 215] on input "Enregistrer" at bounding box center [1188, 217] width 45 height 12
checkbox input "true"
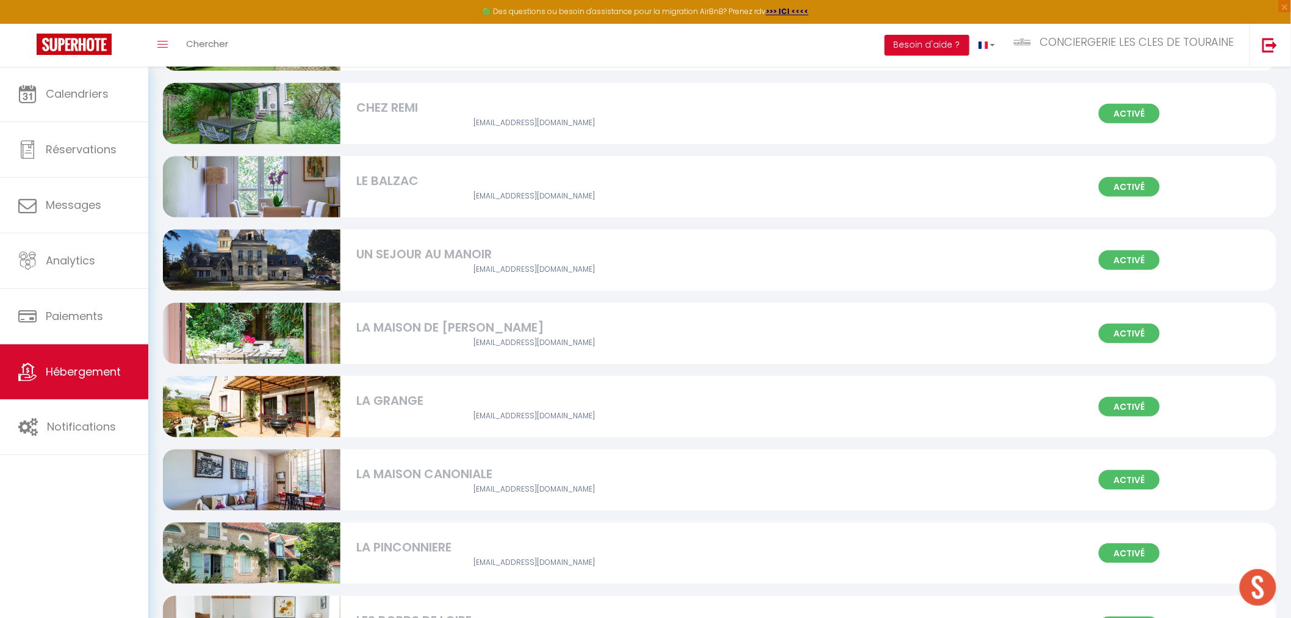
scroll to position [271, 0]
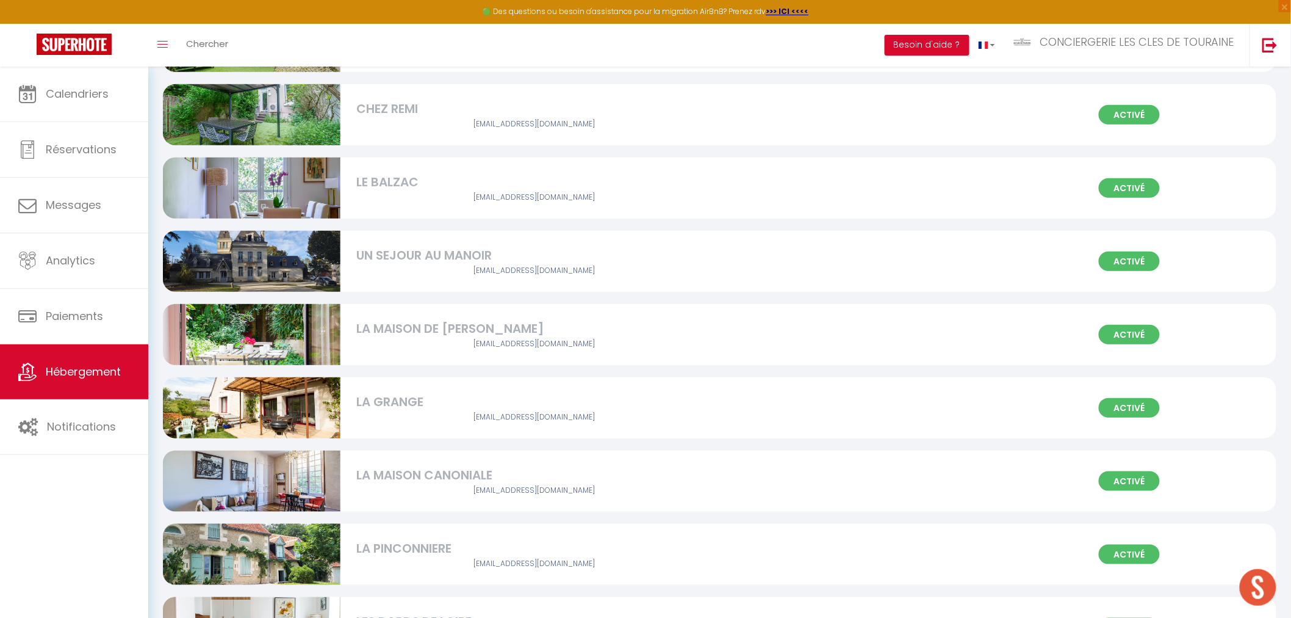
click at [315, 399] on img at bounding box center [252, 407] width 178 height 118
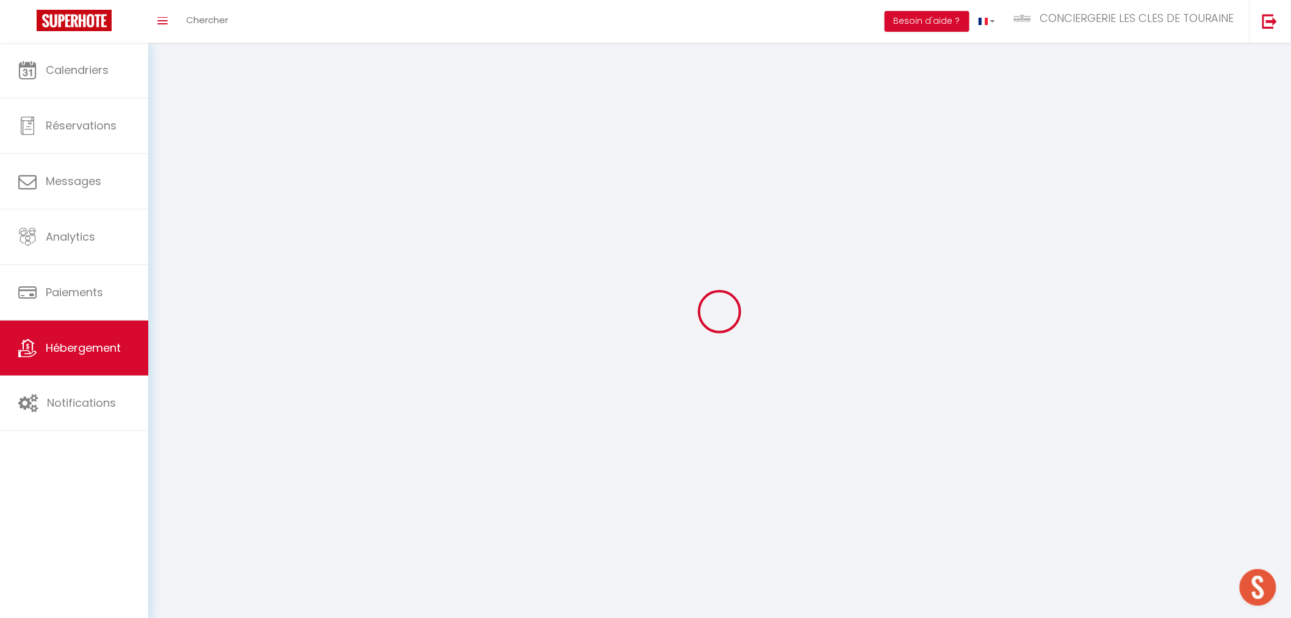
select select "1"
select select
select select "28"
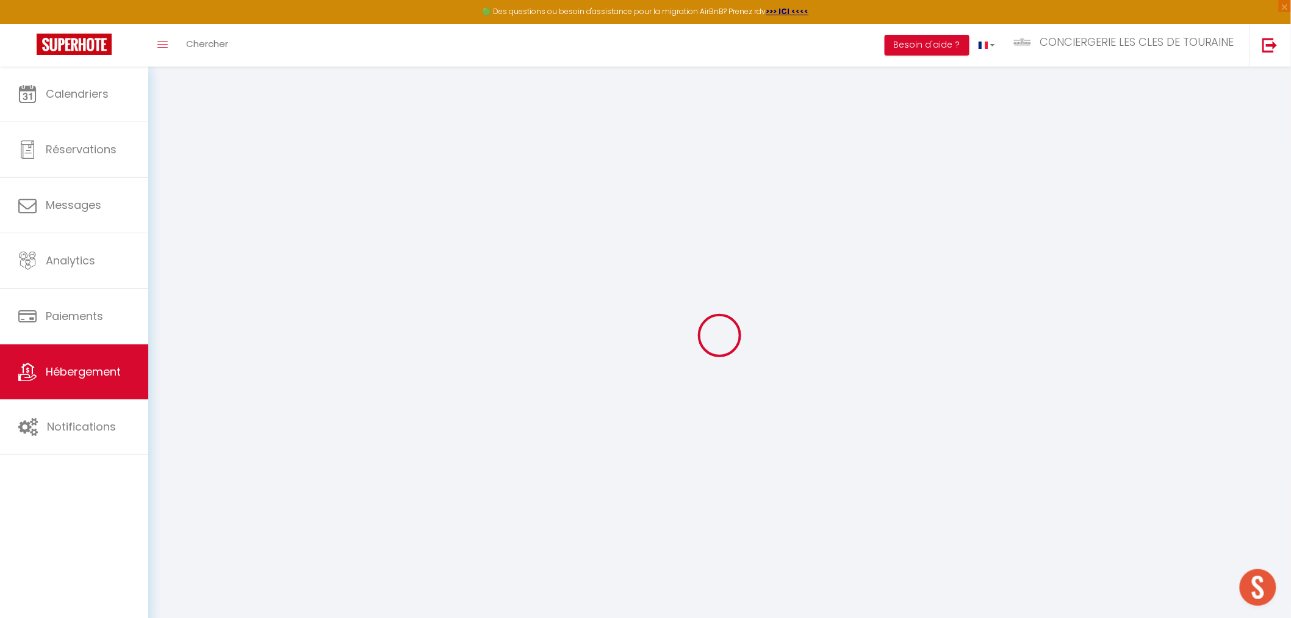
select select
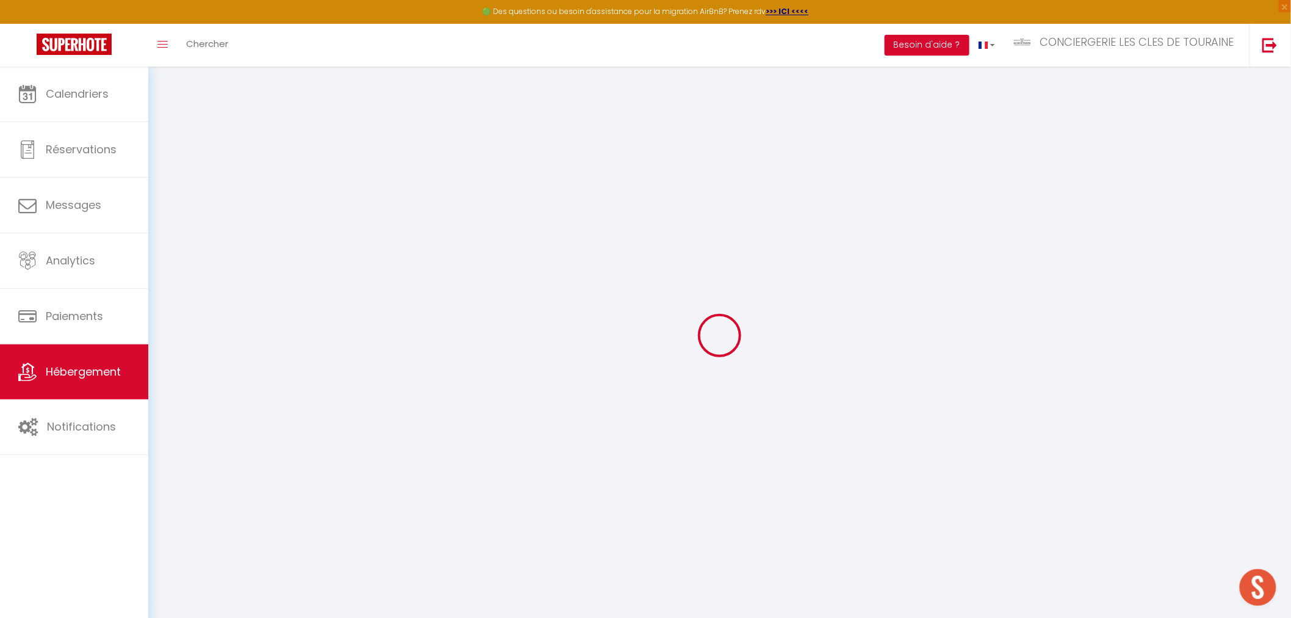
select select
checkbox input "false"
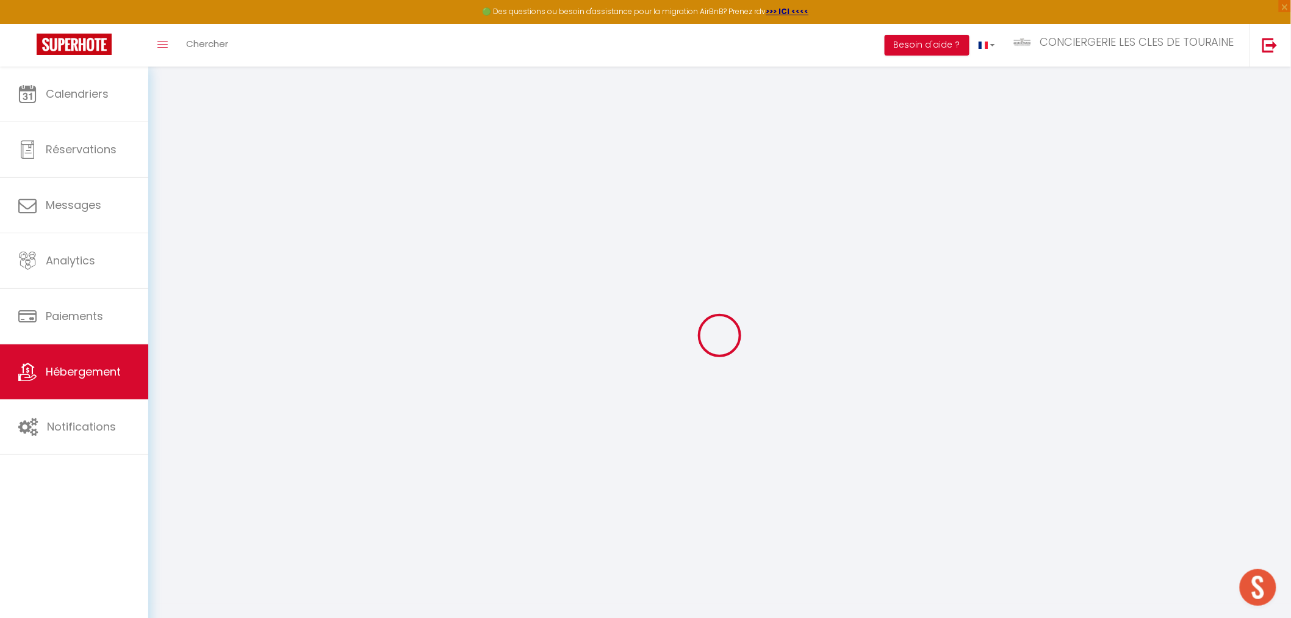
select select
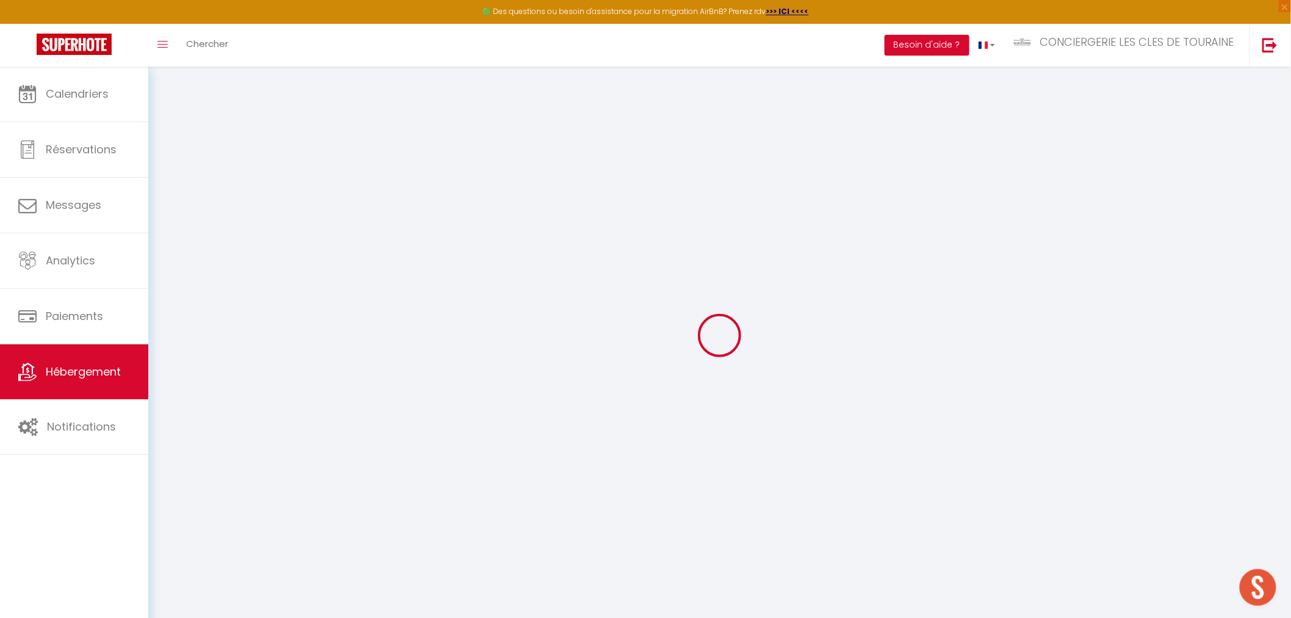
select select
checkbox input "false"
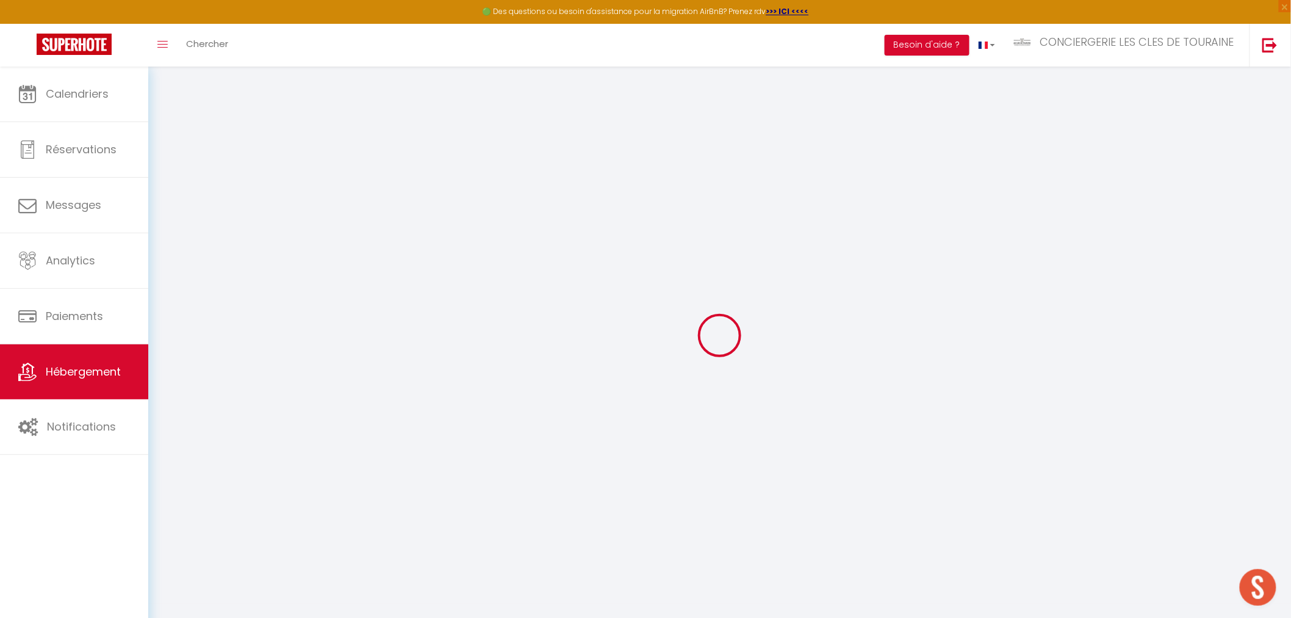
checkbox input "false"
select select
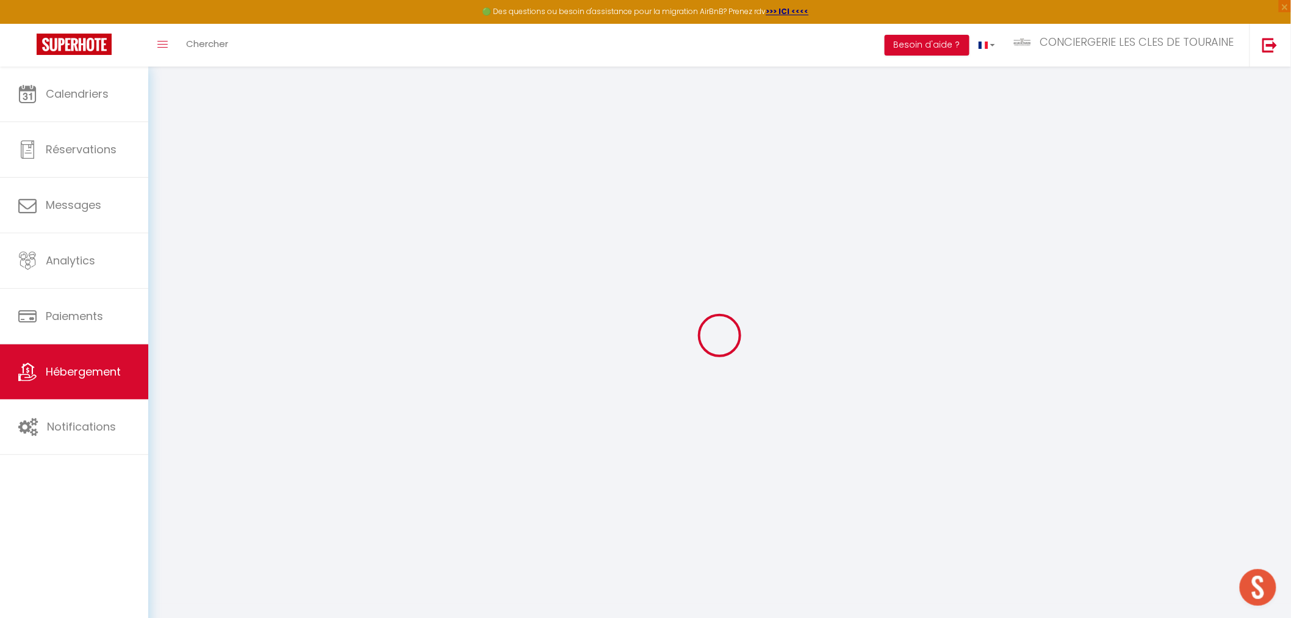
select select
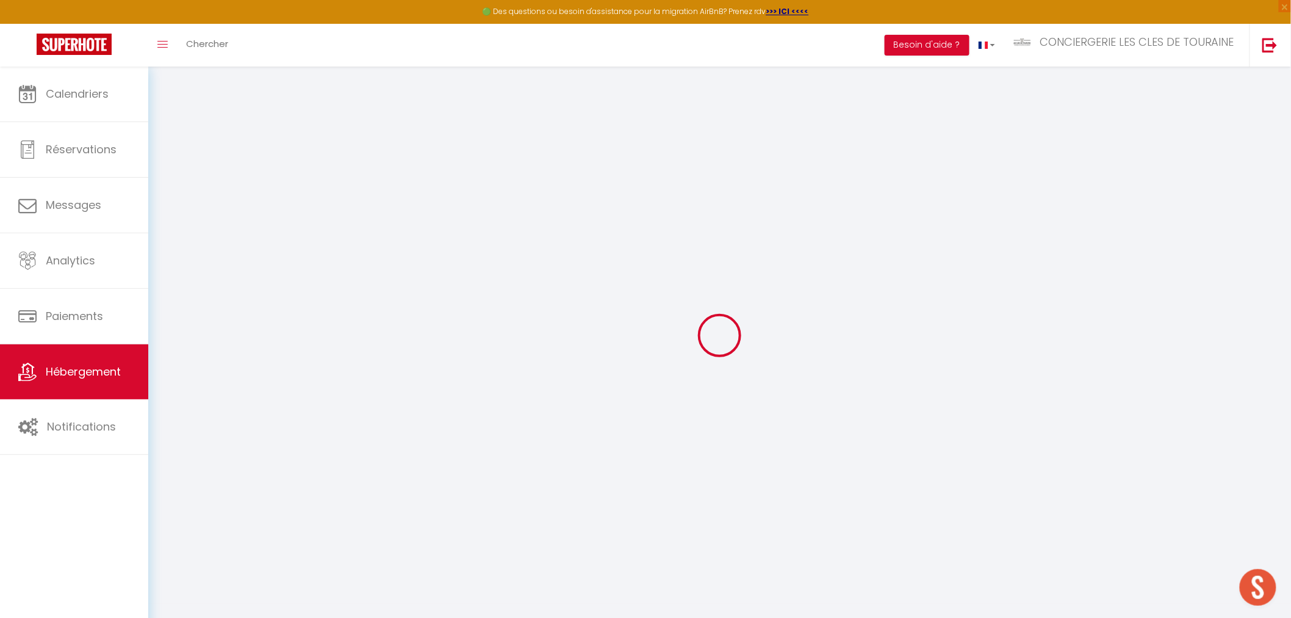
checkbox input "false"
select select
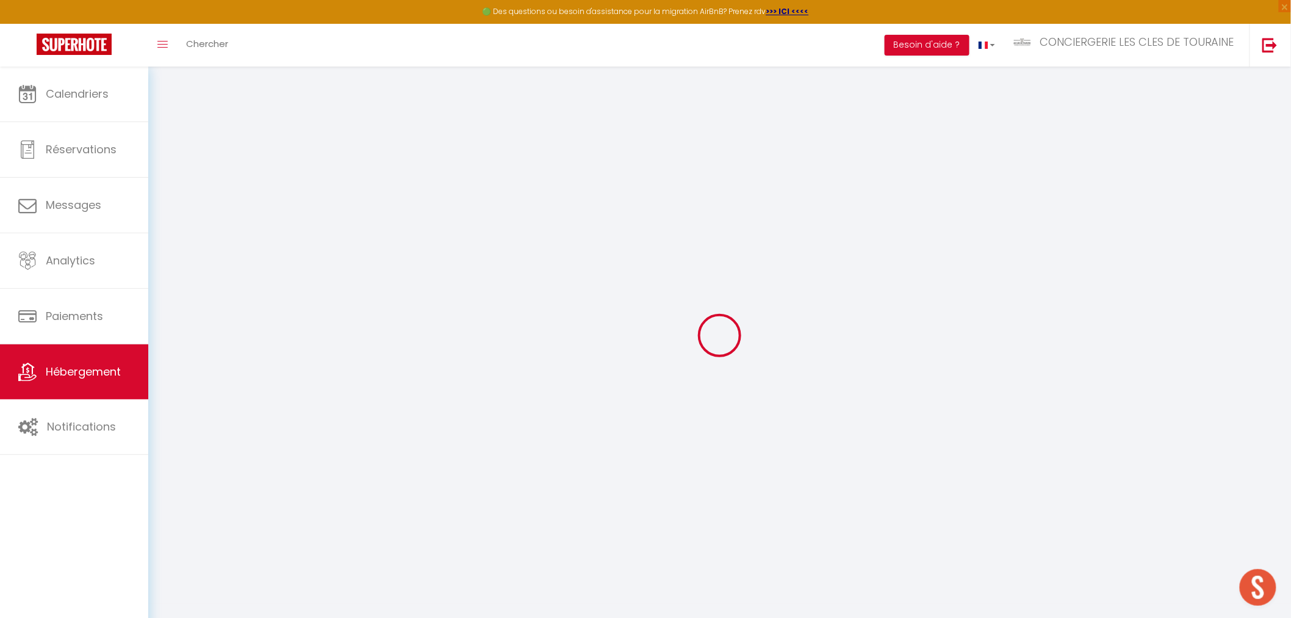
select select
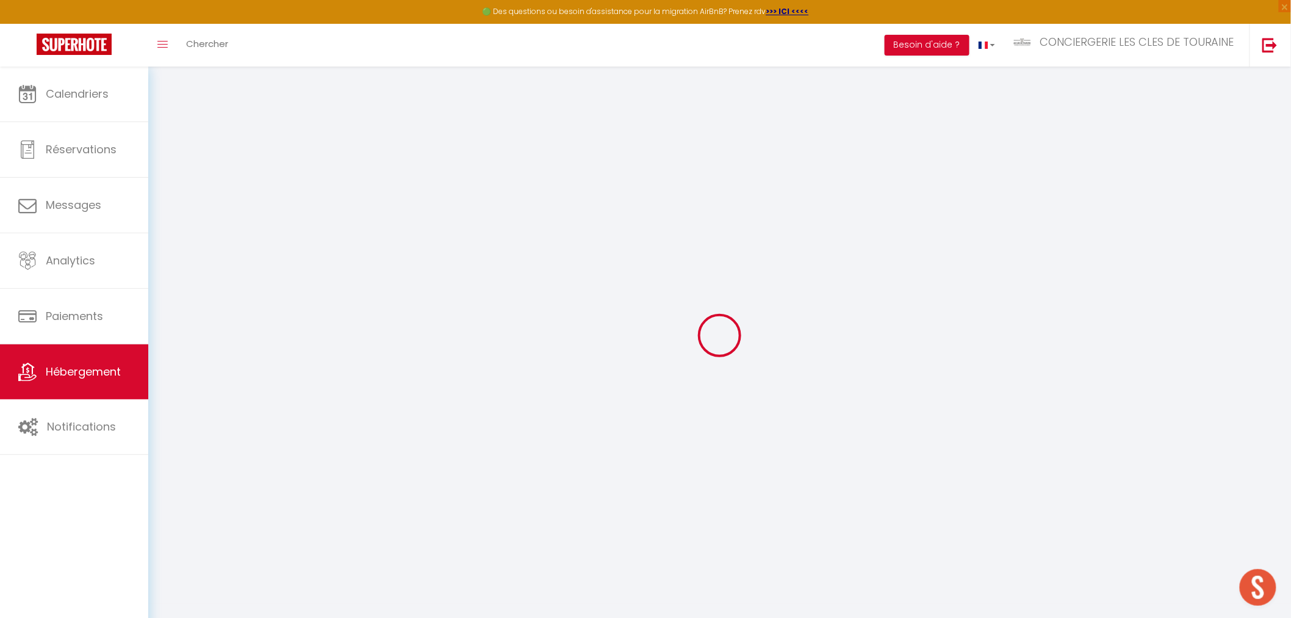
select select
checkbox input "false"
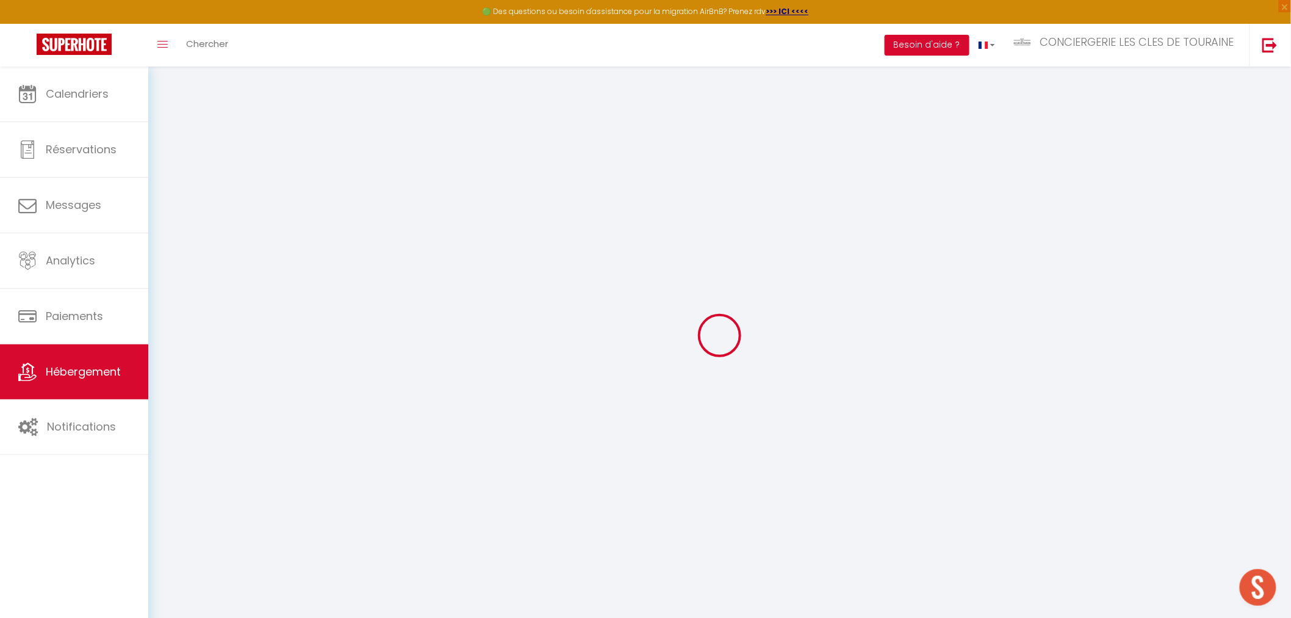
checkbox input "false"
select select
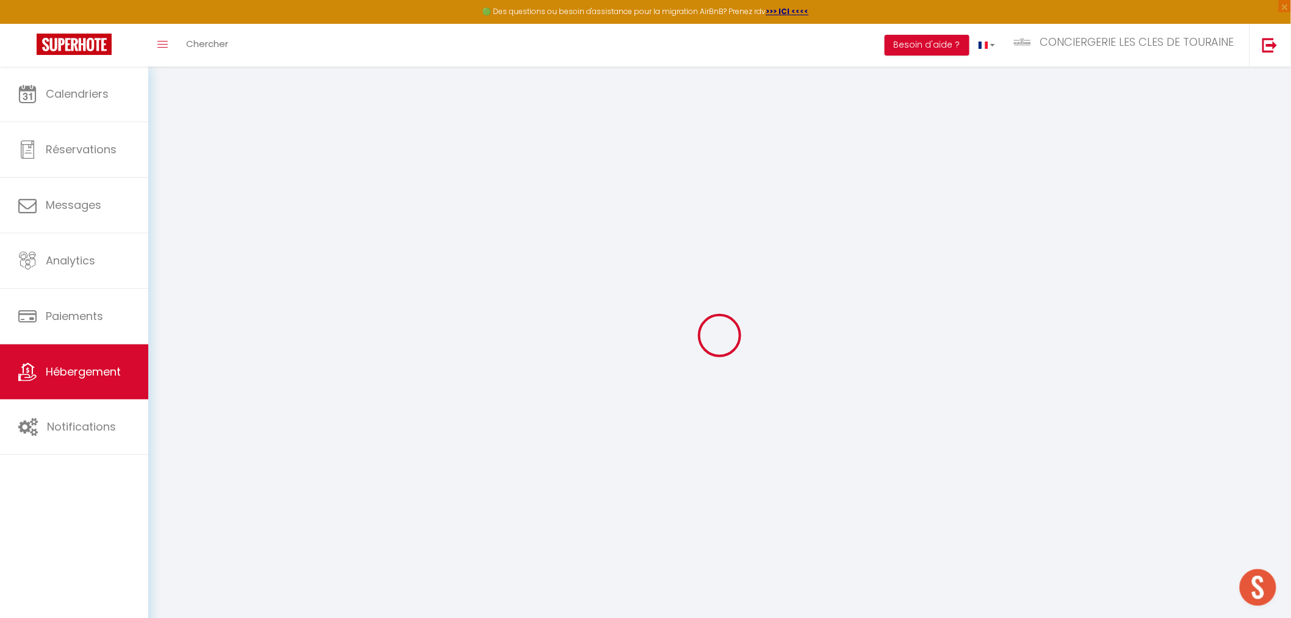
select select
checkbox input "false"
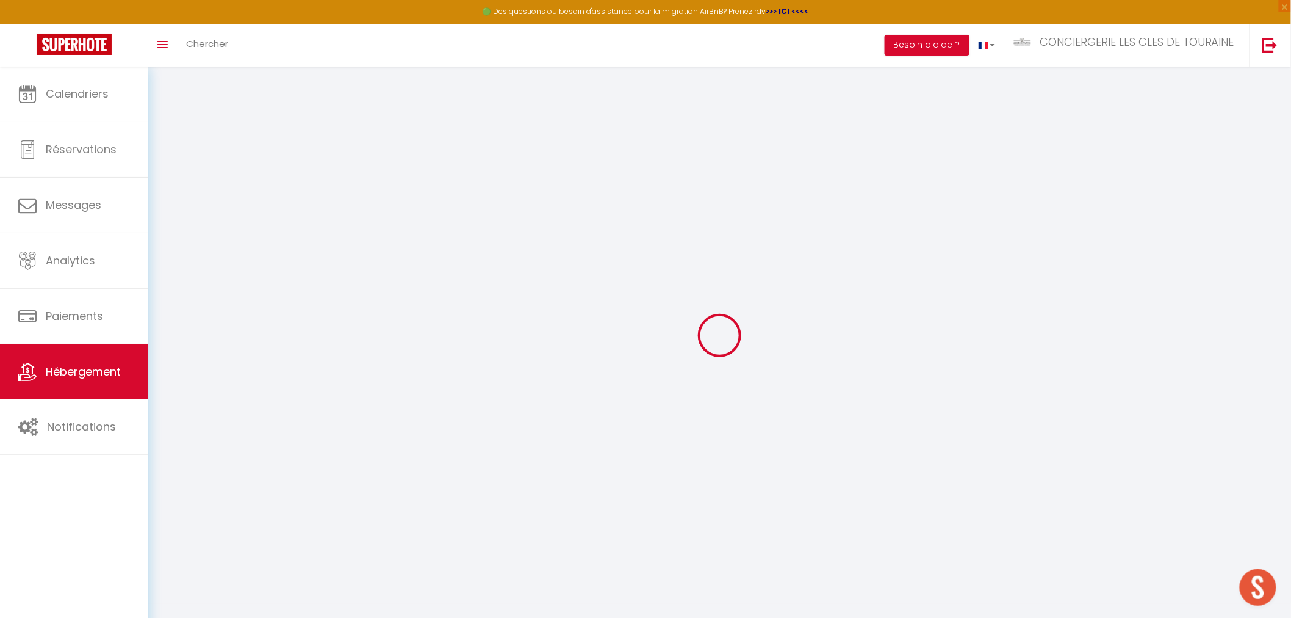
checkbox input "false"
select select
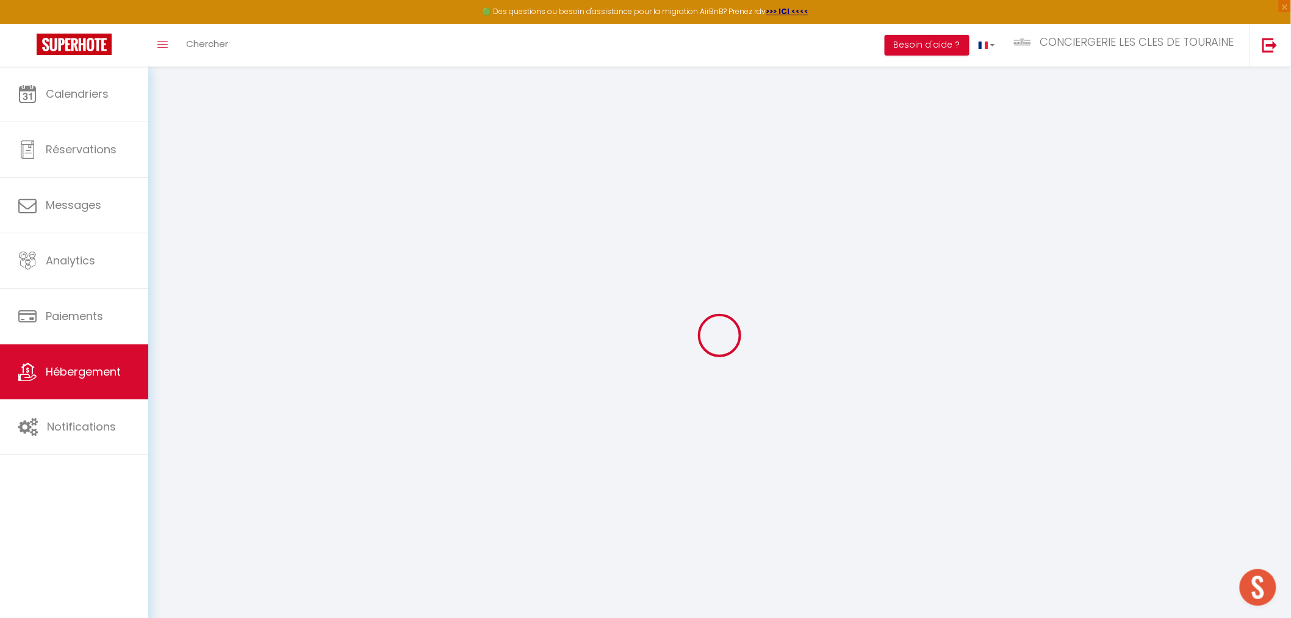
type input "LA GRANGE"
type input "Emeric"
type input "ROULIC"
type input "[STREET_ADDRESS]"
type input "37250"
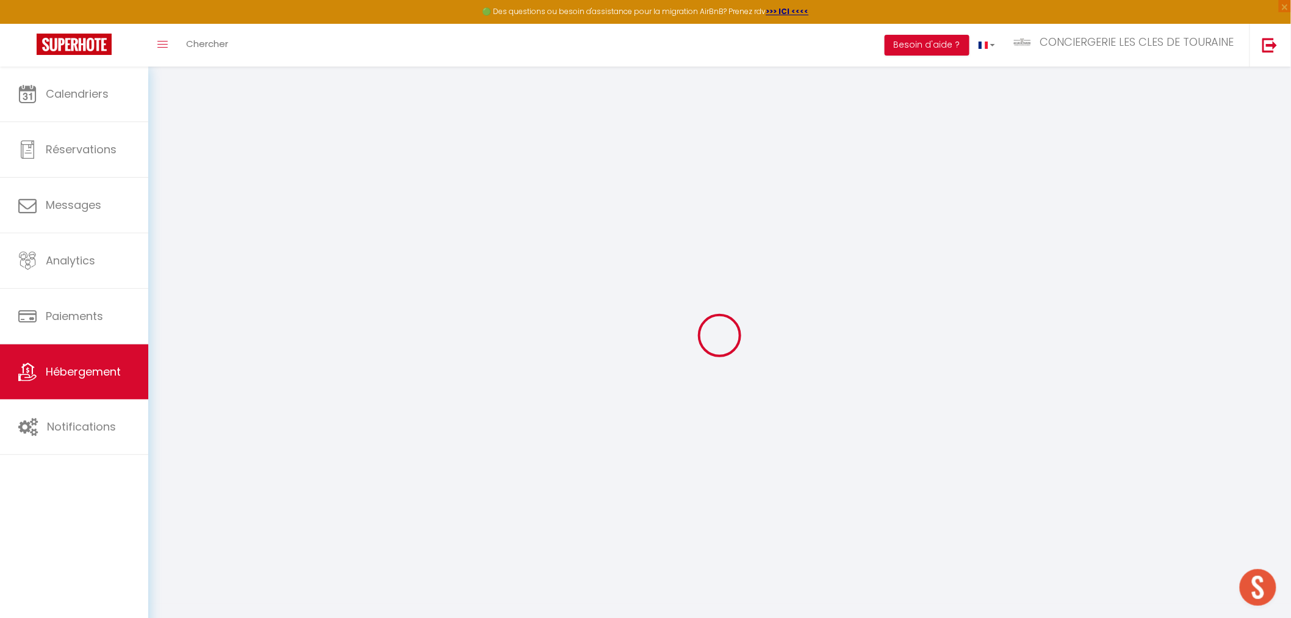
type input "MONTBAZON"
select select "houses"
select select "6"
select select "4"
select select "3"
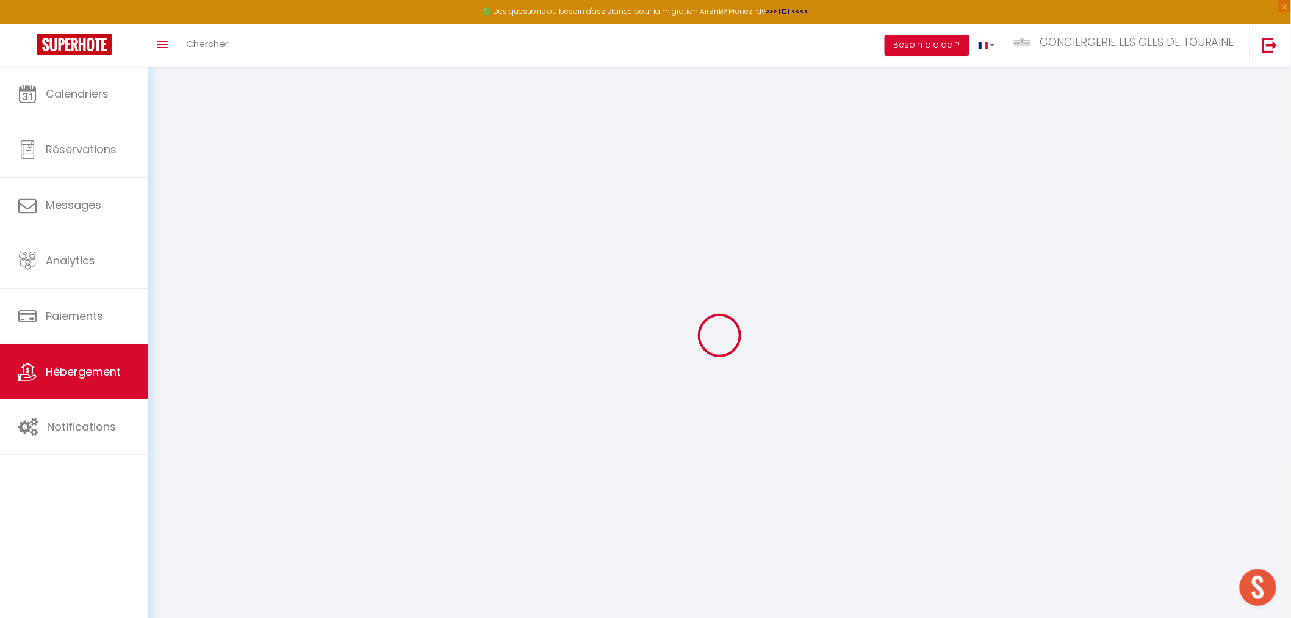
select select "2"
type input "130"
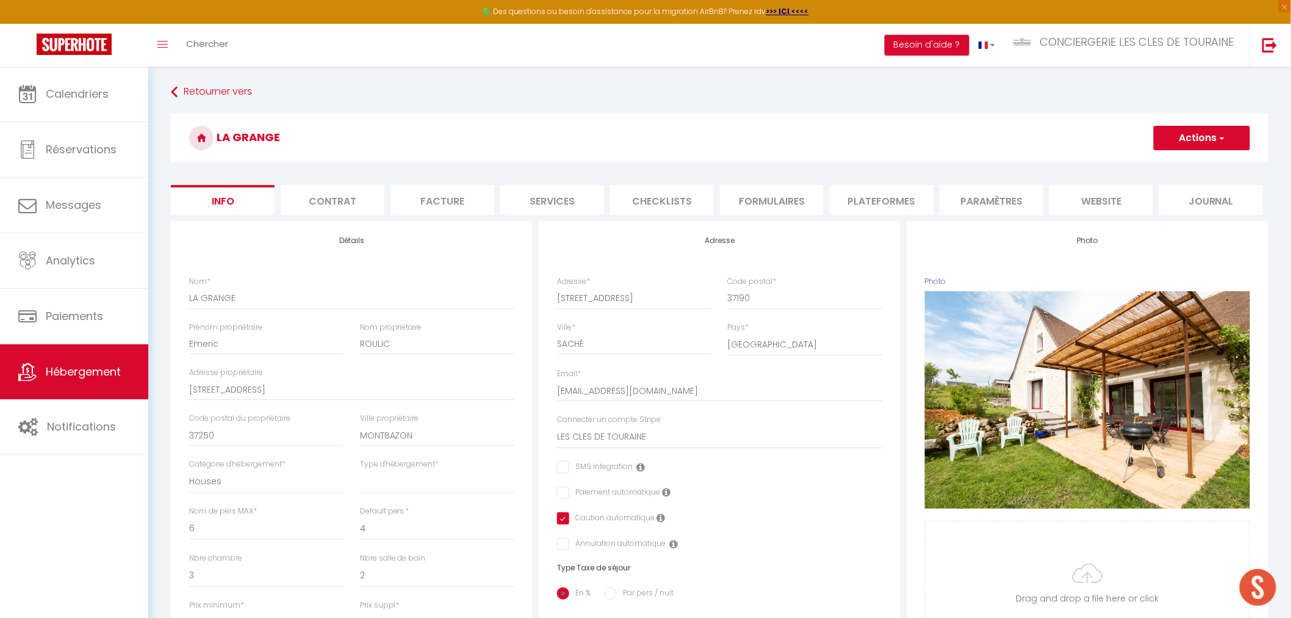
click at [1084, 206] on li "website" at bounding box center [1102, 200] width 104 height 30
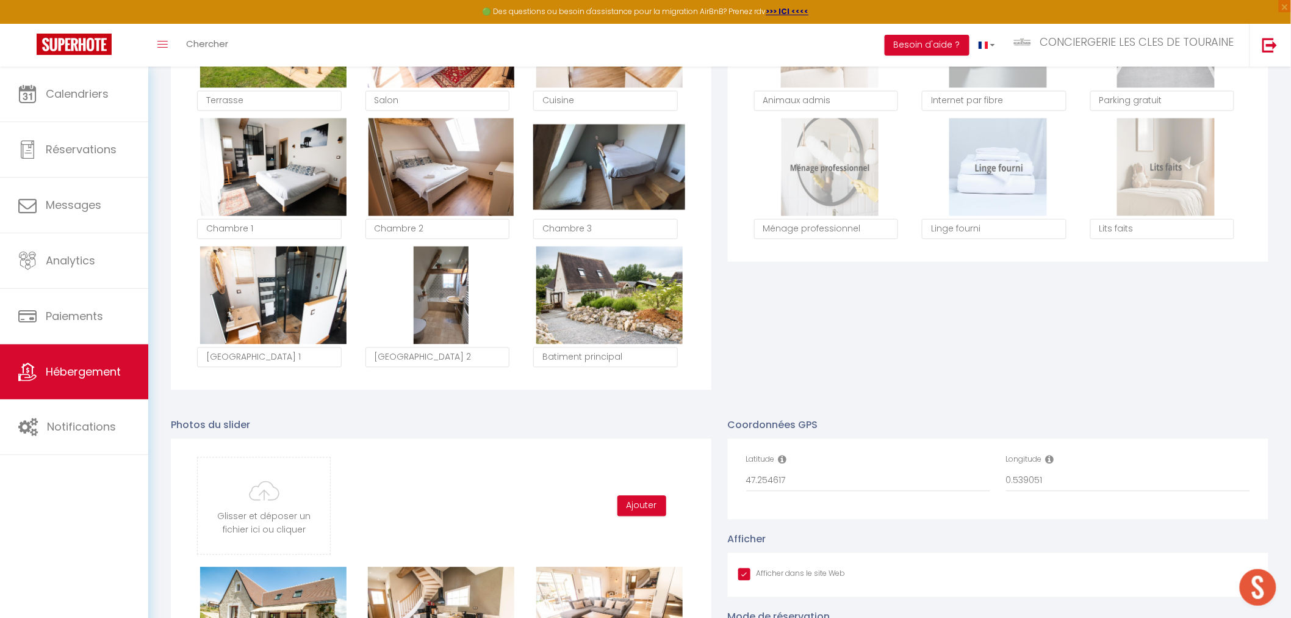
scroll to position [1069, 0]
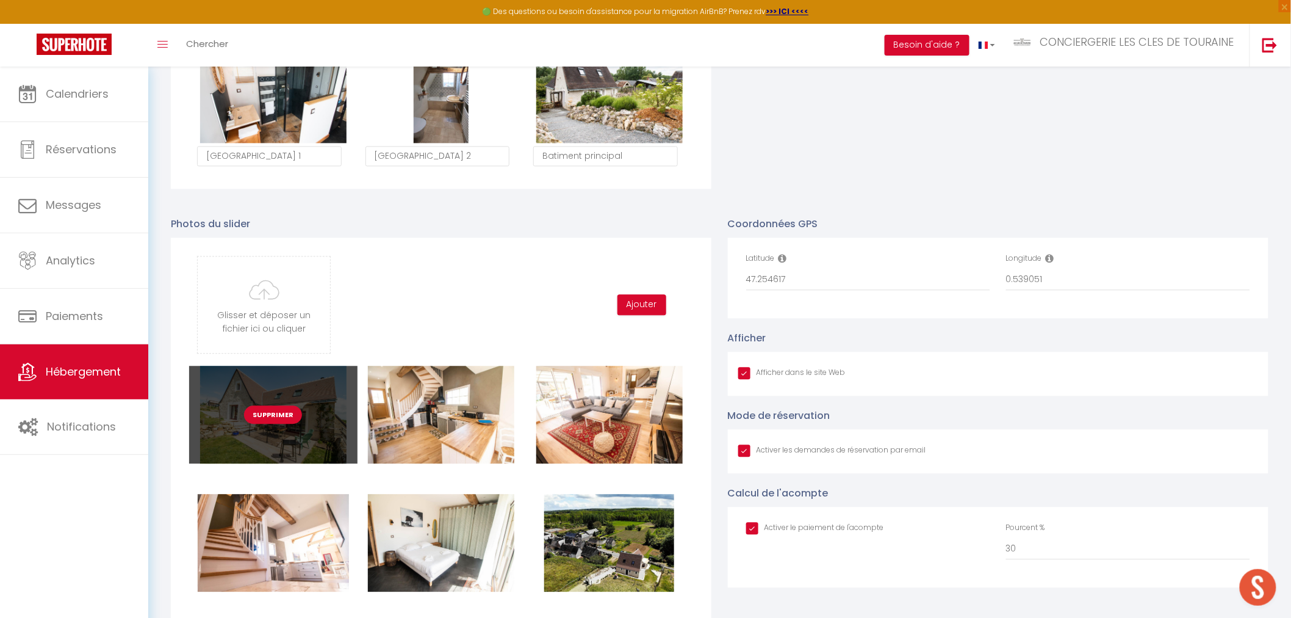
click at [273, 411] on button "Supprimer" at bounding box center [273, 414] width 58 height 18
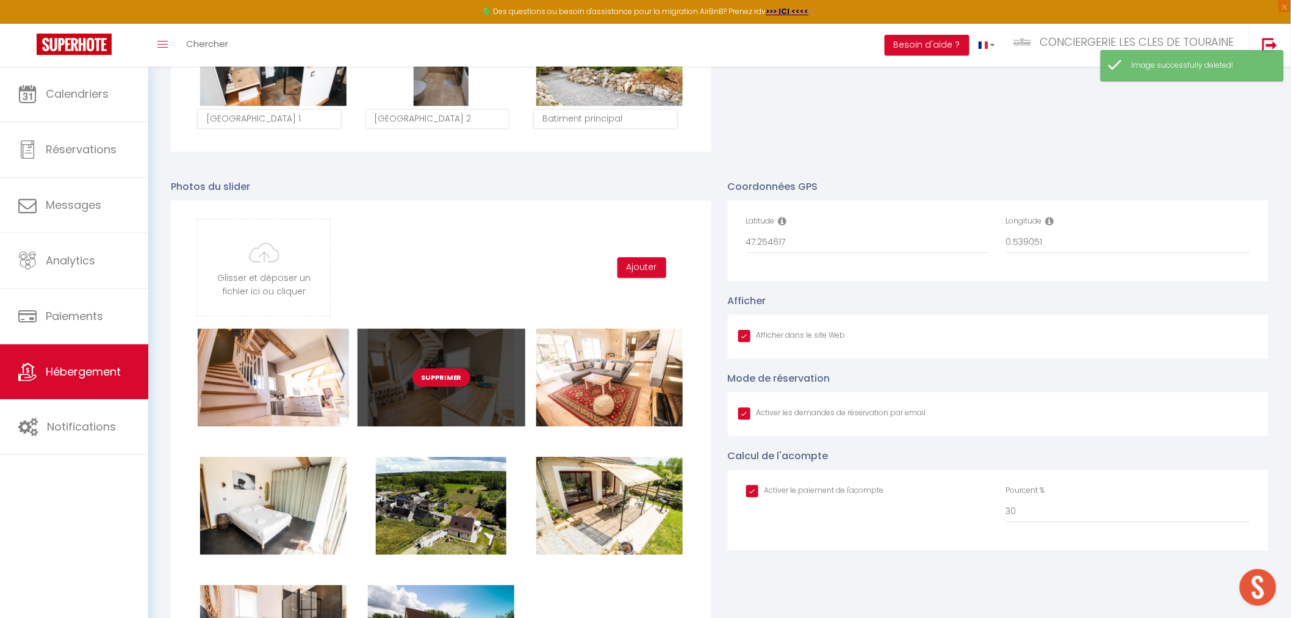
scroll to position [1137, 0]
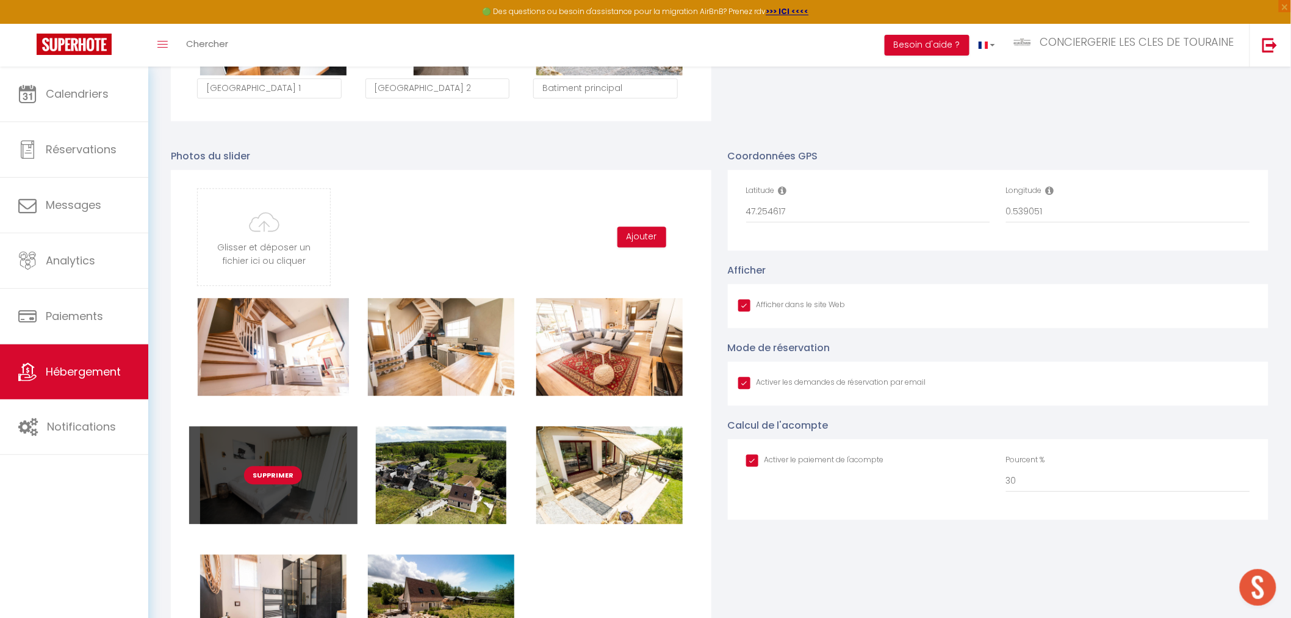
click at [273, 476] on button "Supprimer" at bounding box center [273, 475] width 58 height 18
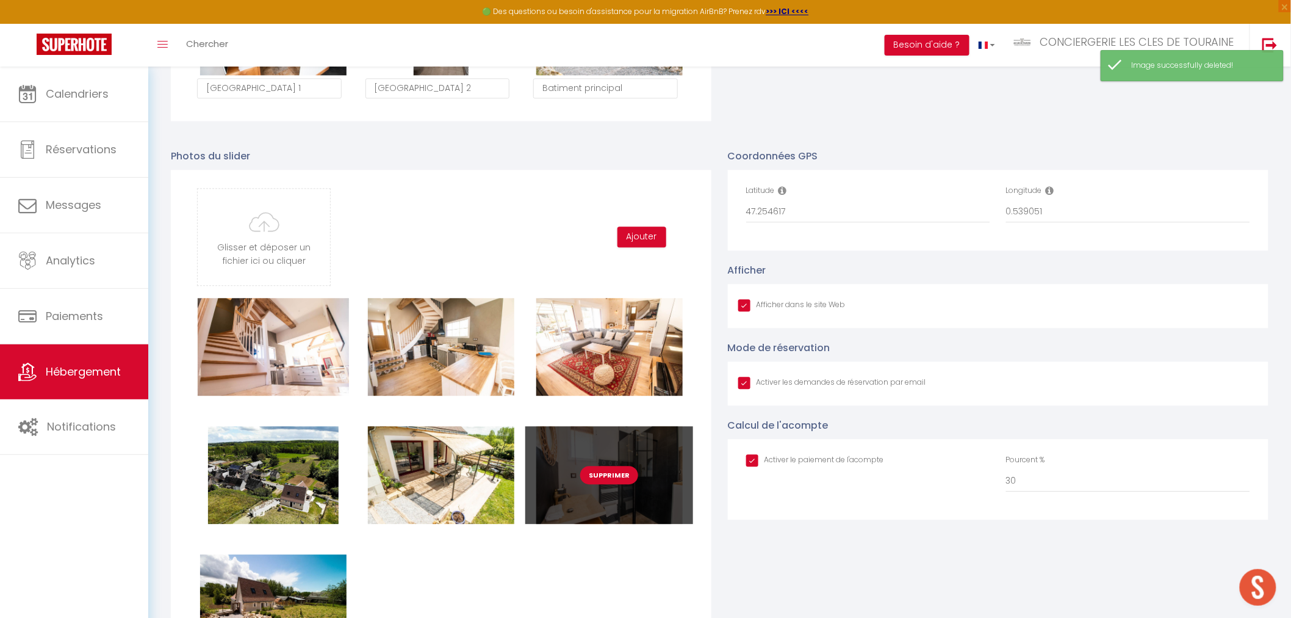
click at [617, 479] on button "Supprimer" at bounding box center [609, 475] width 58 height 18
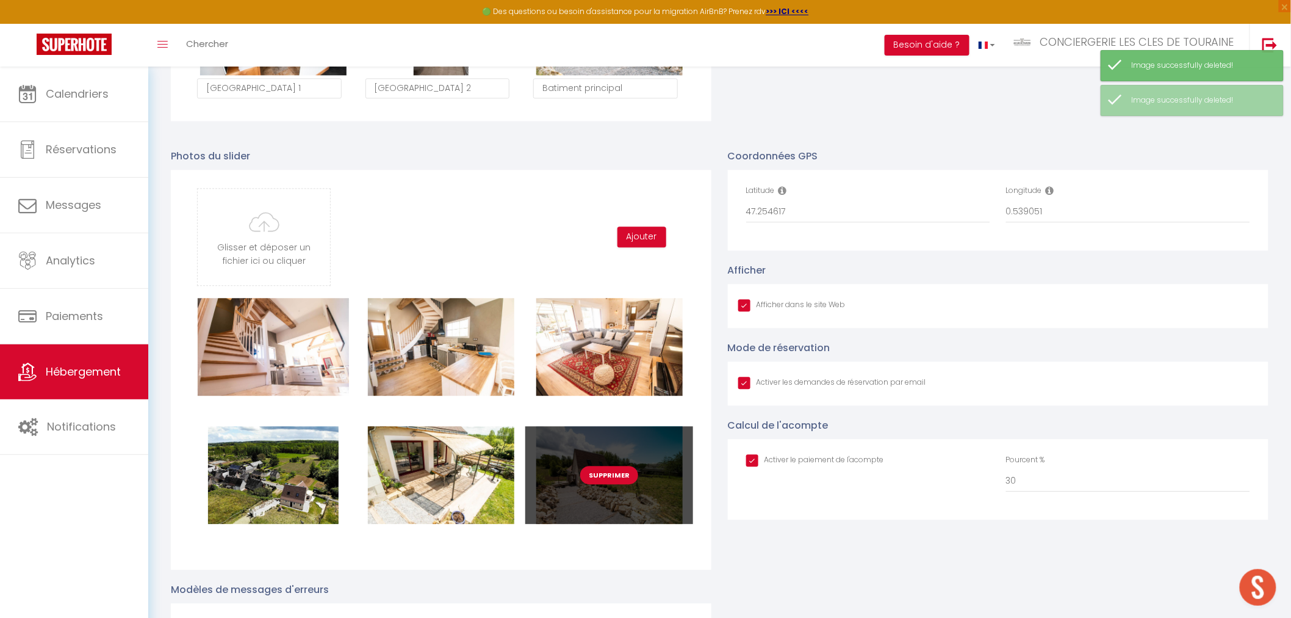
click at [593, 473] on button "Supprimer" at bounding box center [609, 475] width 58 height 18
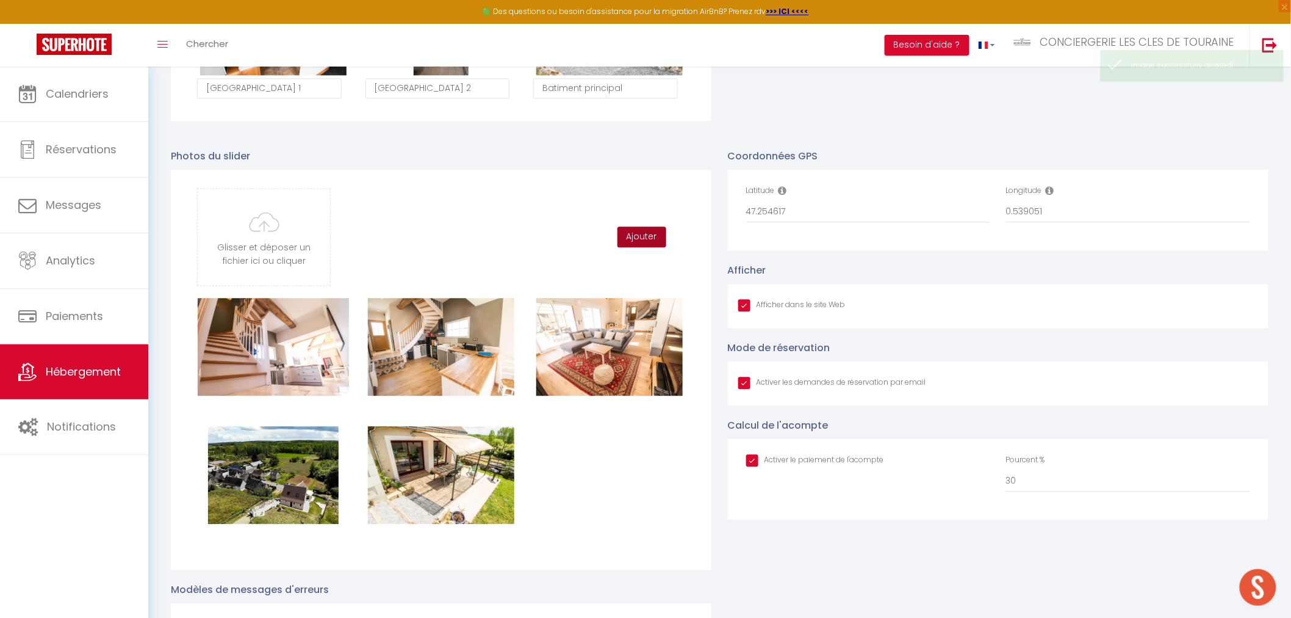
drag, startPoint x: 644, startPoint y: 244, endPoint x: 644, endPoint y: 273, distance: 28.7
click at [644, 273] on div "Glisser et déposer un fichier ici ou cliquer Ooops, something wrong happened. R…" at bounding box center [441, 237] width 504 height 98
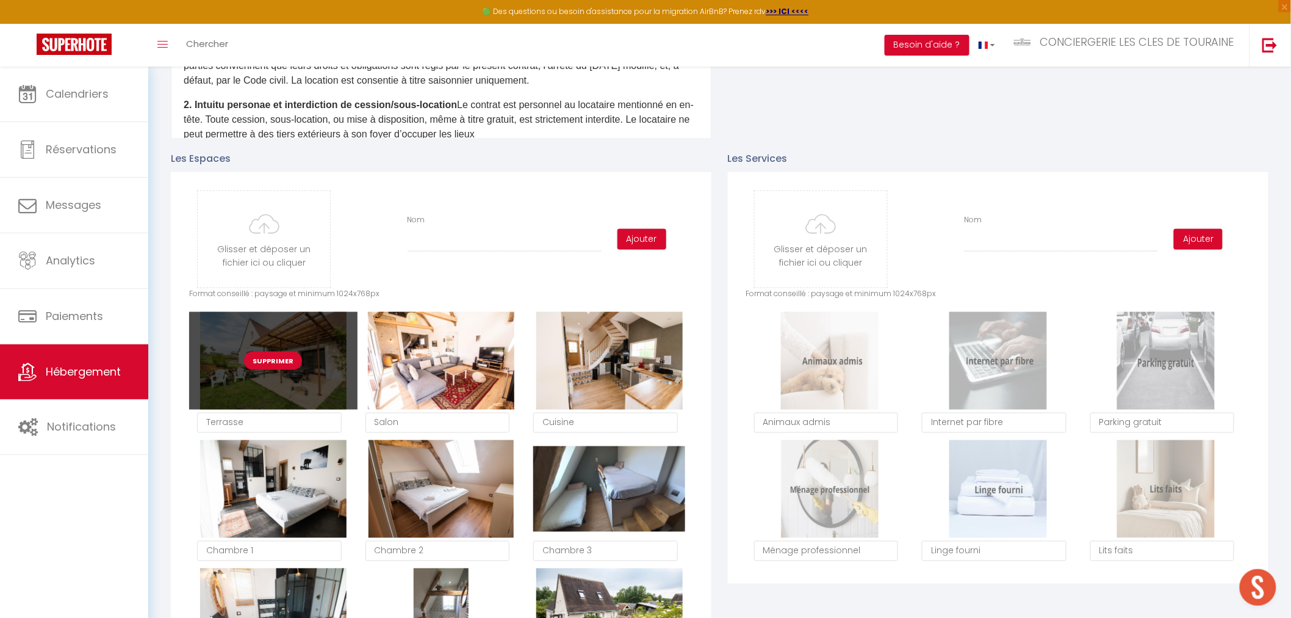
scroll to position [546, 0]
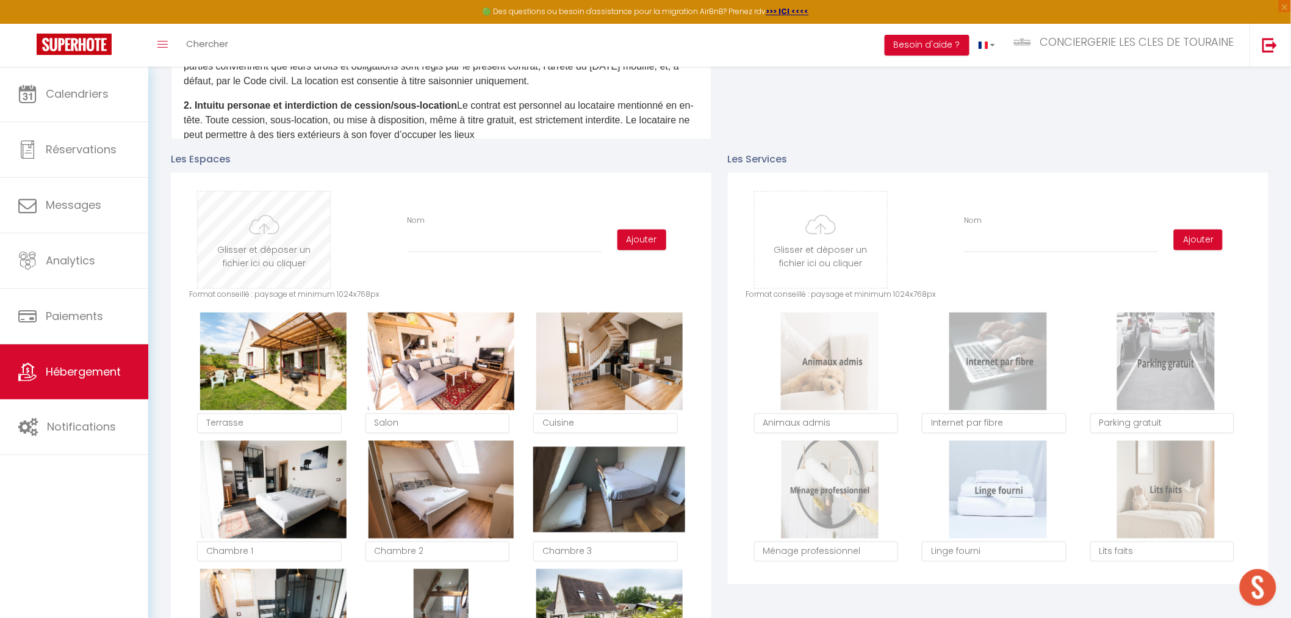
click at [267, 232] on input "file" at bounding box center [264, 240] width 132 height 96
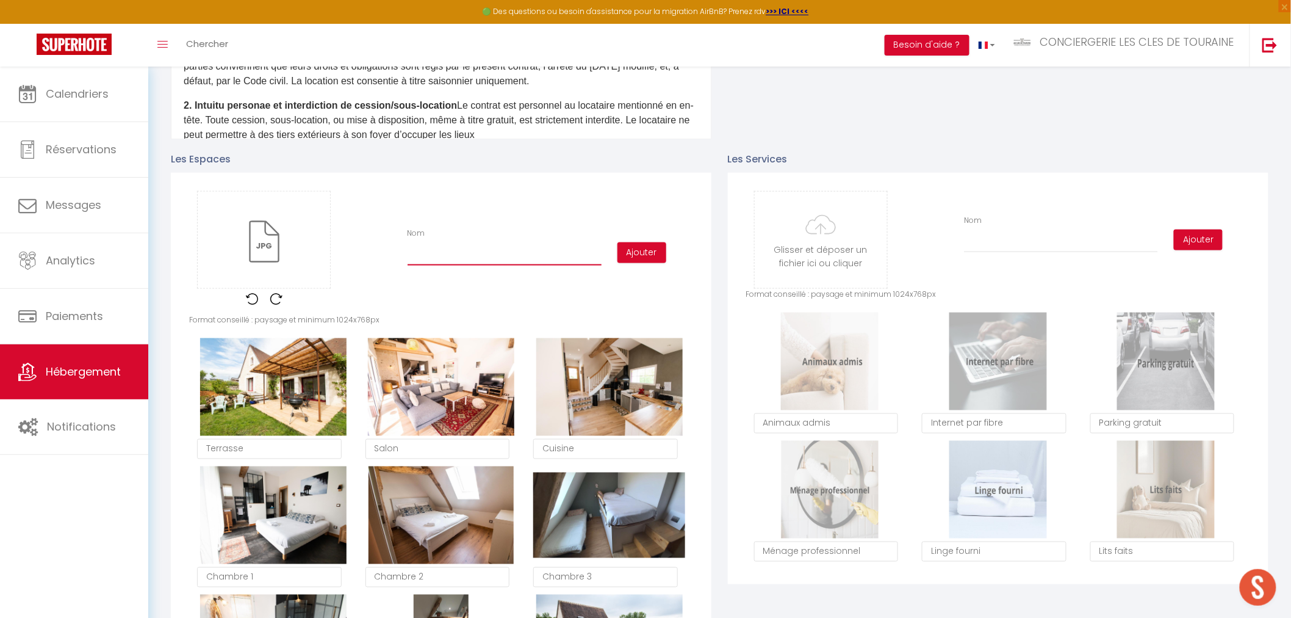
click at [488, 254] on input "Nom" at bounding box center [505, 254] width 194 height 22
click at [635, 250] on button "Ajouter" at bounding box center [642, 252] width 49 height 21
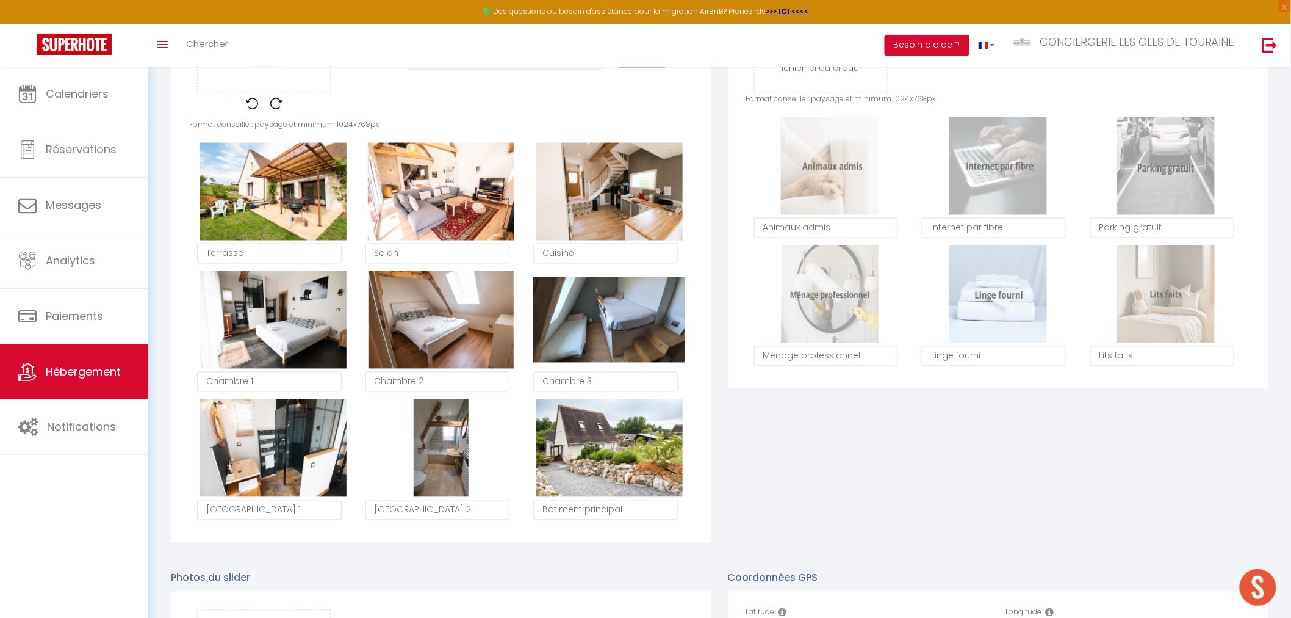
scroll to position [749, 0]
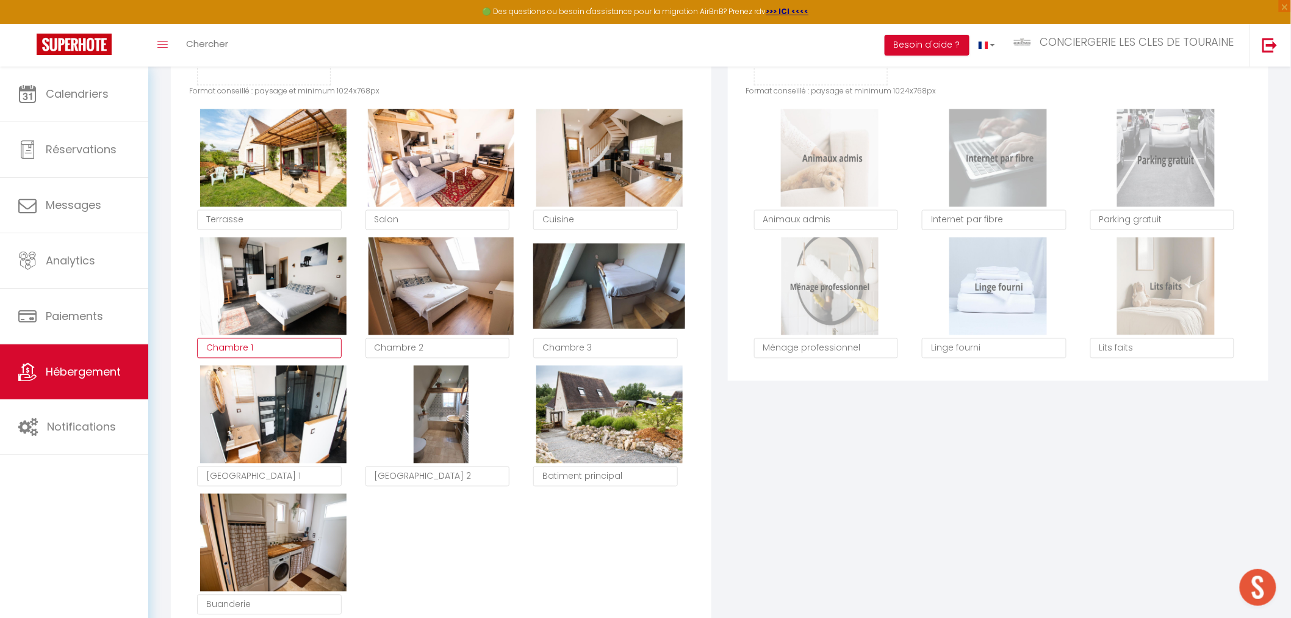
click at [259, 348] on textarea "Chambre 1" at bounding box center [269, 348] width 145 height 21
click at [450, 345] on textarea "Chambre 2" at bounding box center [438, 348] width 145 height 21
click at [668, 353] on textarea "Chambre 3" at bounding box center [605, 348] width 145 height 21
click at [322, 478] on textarea "[GEOGRAPHIC_DATA] 1" at bounding box center [269, 476] width 145 height 21
click at [458, 480] on textarea "[GEOGRAPHIC_DATA] 2" at bounding box center [438, 476] width 145 height 21
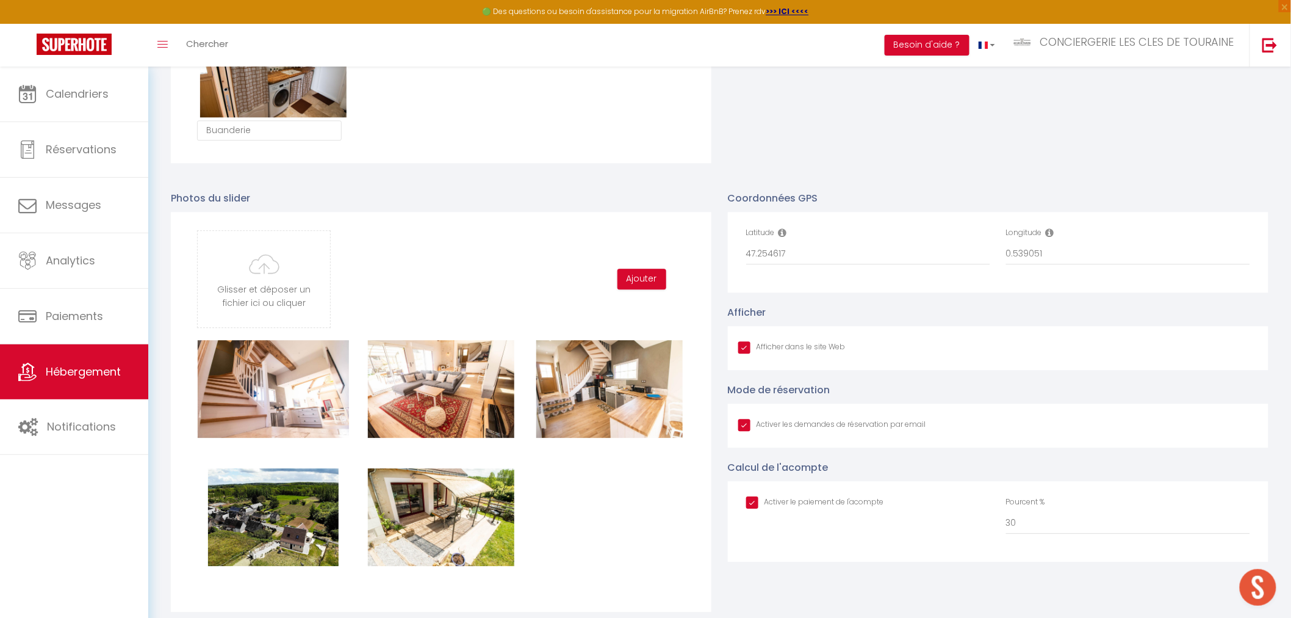
scroll to position [1291, 0]
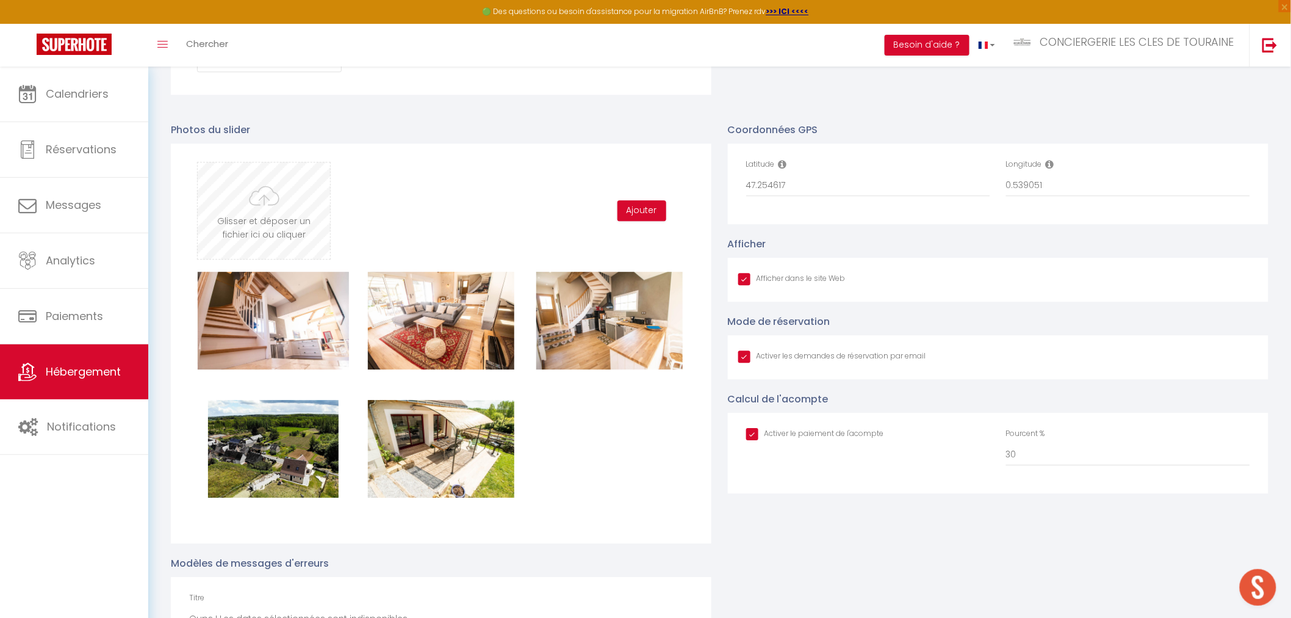
click at [289, 203] on input "file" at bounding box center [264, 210] width 132 height 96
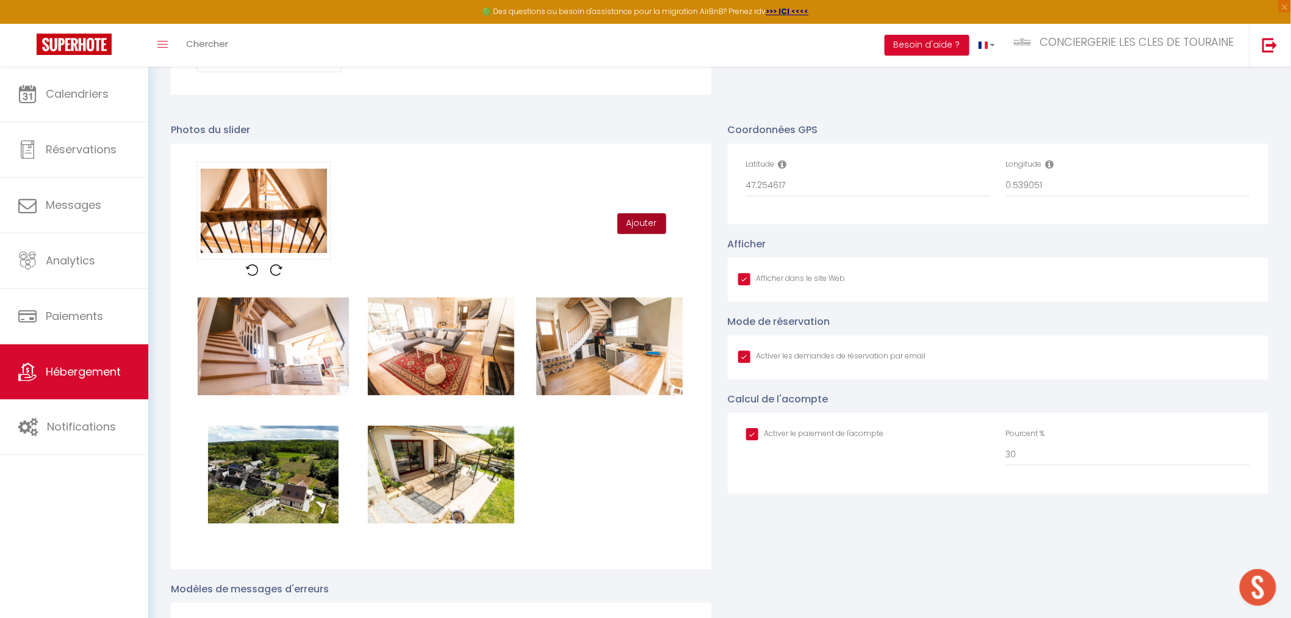
click at [639, 217] on button "Ajouter" at bounding box center [642, 223] width 49 height 21
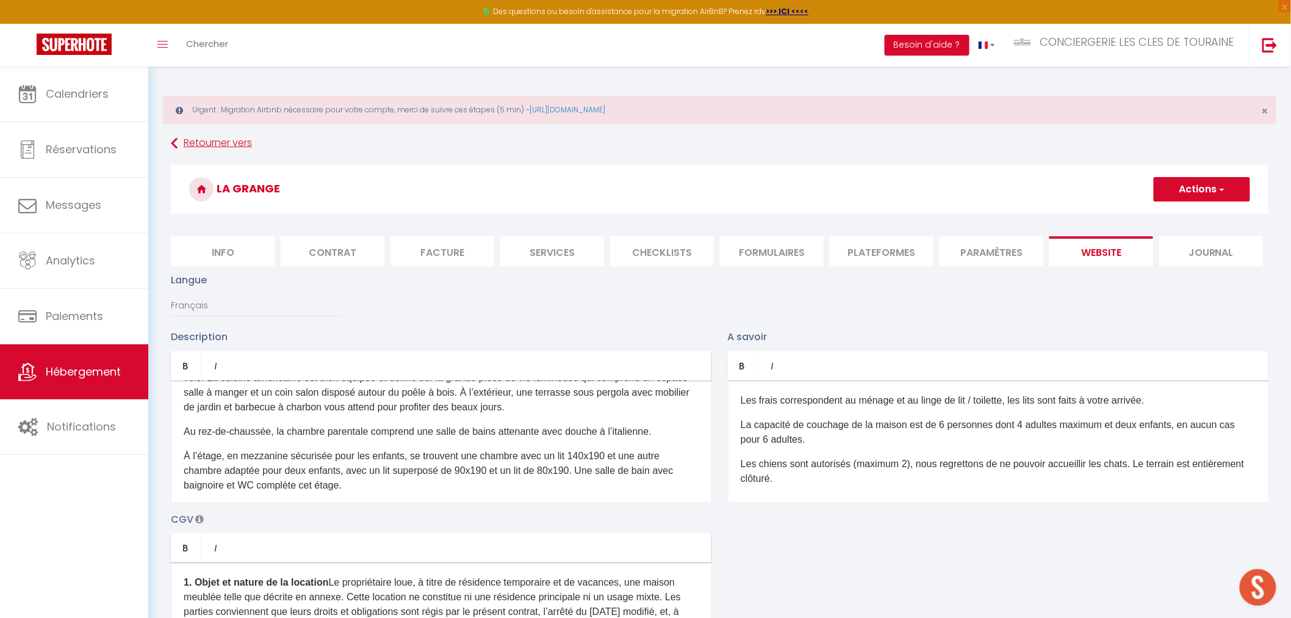
scroll to position [0, 0]
click at [1189, 186] on button "Actions" at bounding box center [1202, 190] width 96 height 24
click at [1179, 217] on input "Enregistrer" at bounding box center [1188, 217] width 45 height 12
